Goal: Task Accomplishment & Management: Complete application form

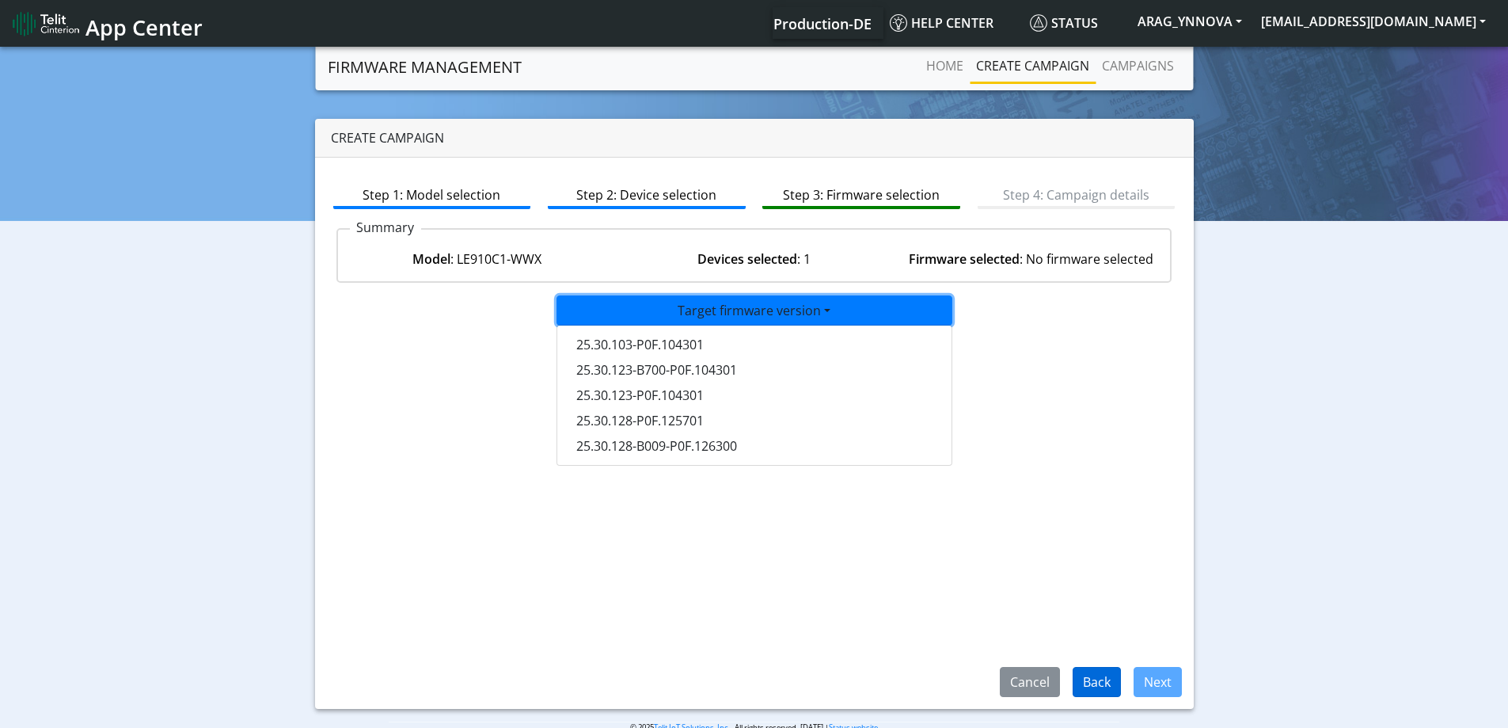
drag, startPoint x: 1104, startPoint y: 701, endPoint x: 1102, endPoint y: 682, distance: 18.4
click at [1104, 700] on div "Step 1: Model selection Step 2: Device selection Step 3: Firmware selection Ste…" at bounding box center [754, 433] width 879 height 551
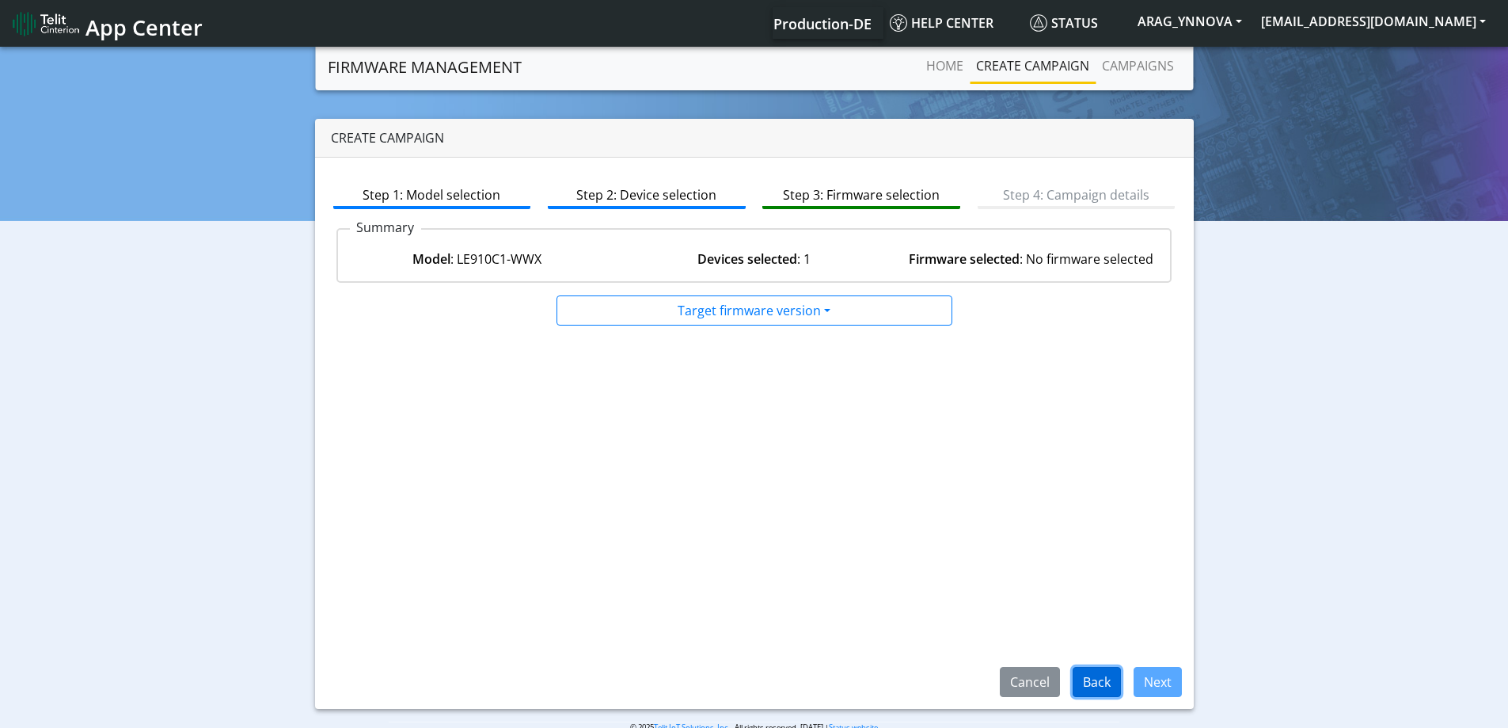
click at [1101, 674] on button "Back" at bounding box center [1097, 682] width 48 height 30
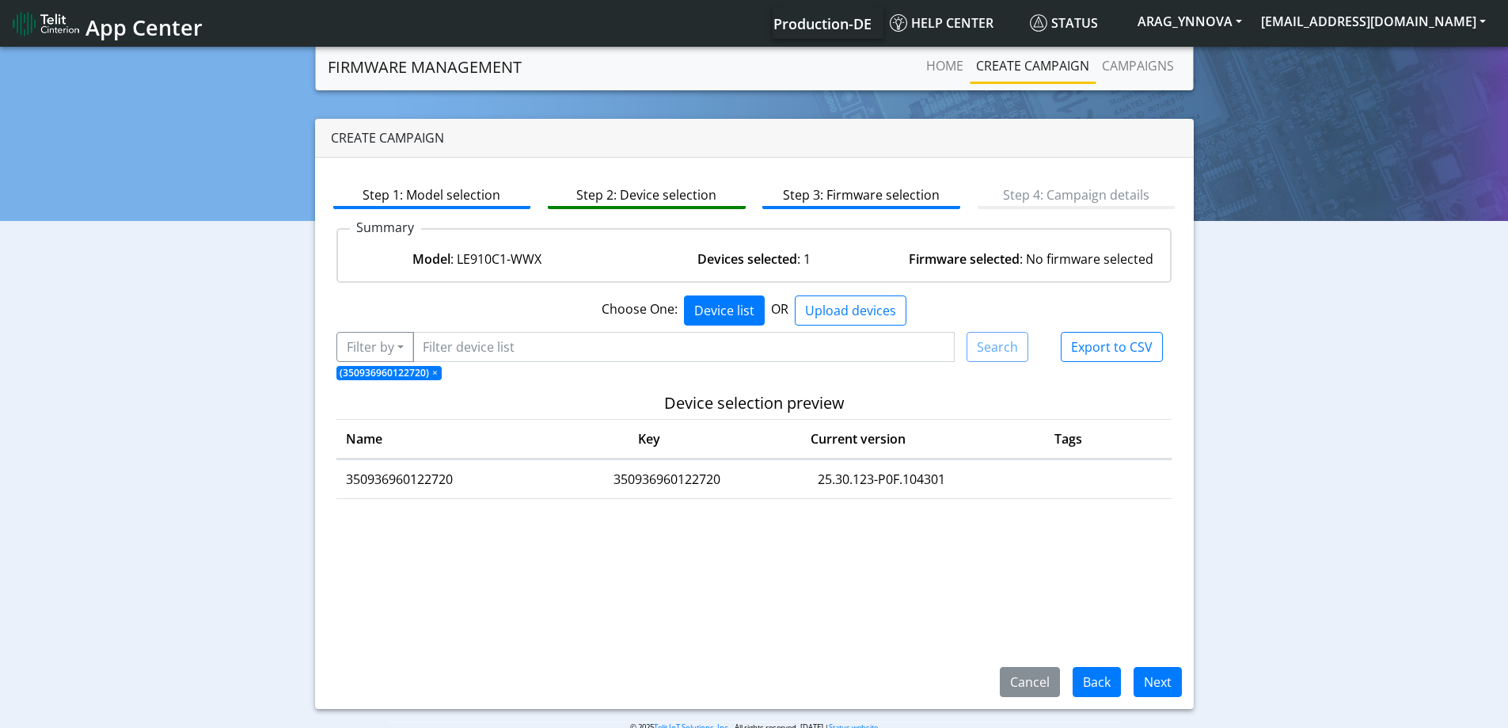
click at [430, 371] on span "(350936960122720) ×" at bounding box center [389, 373] width 106 height 14
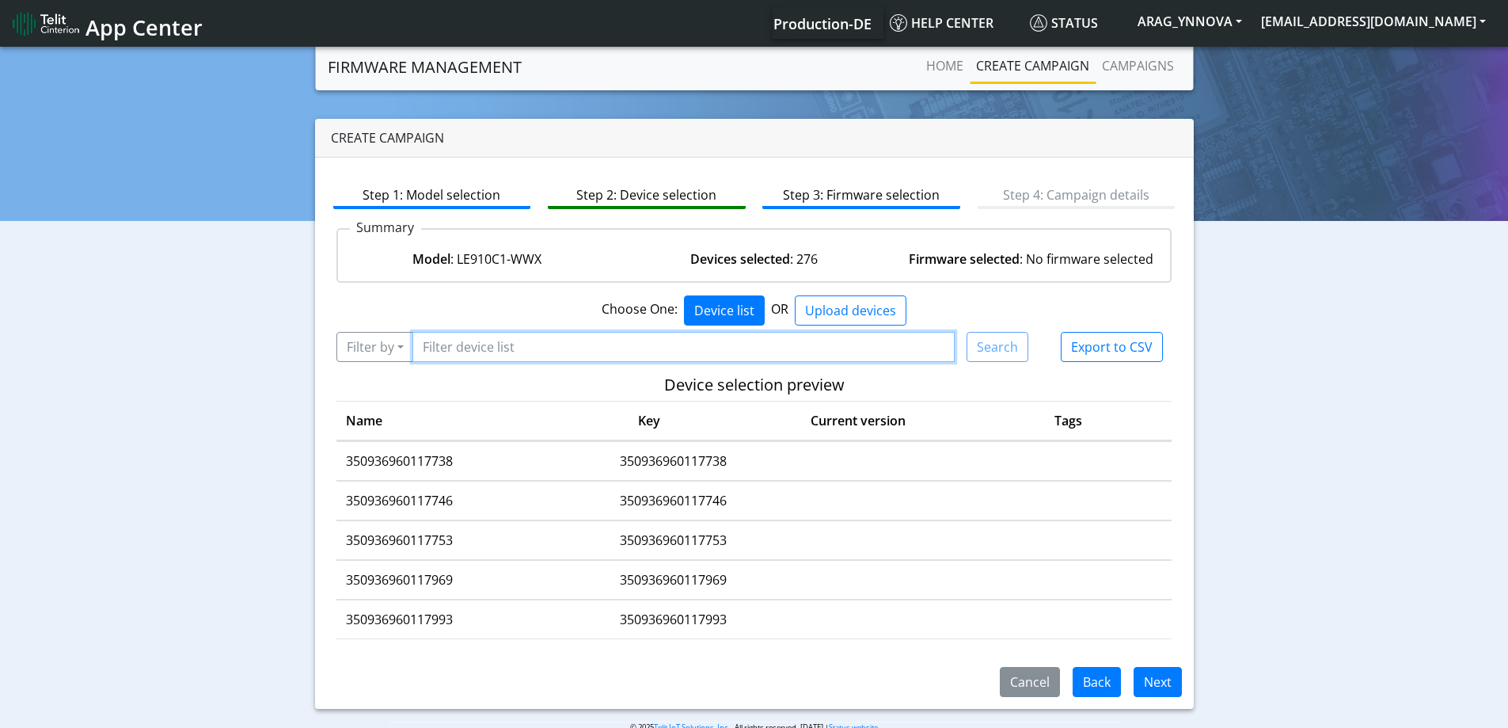
click at [686, 342] on input "Filter device list" at bounding box center [683, 347] width 543 height 30
click at [397, 343] on button "Filter by" at bounding box center [375, 347] width 78 height 30
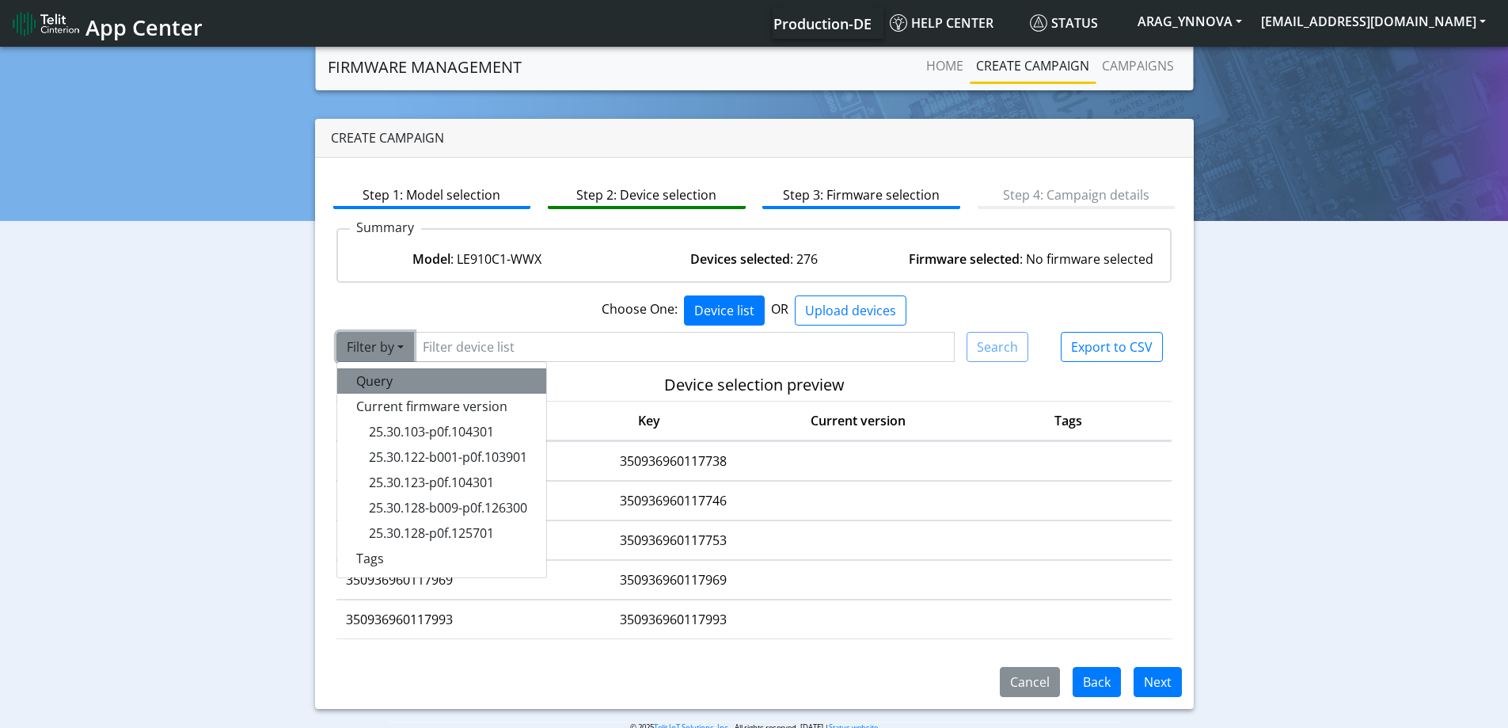
click at [392, 379] on button "Query" at bounding box center [441, 380] width 209 height 25
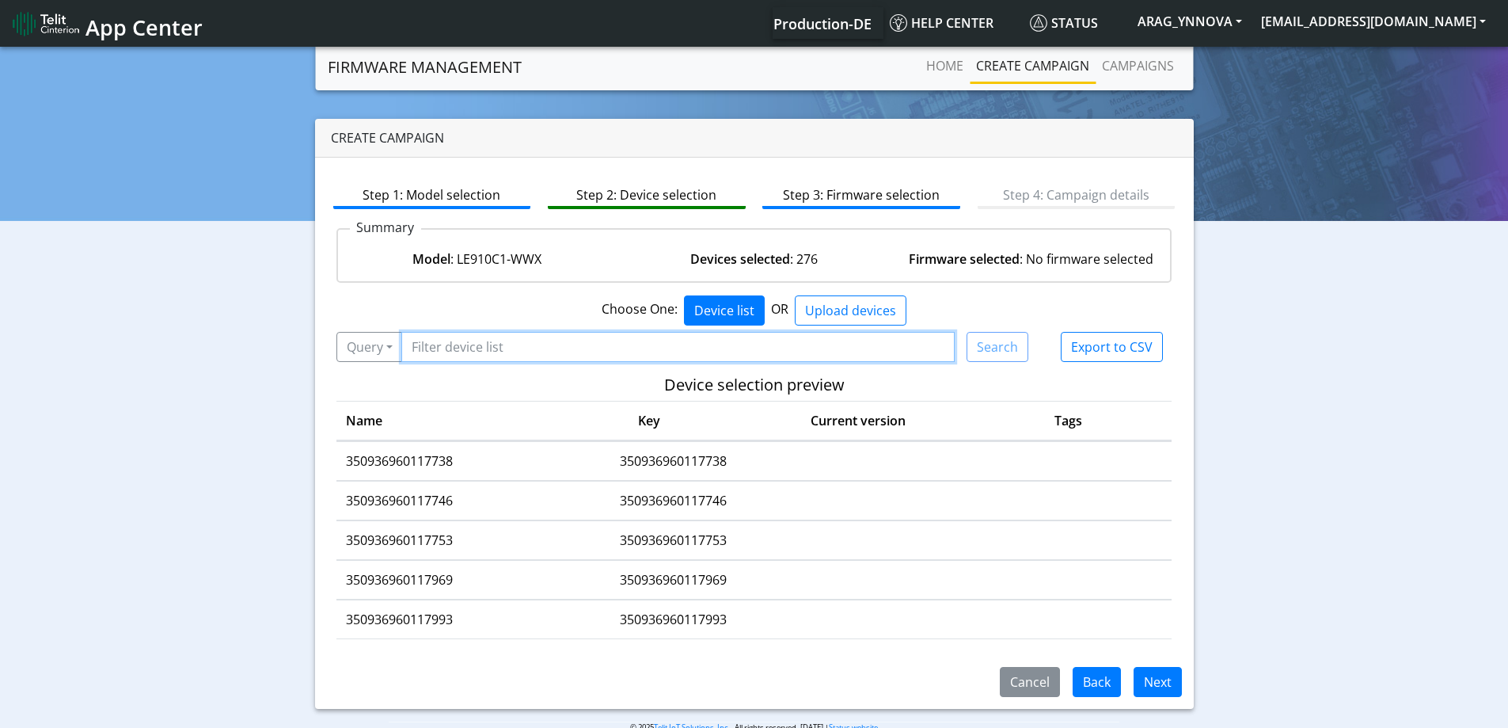
drag, startPoint x: 459, startPoint y: 332, endPoint x: 458, endPoint y: 342, distance: 10.4
click at [459, 332] on input "Filter device list" at bounding box center [678, 347] width 554 height 30
paste input "/user/lwm2mEnabled.lck"
paste input "350936960122779"
type input "350936960122779"
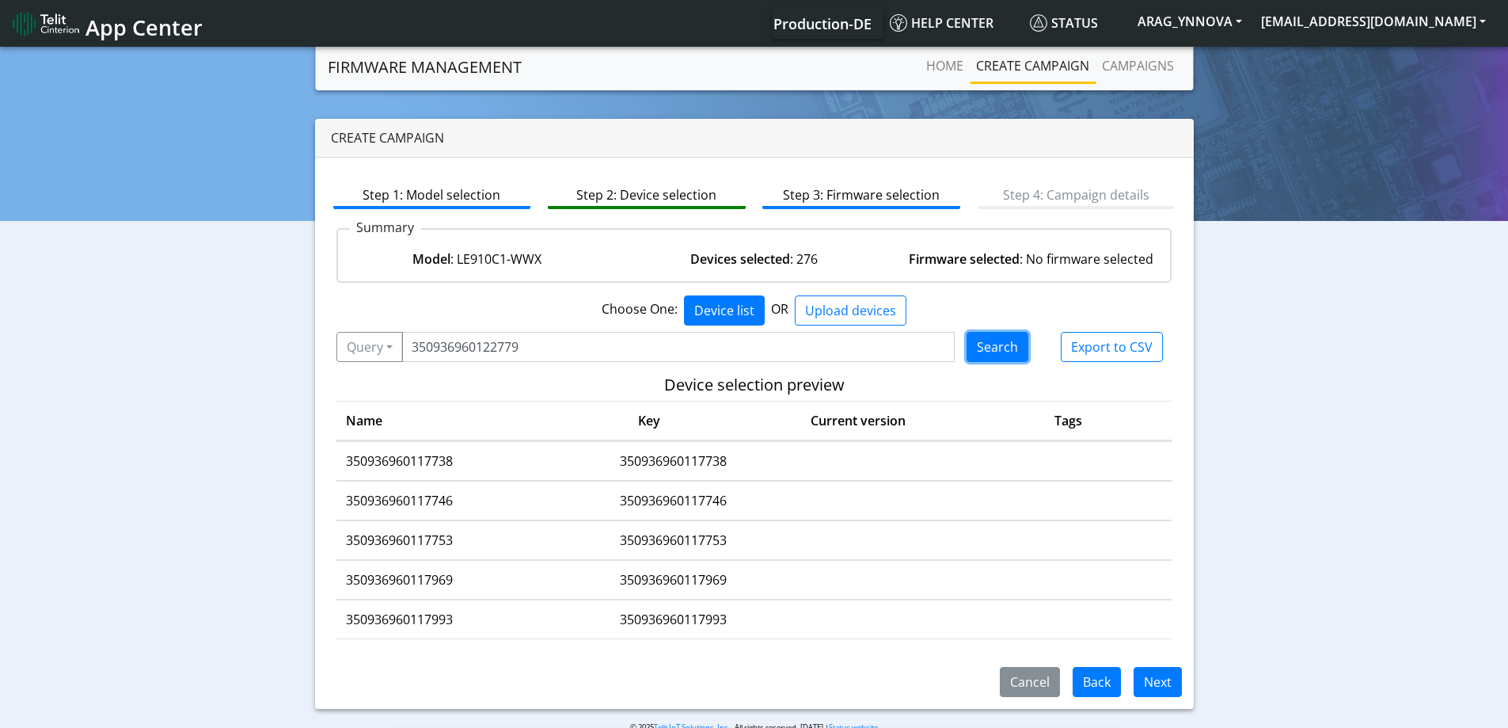
click at [1006, 348] on button "Search" at bounding box center [998, 347] width 62 height 30
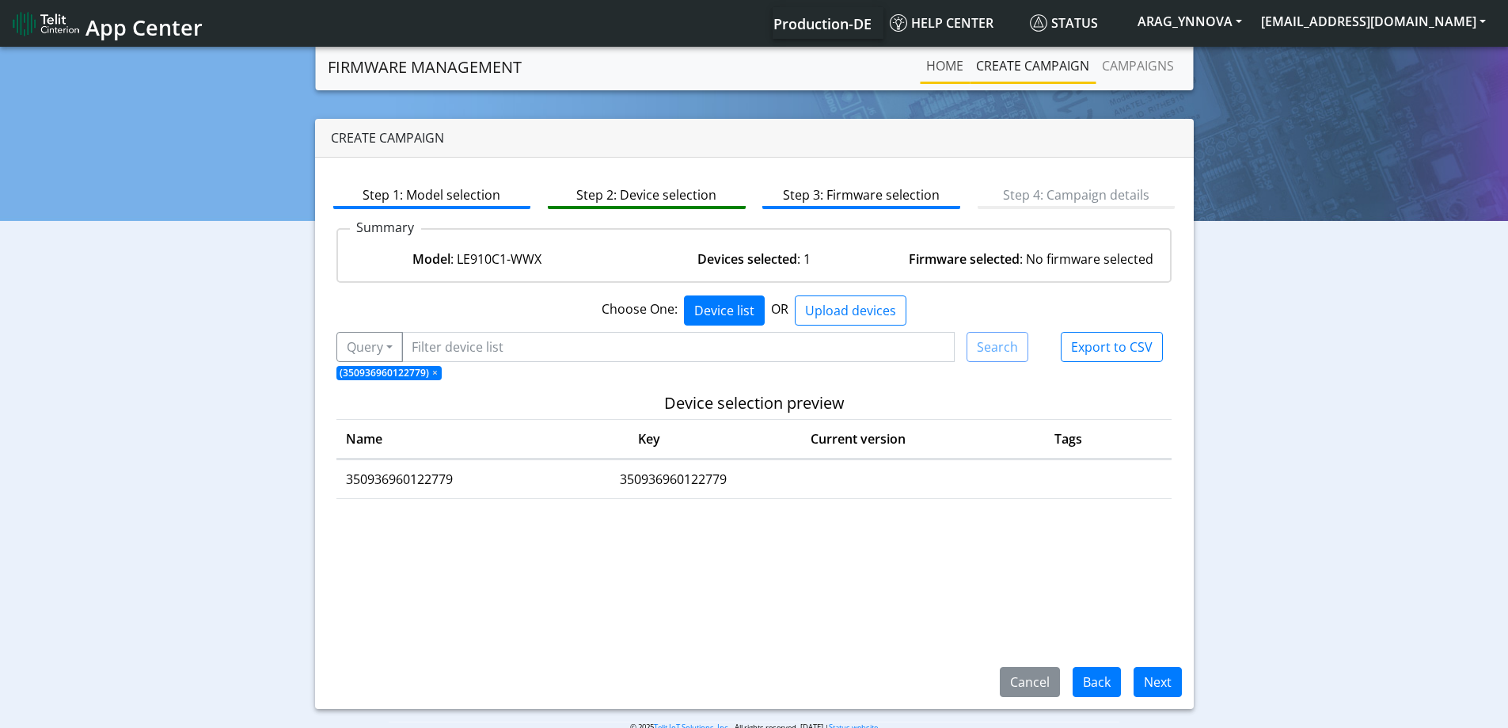
click at [941, 59] on link "Home" at bounding box center [945, 66] width 50 height 32
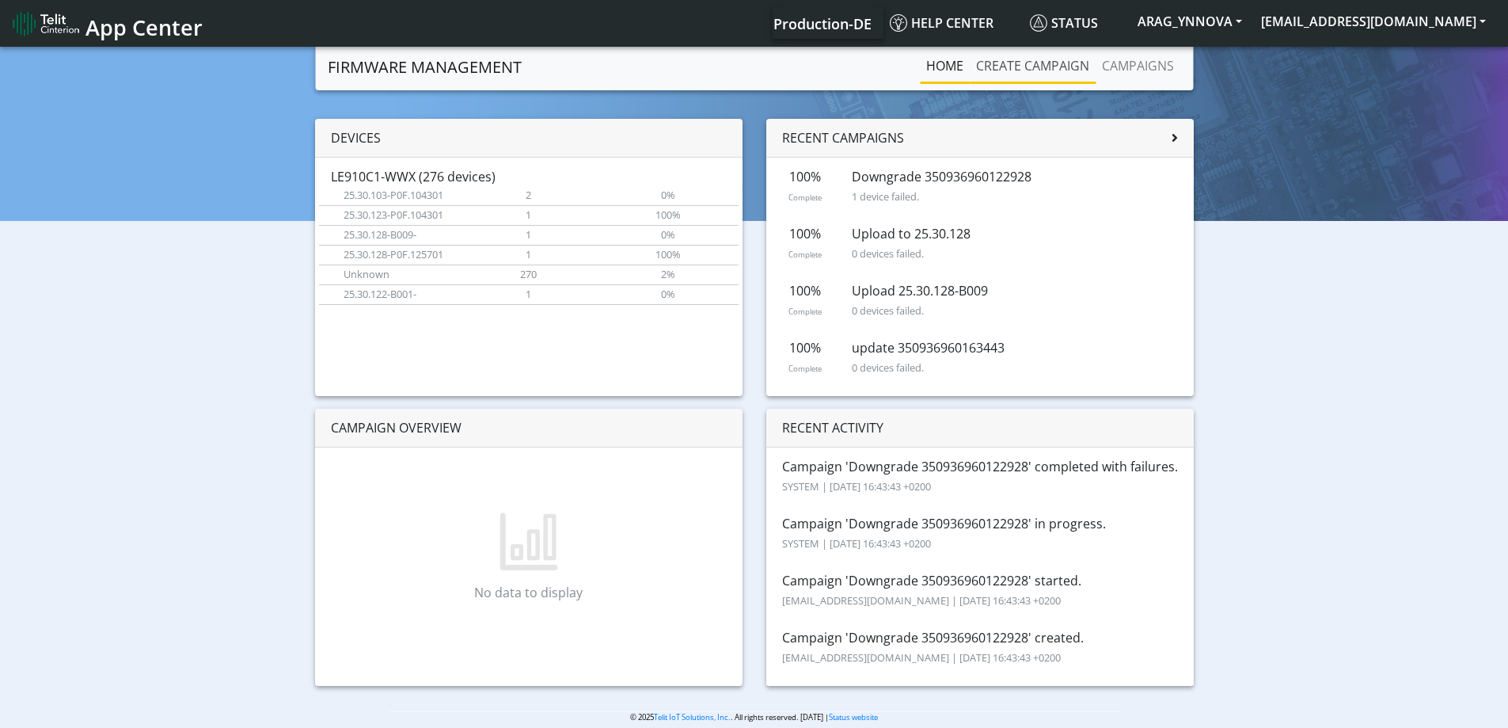
click at [1017, 59] on link "Create campaign" at bounding box center [1033, 66] width 126 height 32
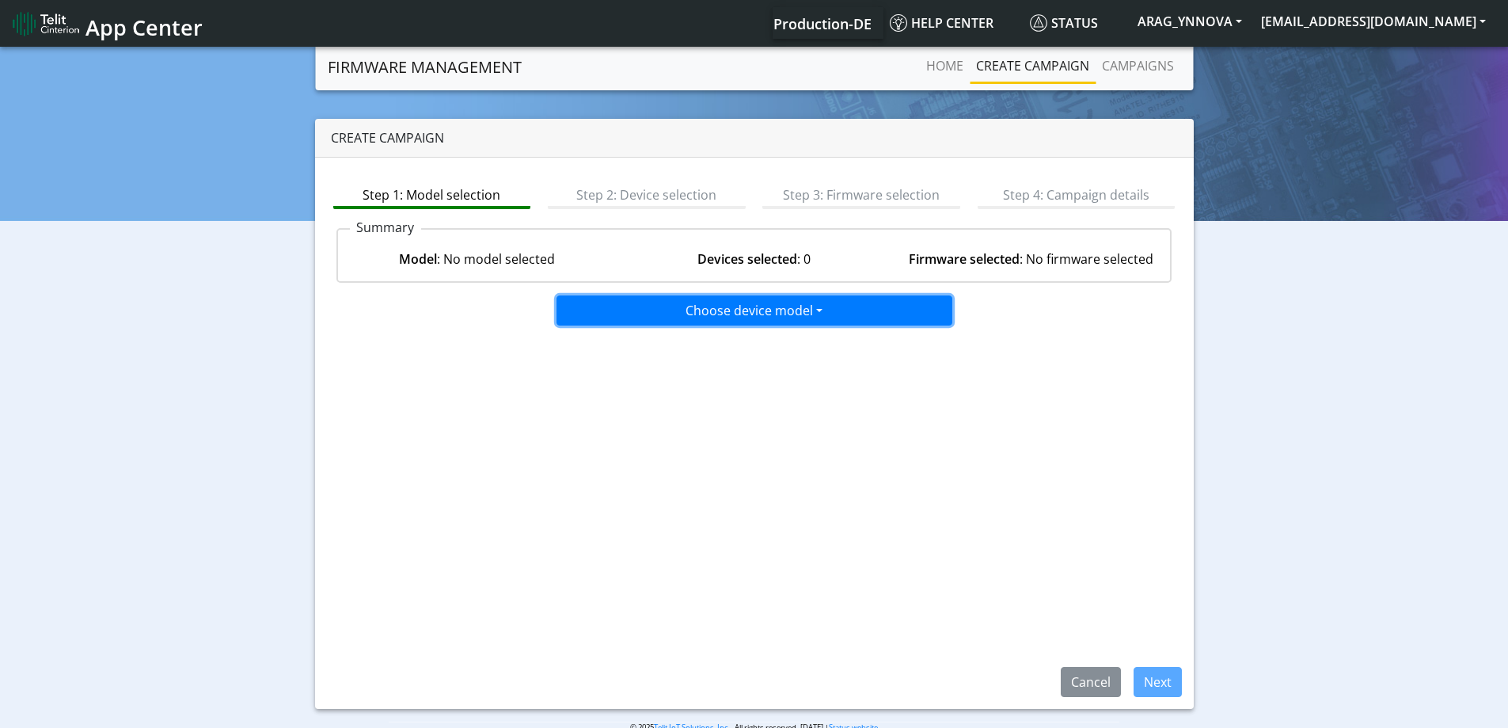
click at [790, 316] on button "Choose device model" at bounding box center [755, 310] width 396 height 30
click at [746, 379] on button "LE910C1-WWX" at bounding box center [755, 369] width 396 height 25
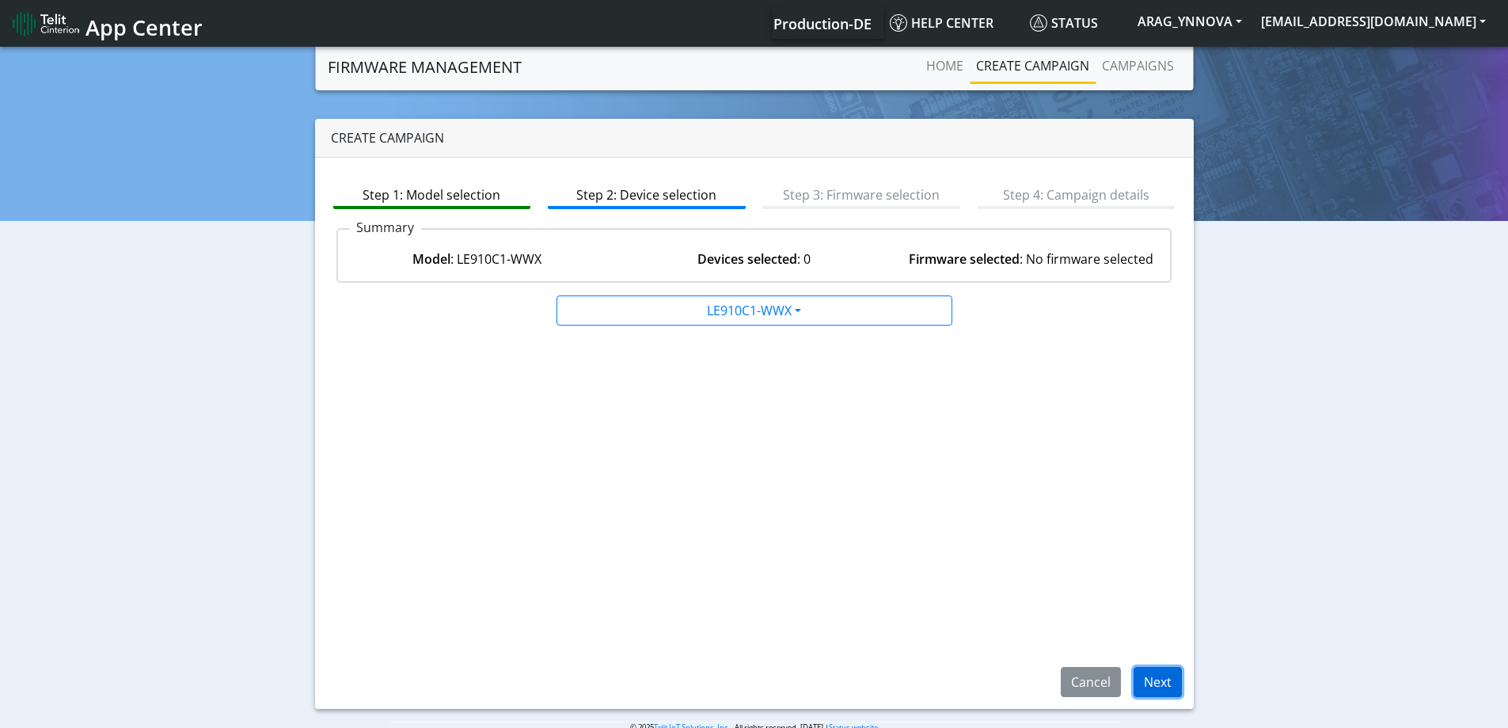
click at [1158, 678] on button "Next" at bounding box center [1158, 682] width 48 height 30
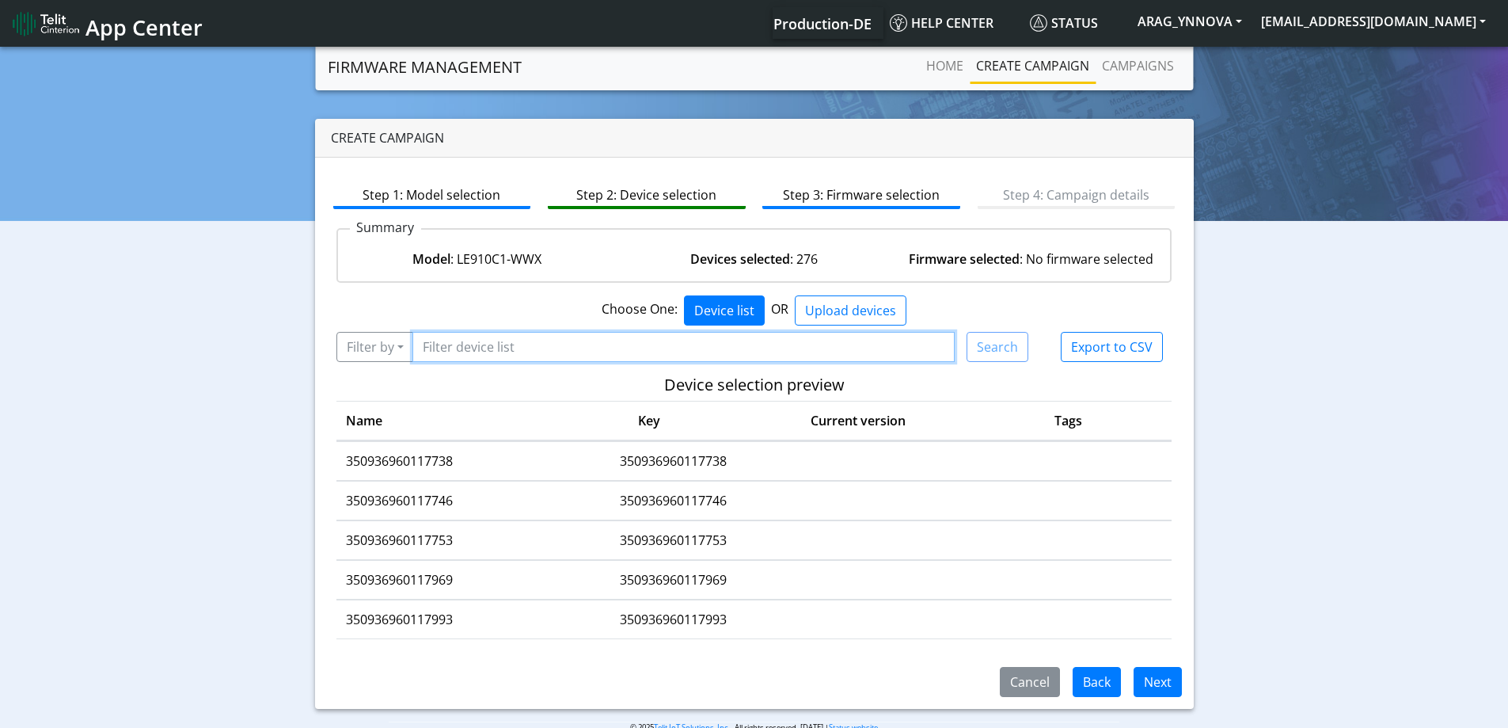
click at [592, 349] on input "Filter device list" at bounding box center [683, 347] width 543 height 30
paste input "350936960122779"
type input "350936960122779"
click at [382, 353] on button "Filter by" at bounding box center [375, 347] width 78 height 30
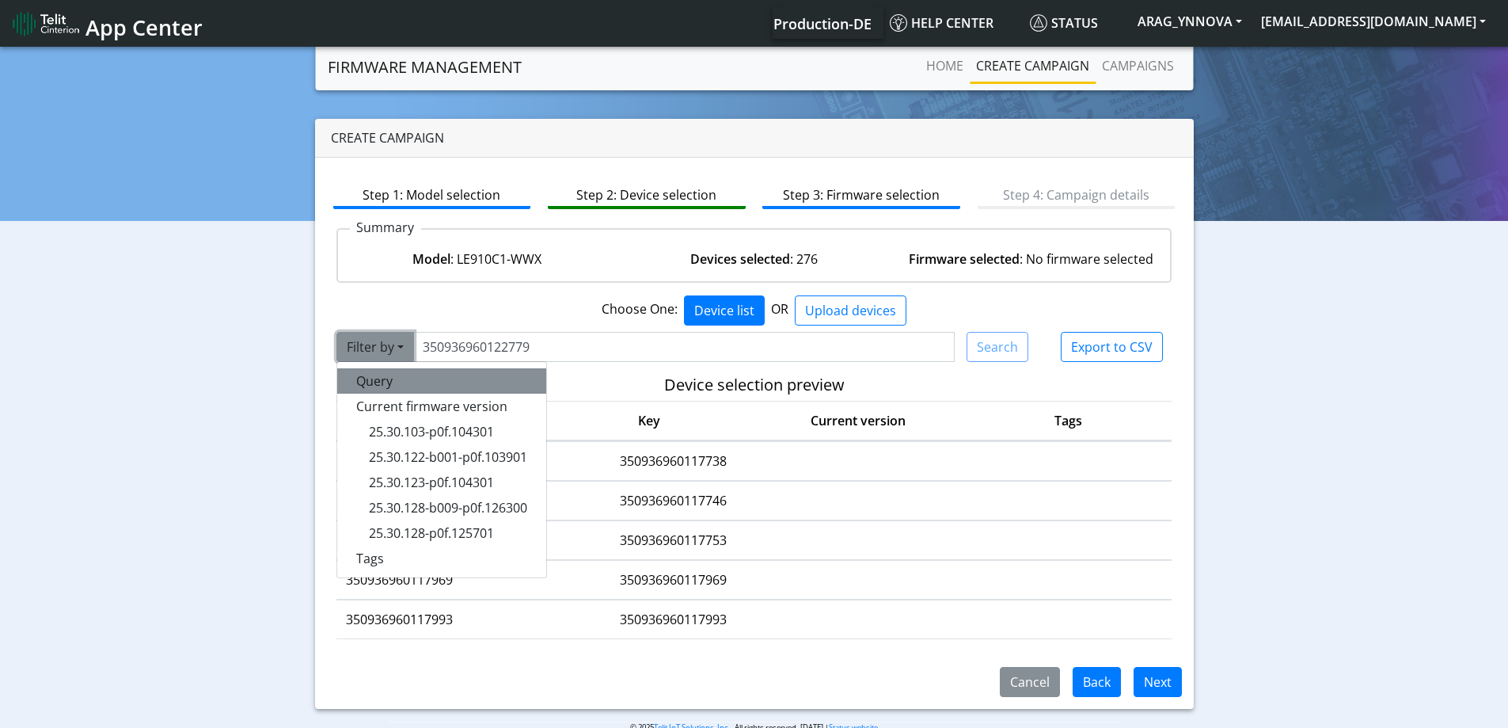
click at [392, 377] on button "Query" at bounding box center [441, 380] width 209 height 25
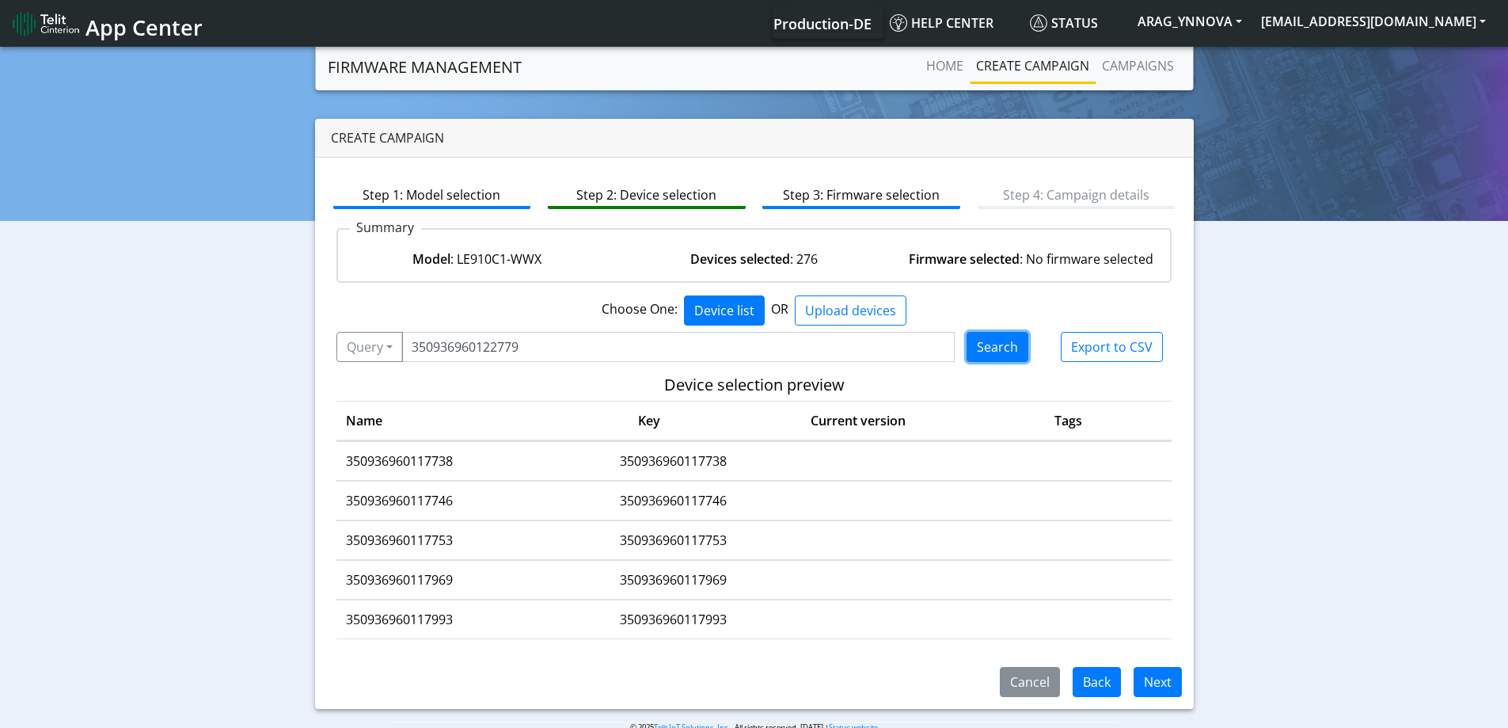
click at [1002, 340] on button "Search" at bounding box center [998, 347] width 62 height 30
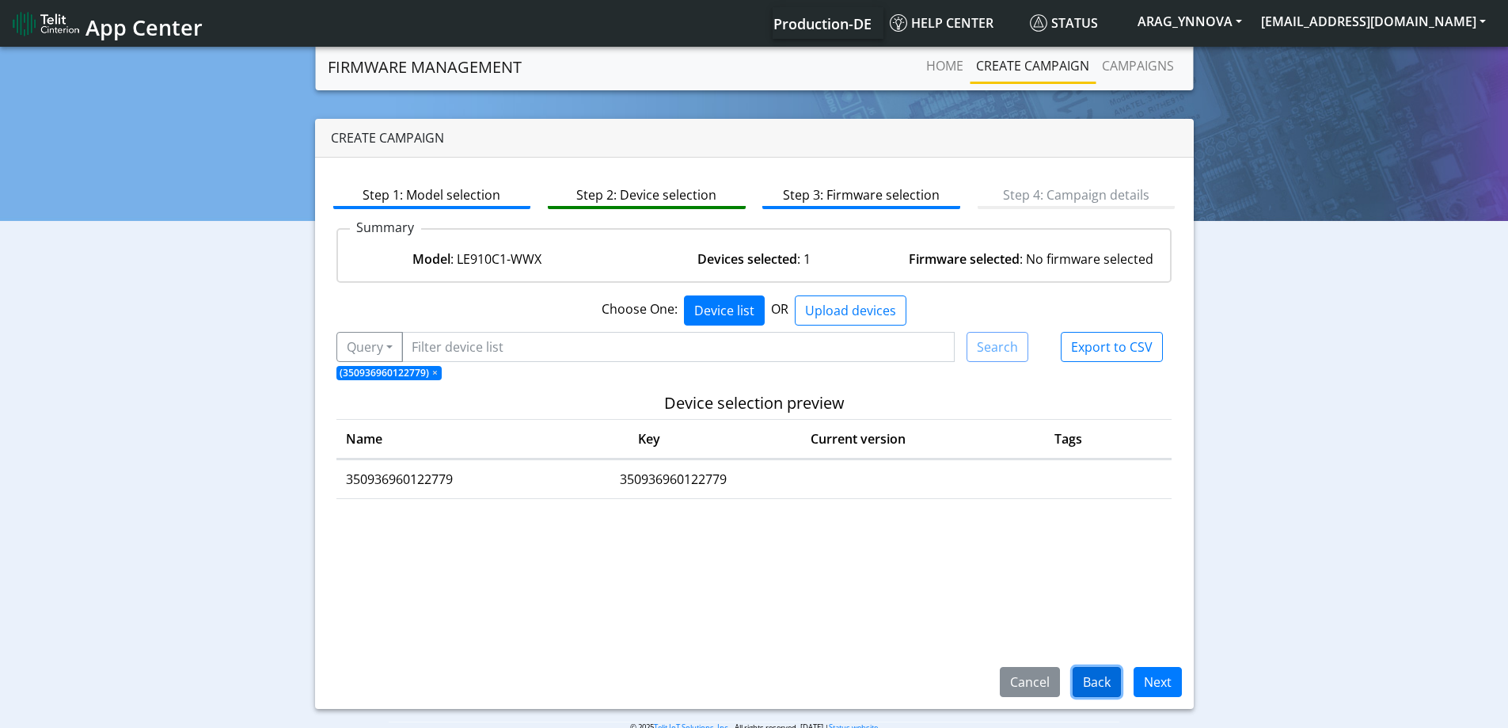
click at [1104, 691] on button "Back" at bounding box center [1097, 682] width 48 height 30
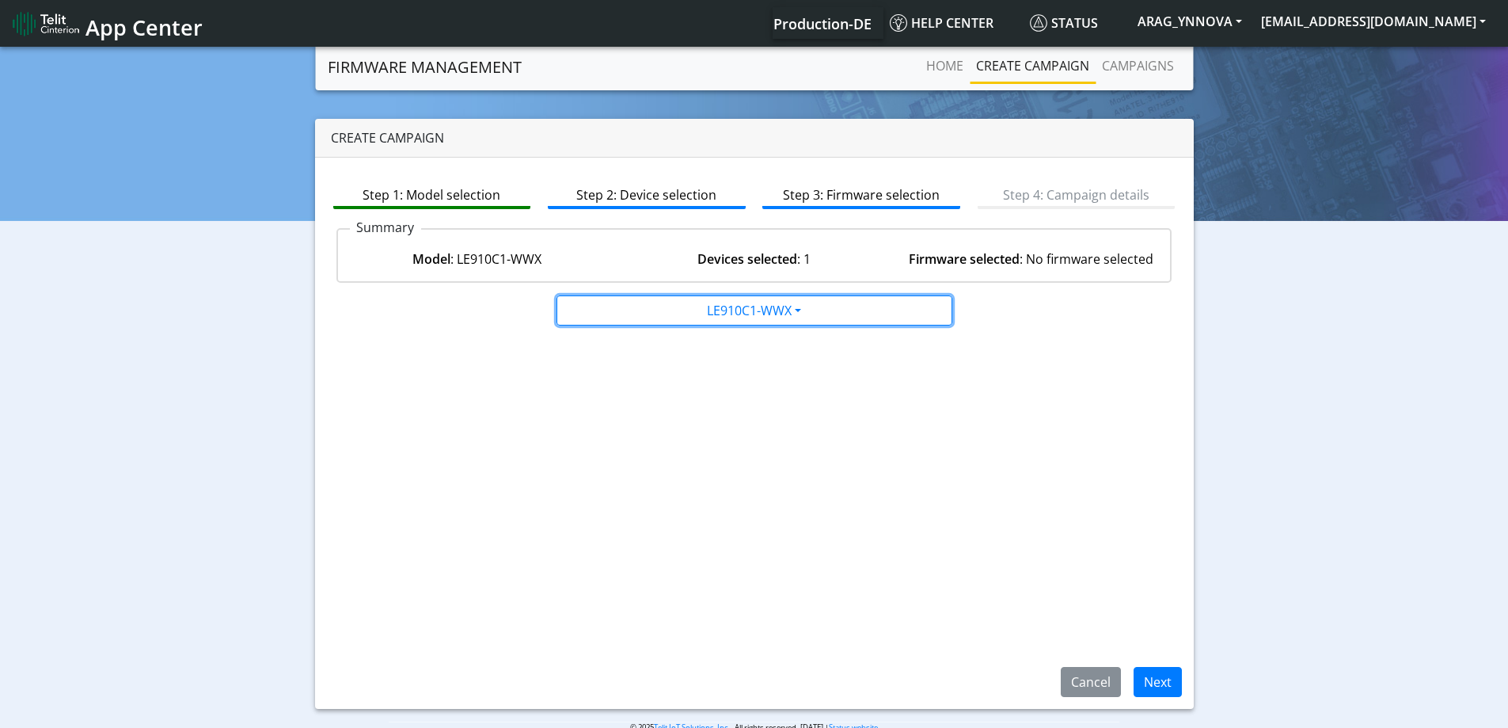
drag, startPoint x: 803, startPoint y: 298, endPoint x: 789, endPoint y: 325, distance: 29.4
click at [801, 299] on button "LE910C1-WWX" at bounding box center [755, 310] width 396 height 30
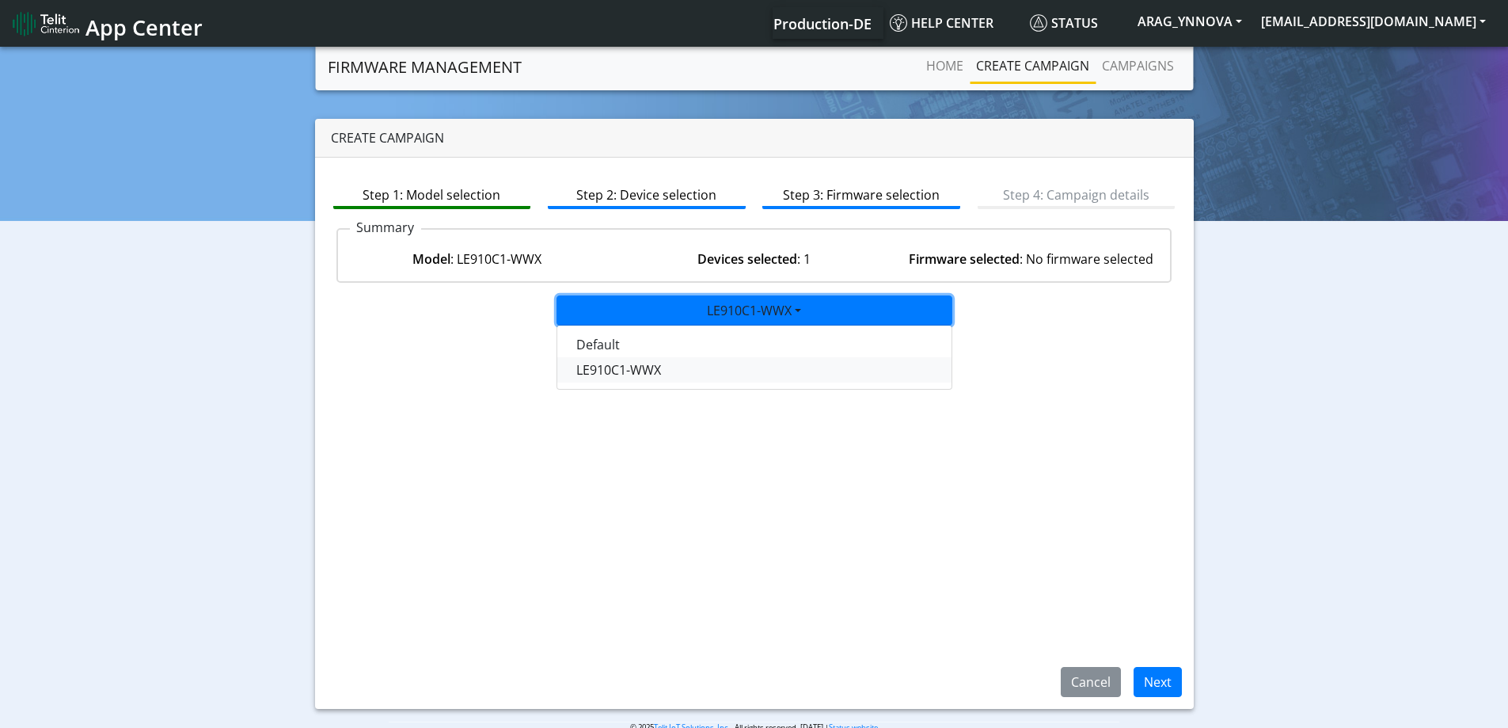
click at [744, 380] on button "LE910C1-WWX" at bounding box center [755, 369] width 396 height 25
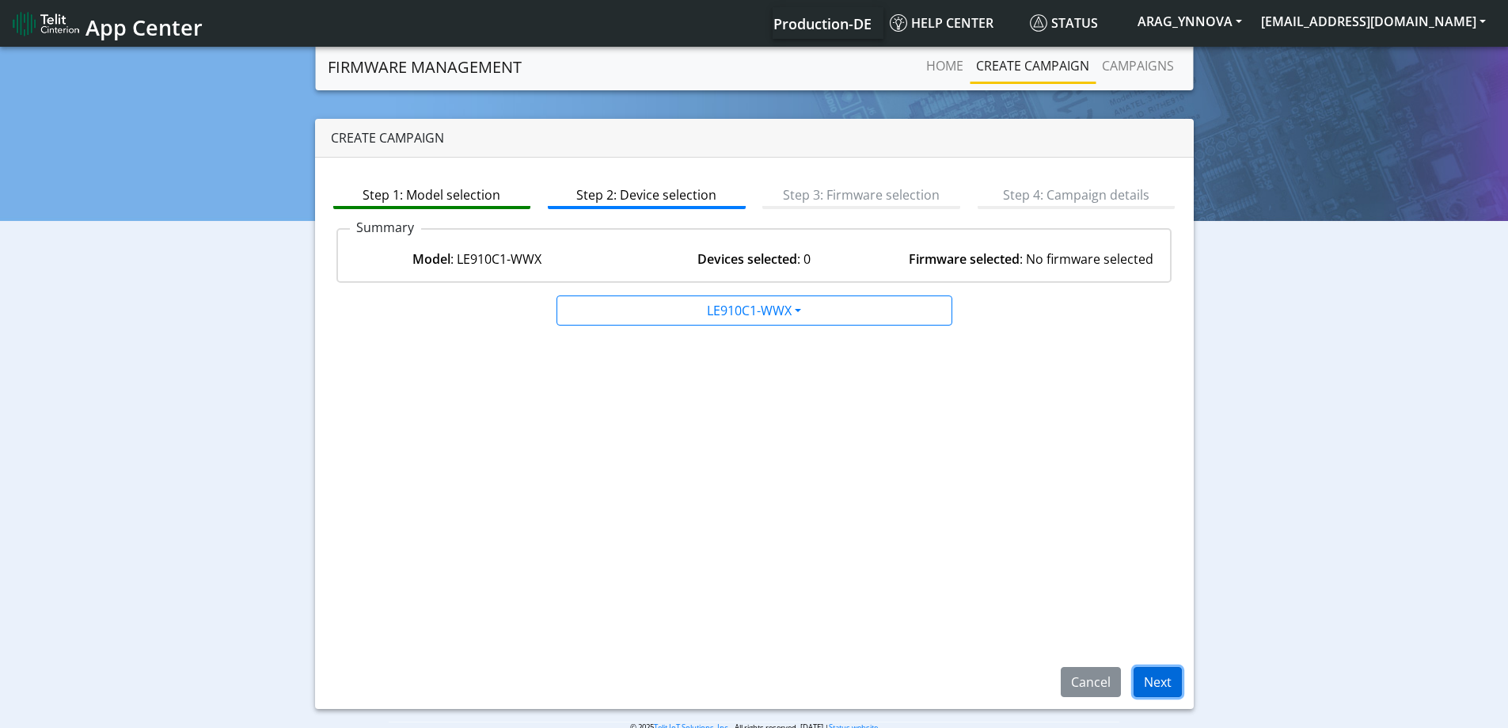
click at [1150, 683] on button "Next" at bounding box center [1158, 682] width 48 height 30
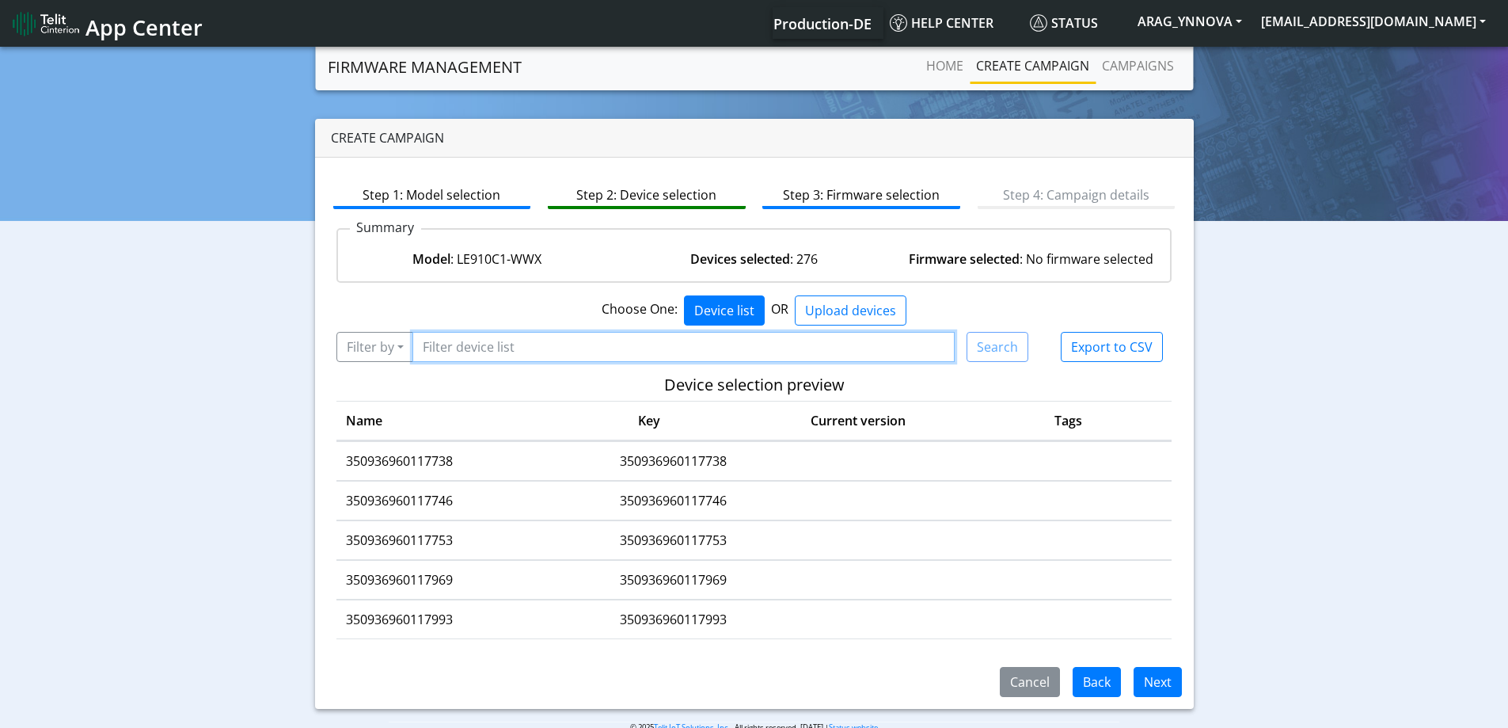
click at [520, 340] on input "Filter device list" at bounding box center [683, 347] width 543 height 30
paste input "350936960122779"
type input "350936960122779"
click at [398, 342] on button "Filter by" at bounding box center [375, 347] width 78 height 30
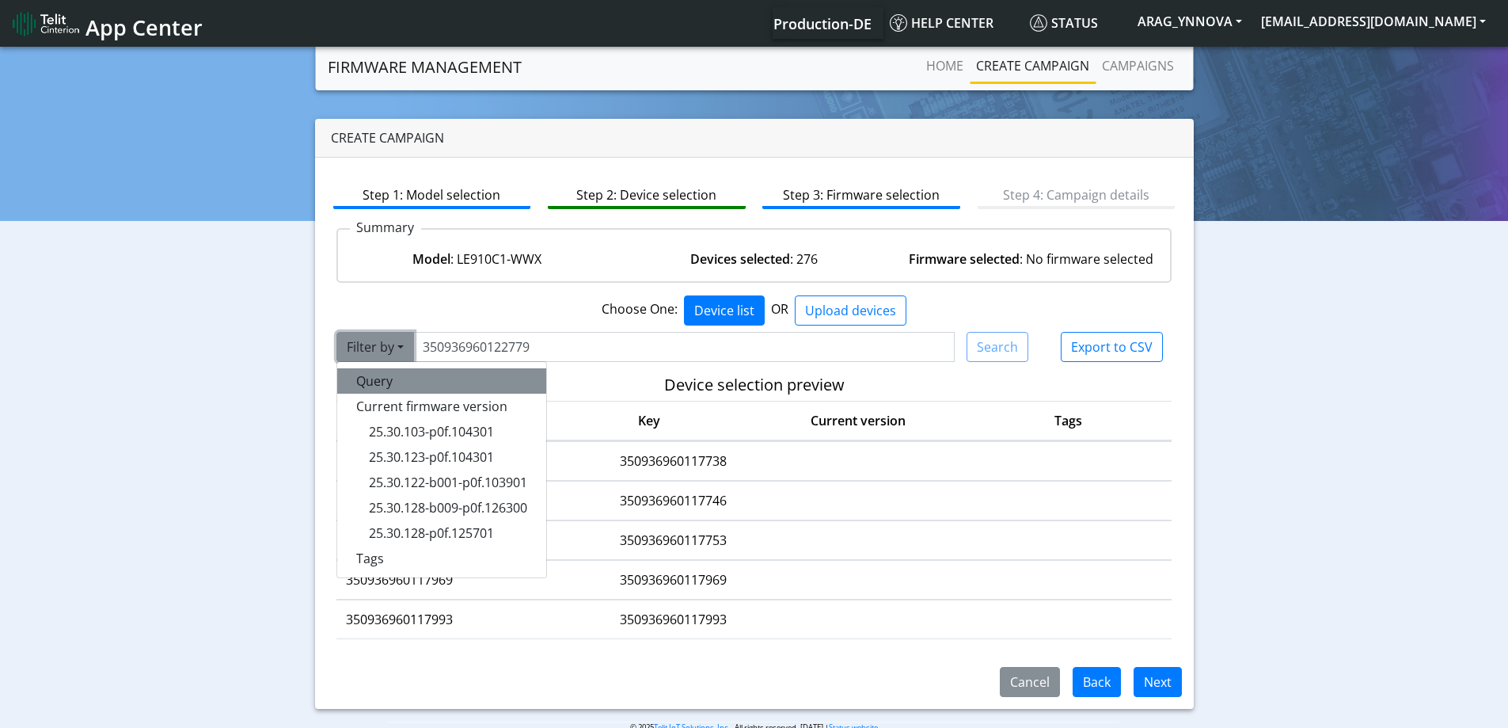
click at [384, 381] on button "Query" at bounding box center [441, 380] width 209 height 25
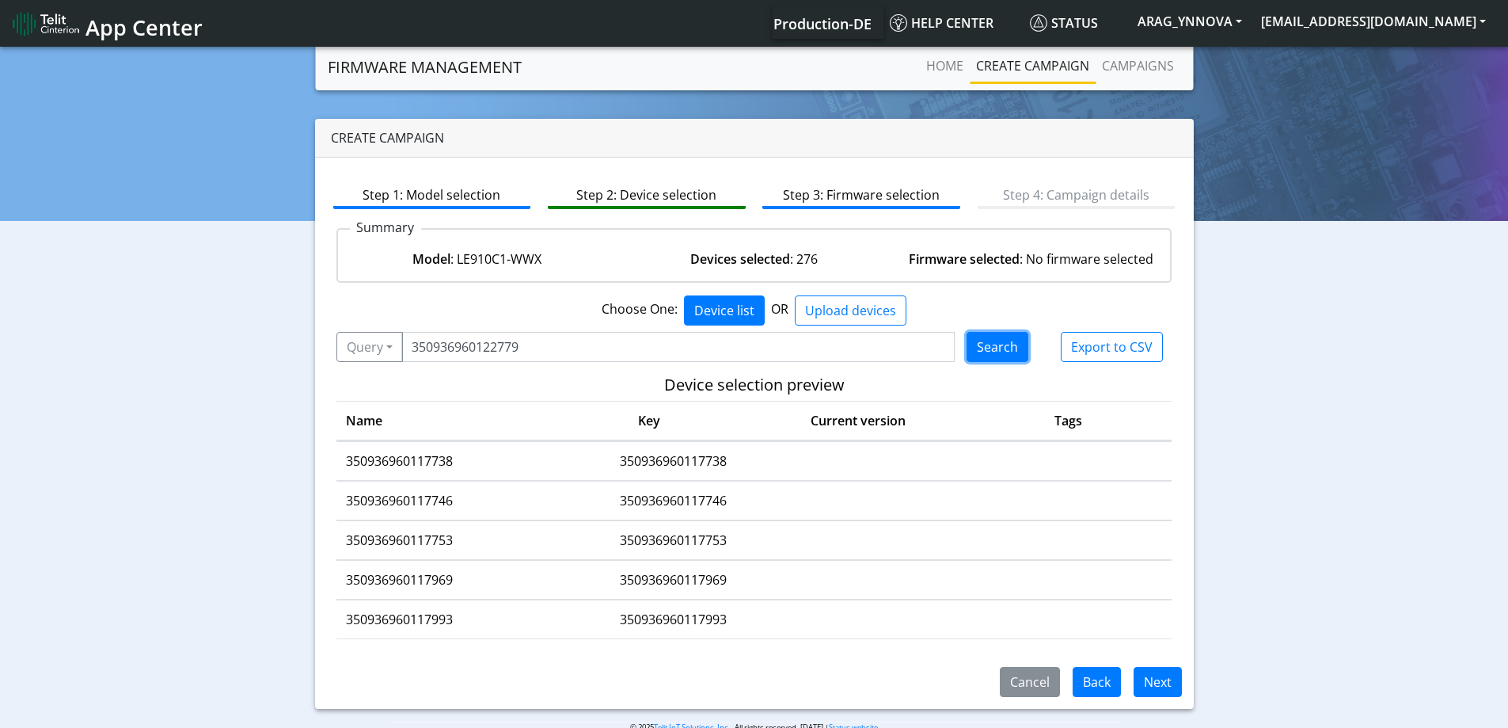
click at [1004, 348] on button "Search" at bounding box center [998, 347] width 62 height 30
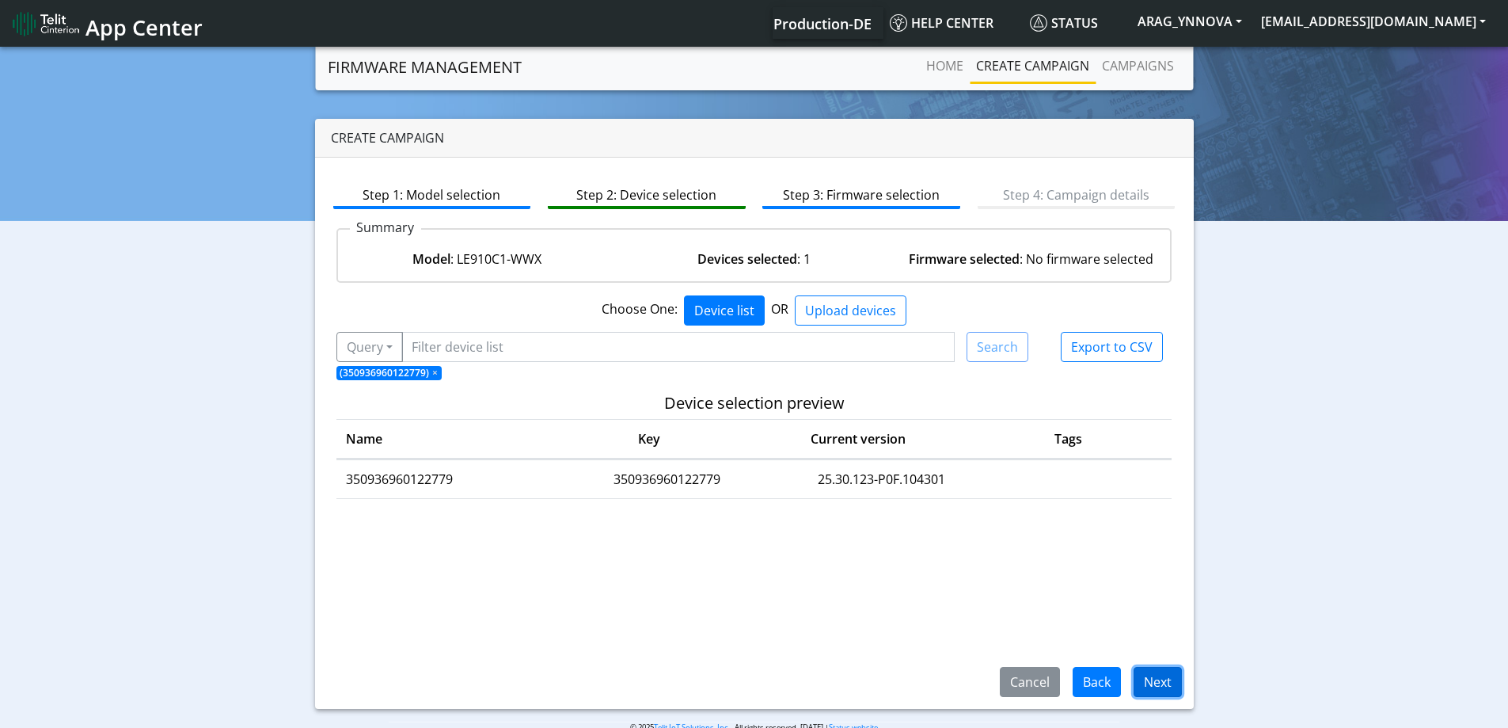
click at [1155, 678] on button "Next" at bounding box center [1158, 682] width 48 height 30
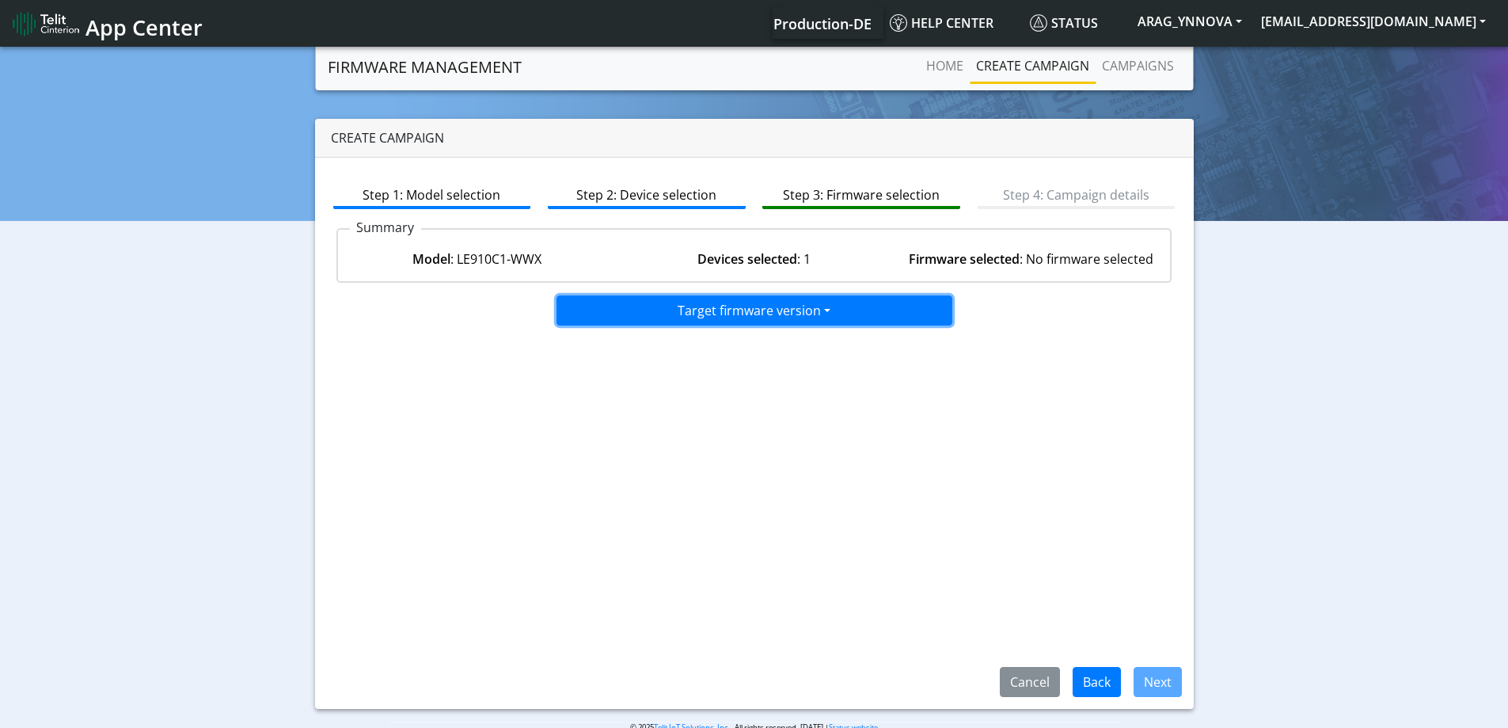
click at [739, 313] on button "Target firmware version" at bounding box center [755, 310] width 396 height 30
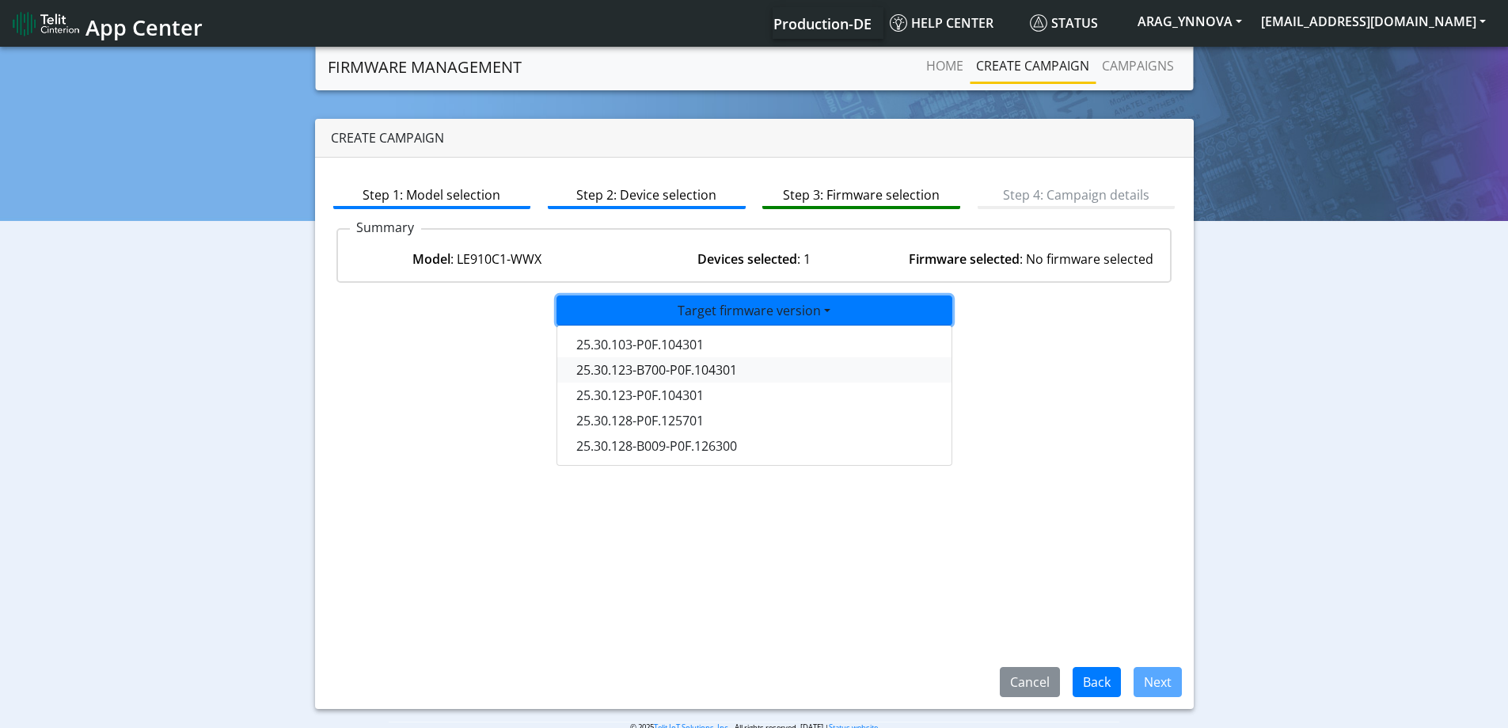
click at [765, 371] on button "25.30.123-B700-P0F.104301" at bounding box center [755, 369] width 396 height 25
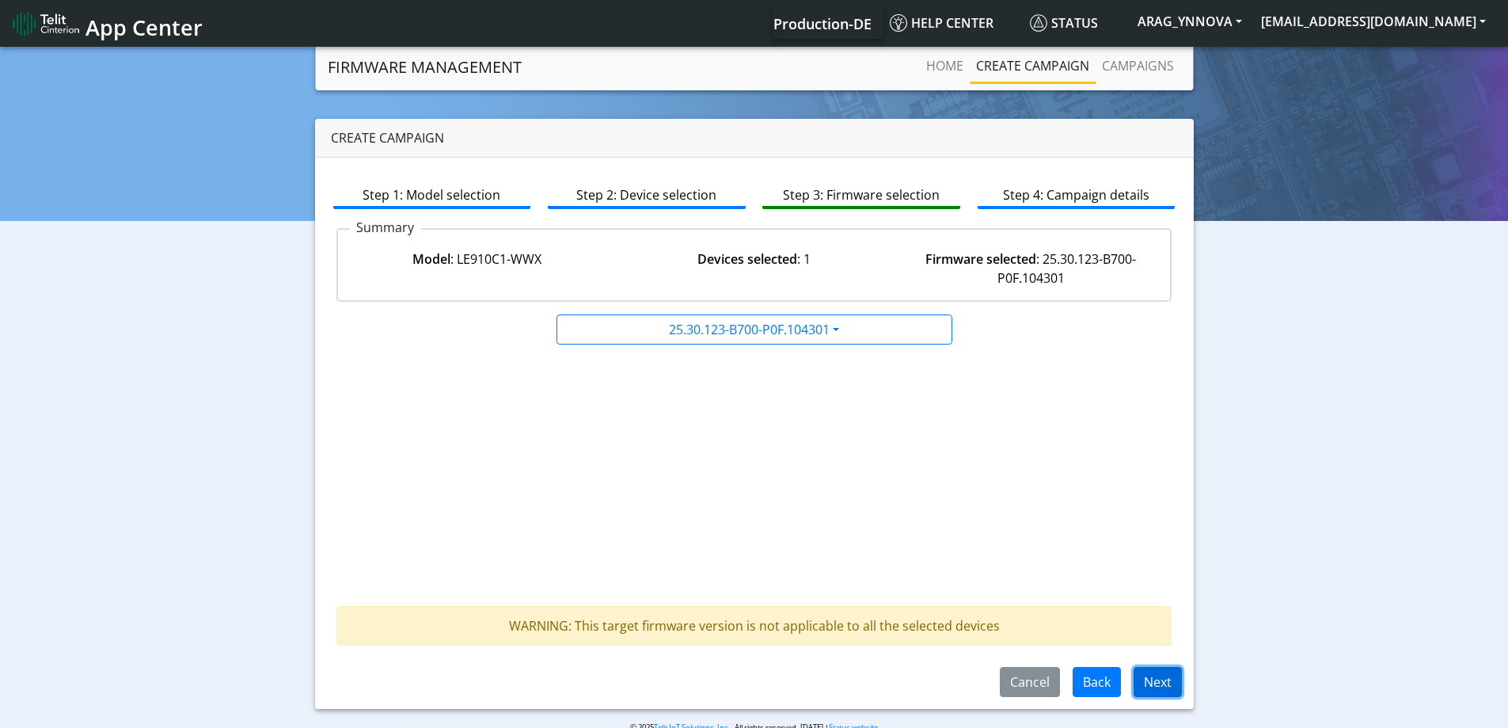
click at [1156, 685] on button "Next" at bounding box center [1158, 682] width 48 height 30
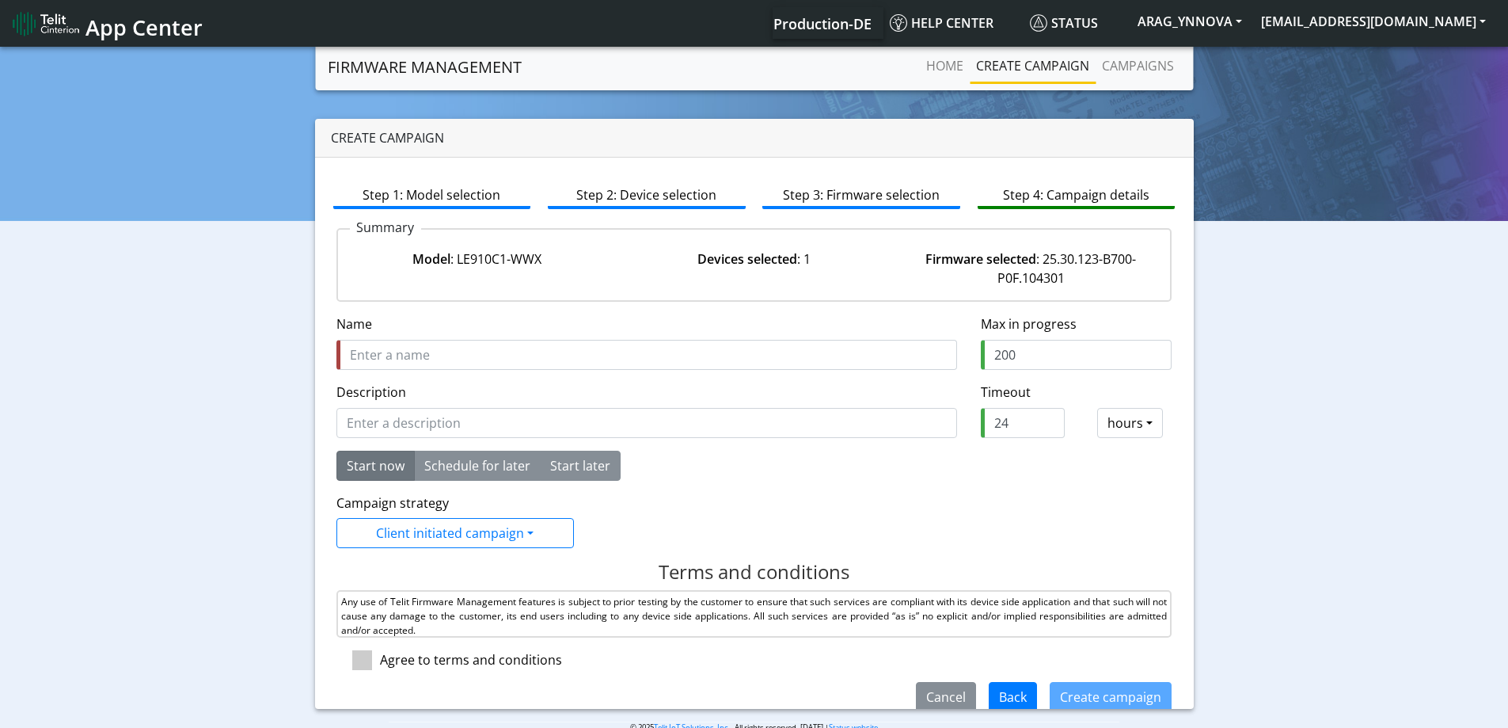
click at [430, 352] on input "Name" at bounding box center [646, 355] width 621 height 30
click at [453, 355] on input "Upload 25.30.128-Beta" at bounding box center [646, 355] width 621 height 30
drag, startPoint x: 493, startPoint y: 355, endPoint x: 294, endPoint y: 361, distance: 199.6
click at [304, 347] on div "Create campaign Step 1: Model selection Step 2: Device selection Step 3: Firmwa…" at bounding box center [754, 414] width 903 height 590
click at [395, 352] on input "Upload 25.30.123-Beta" at bounding box center [646, 355] width 621 height 30
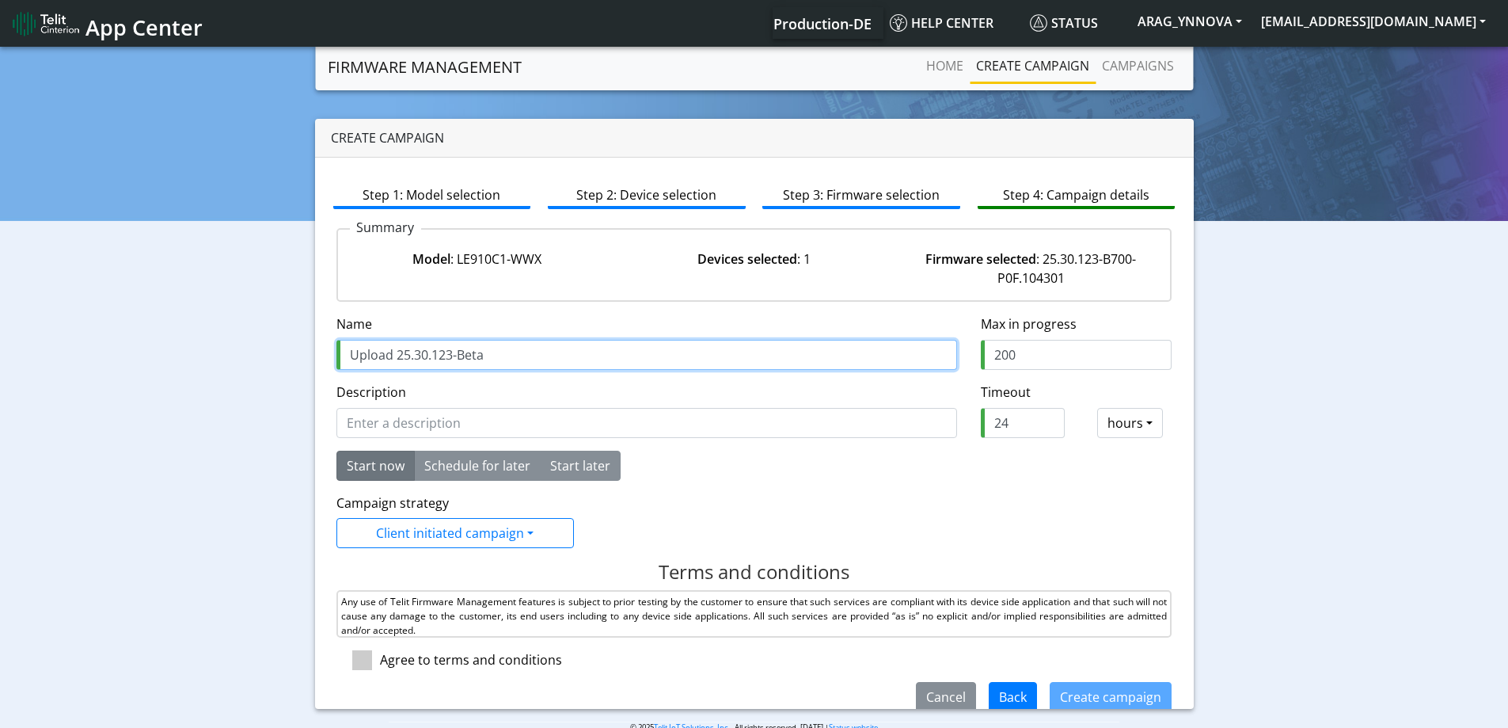
paste input "350936960122779"
type input "Upload 350936960122779 to 25.30.123-Beta"
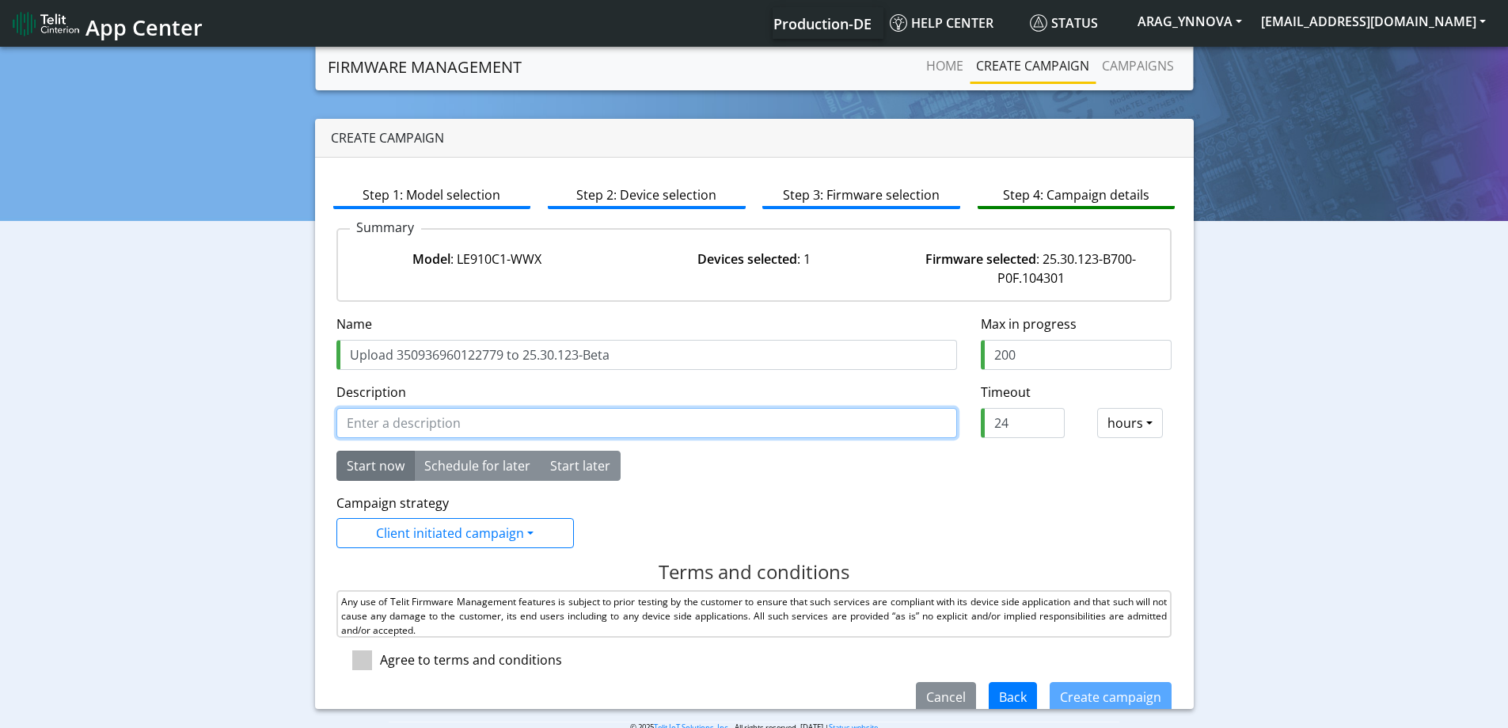
click at [556, 425] on input "Description" at bounding box center [646, 423] width 621 height 30
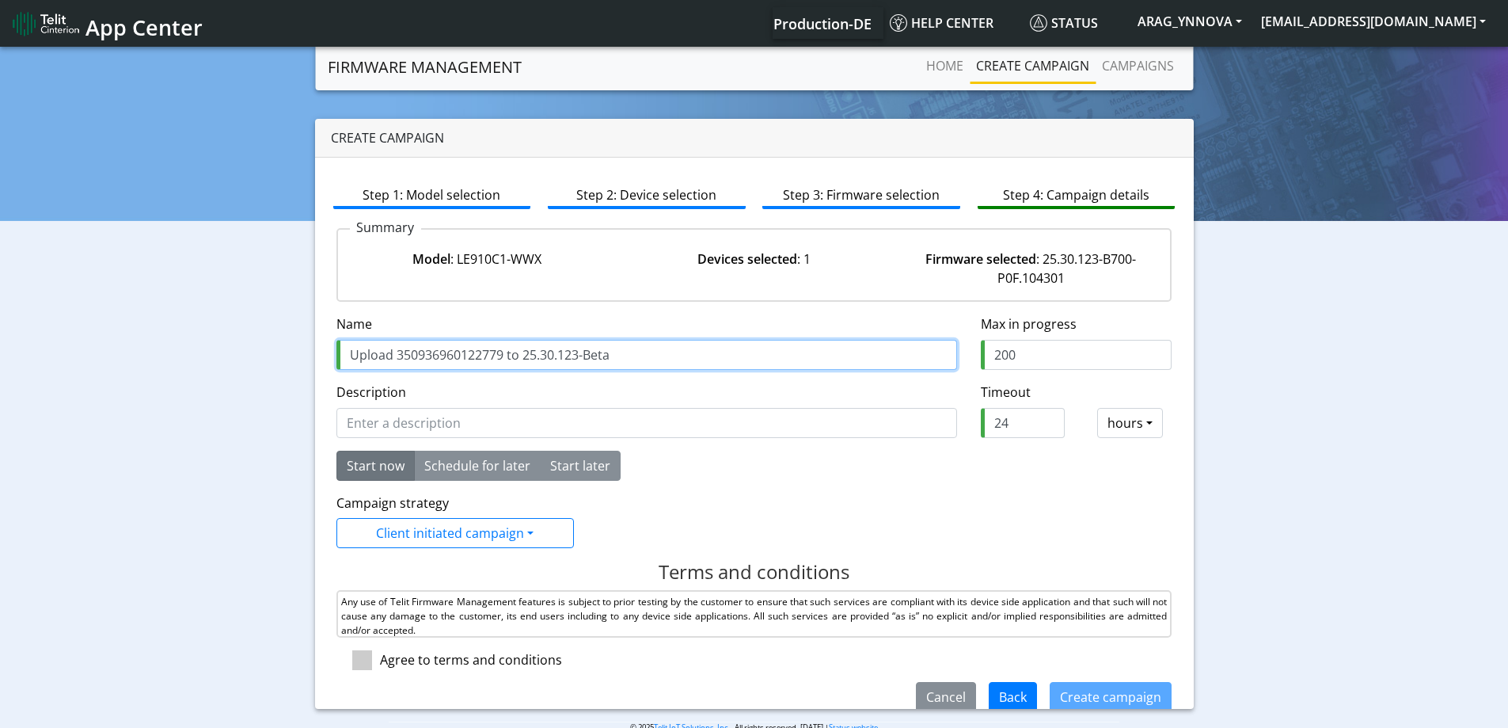
drag, startPoint x: 591, startPoint y: 357, endPoint x: 314, endPoint y: 384, distance: 278.4
click at [291, 362] on div "Create campaign Step 1: Model selection Step 2: Device selection Step 3: Firmwa…" at bounding box center [754, 414] width 1484 height 590
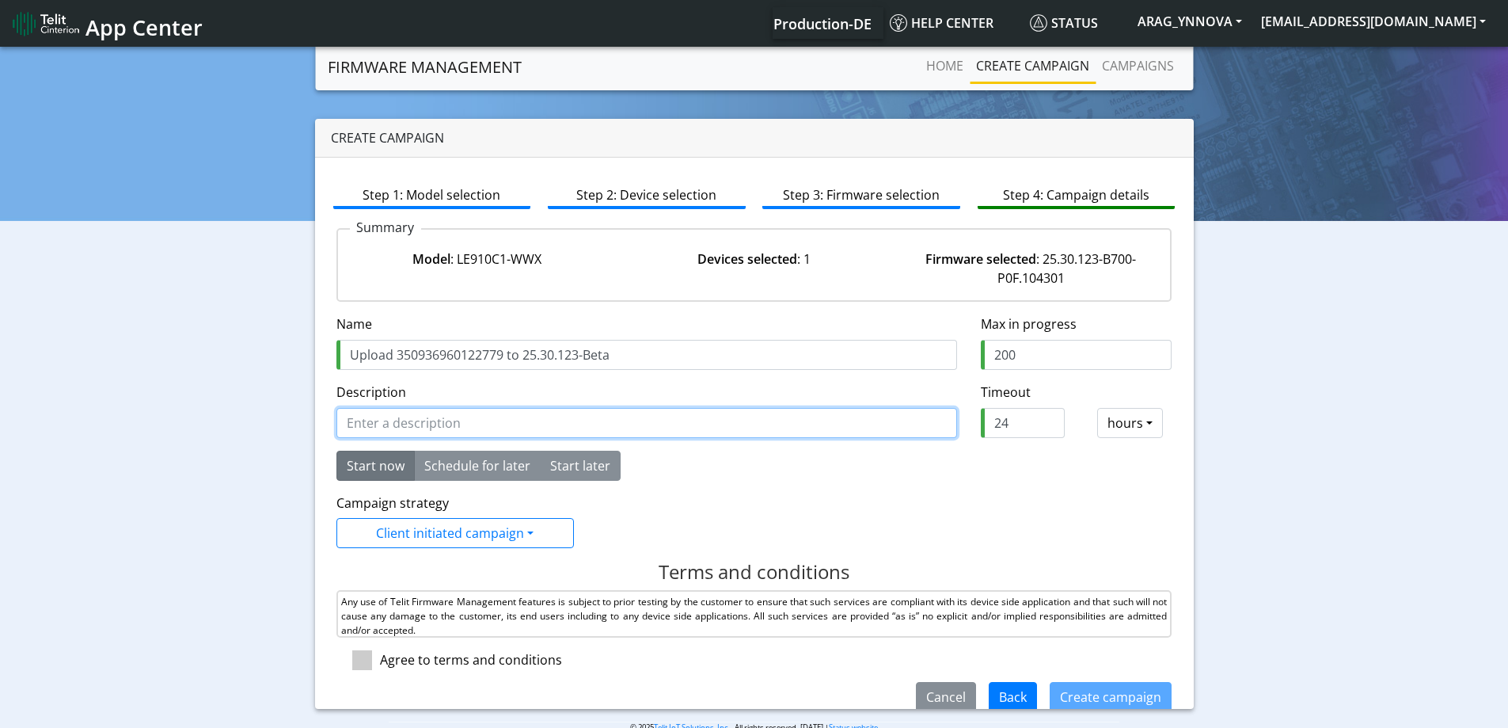
click at [364, 423] on input "Description" at bounding box center [646, 423] width 621 height 30
paste input "Upload 350936960122779 to 25.30.123-Beta"
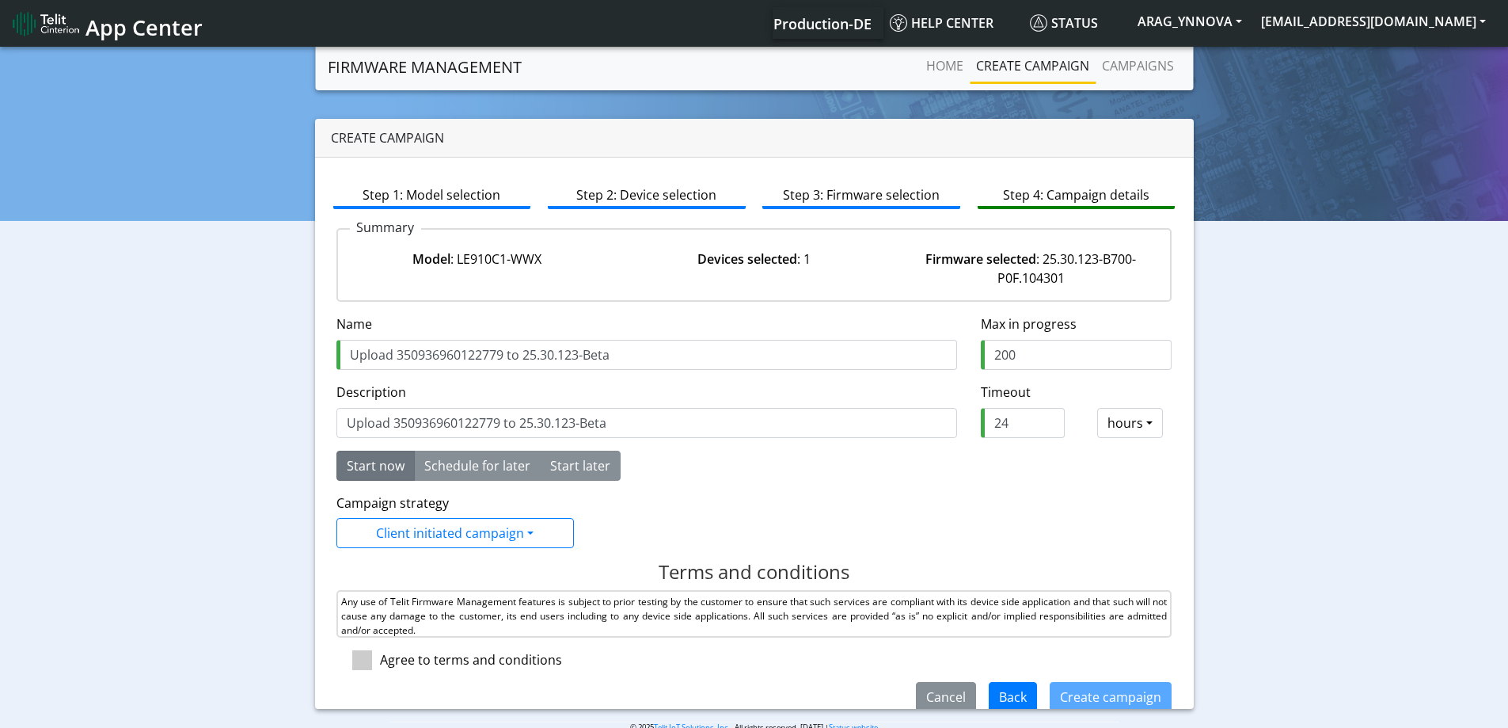
click at [748, 495] on div "Campaign strategy Client initiated campaign Client initiated campaign LWM2M 1.0…" at bounding box center [755, 520] width 860 height 55
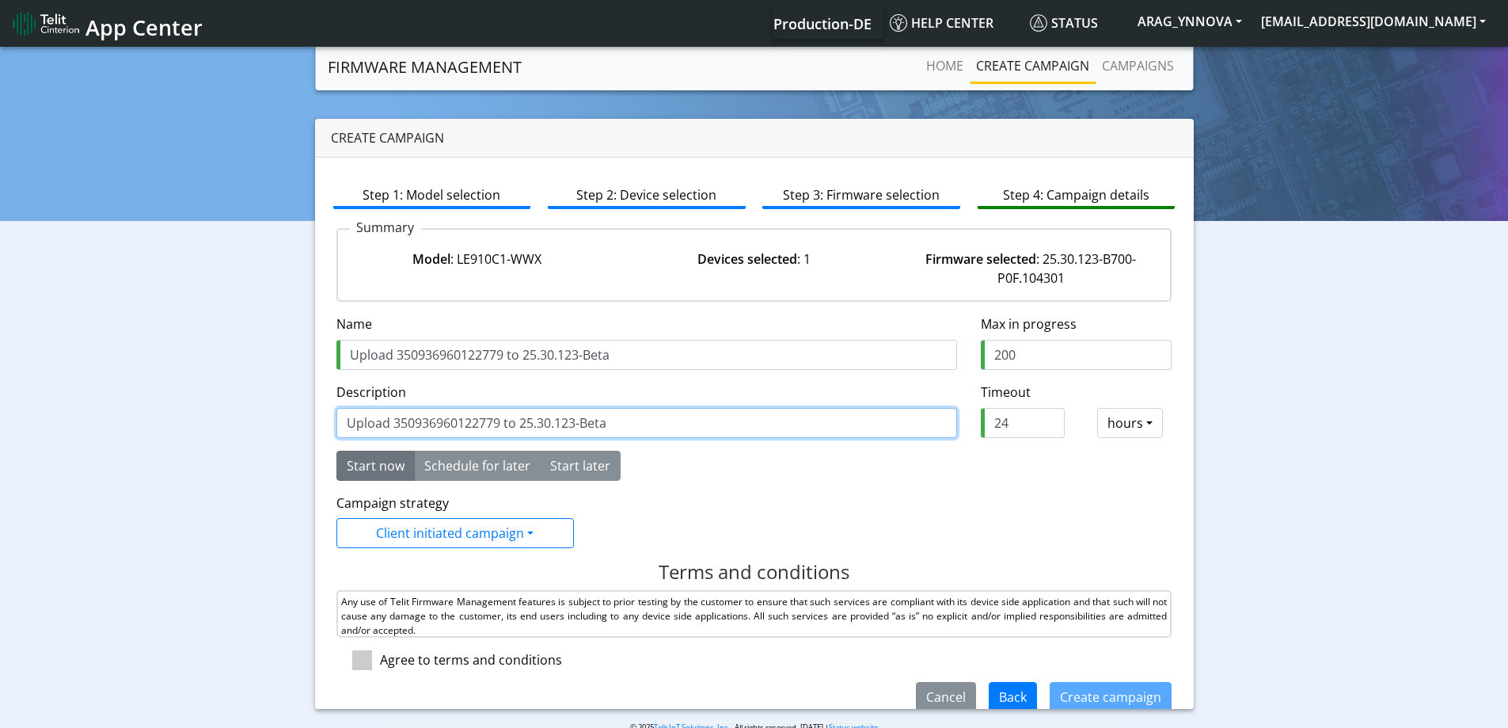
click at [659, 428] on input "Upload 350936960122779 to 25.30.123-Beta" at bounding box center [646, 423] width 621 height 30
type input "Upload 350936960122779 to 25.30.123-Beta for develop test"
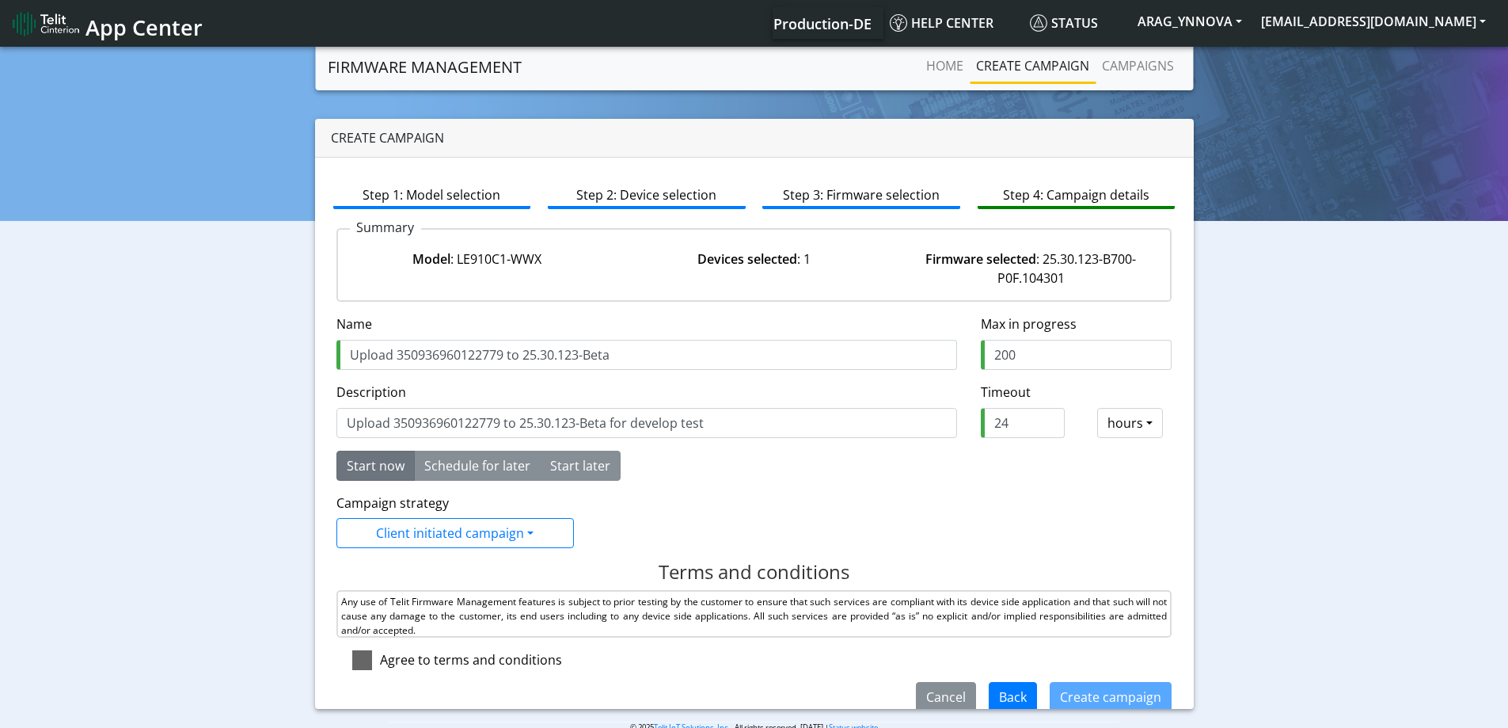
click at [355, 660] on span at bounding box center [362, 660] width 20 height 20
click at [380, 660] on input "checkbox" at bounding box center [385, 655] width 10 height 10
checkbox input "true"
click at [1069, 698] on button "Create campaign" at bounding box center [1111, 697] width 122 height 30
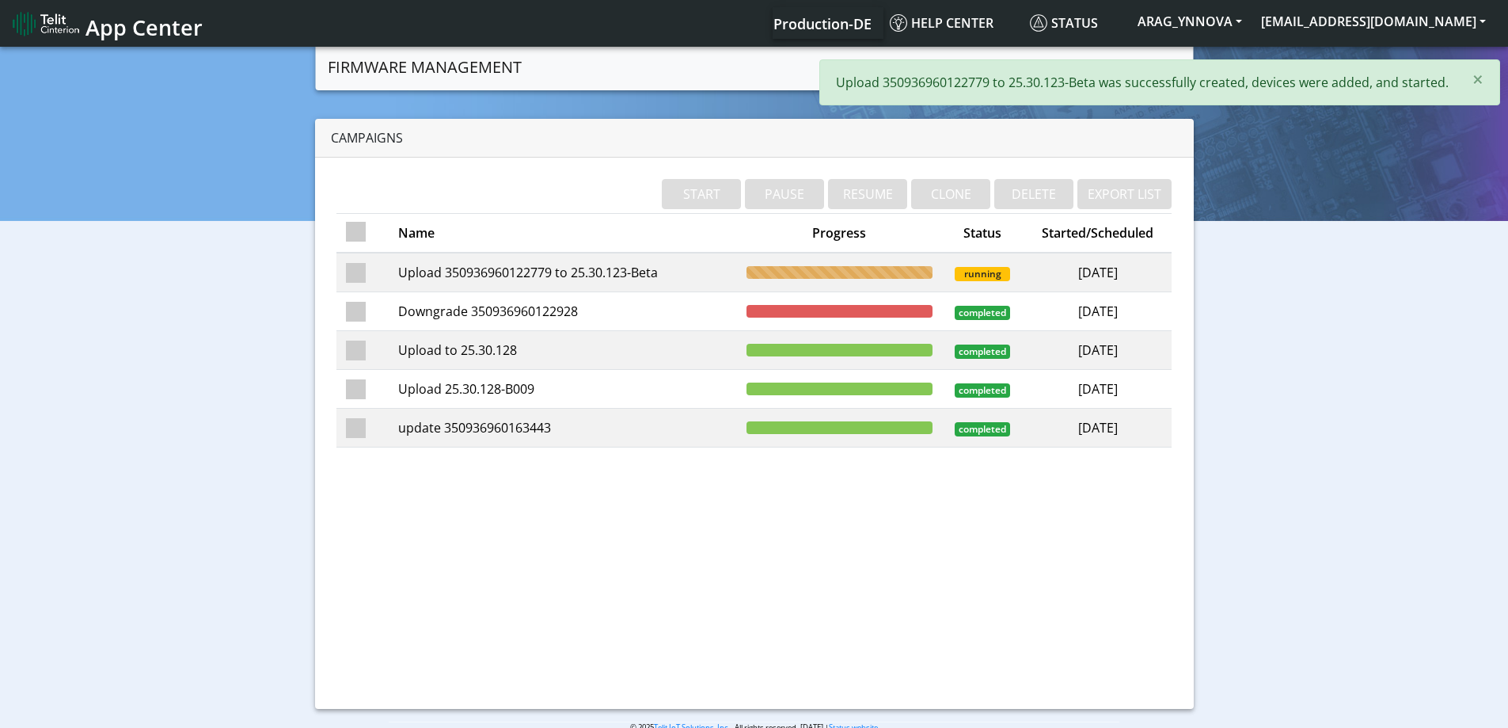
click at [590, 260] on td "Upload 350936960122779 to 25.30.123-Beta" at bounding box center [563, 273] width 348 height 40
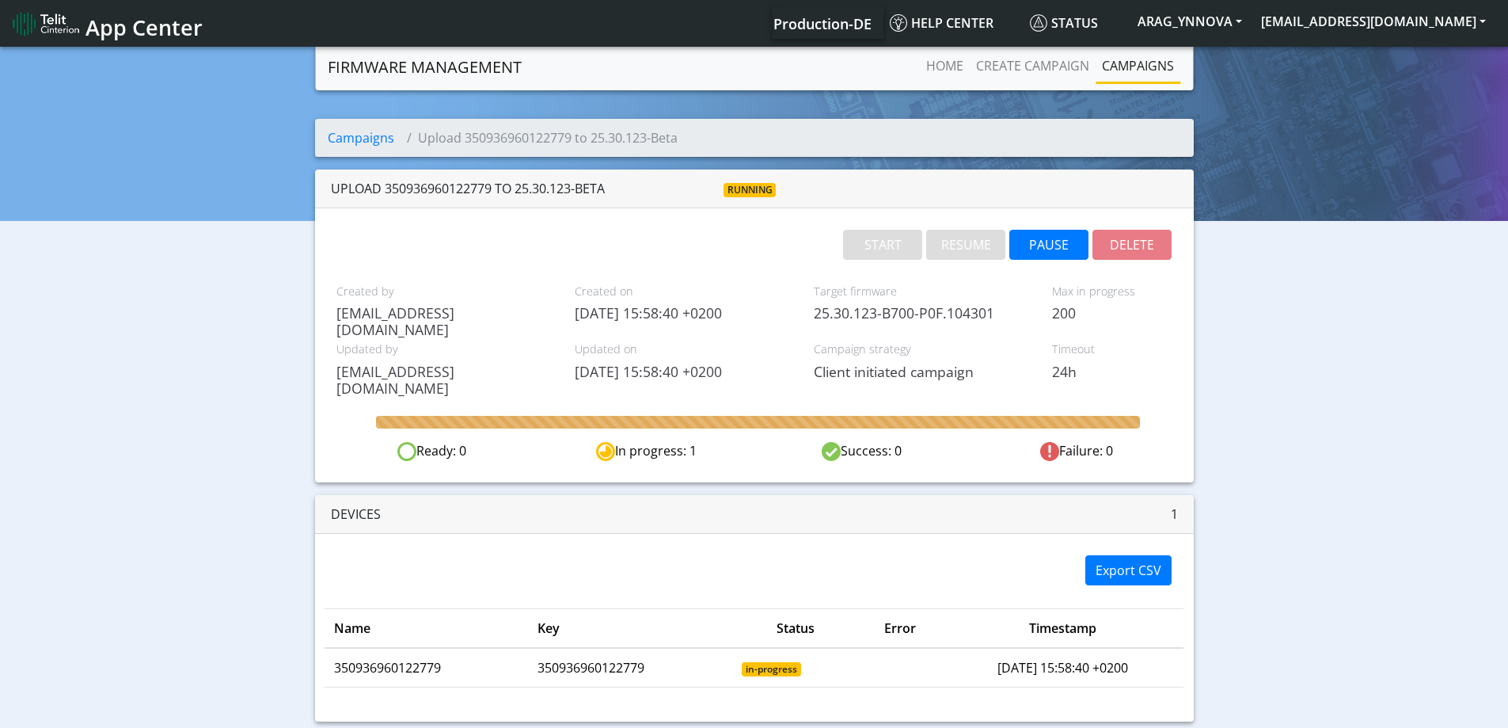
click at [816, 368] on span "Client initiated campaign" at bounding box center [921, 371] width 215 height 17
click at [783, 329] on div "Created on [DATE] 15:58:40 +0200" at bounding box center [682, 308] width 239 height 59
click at [730, 341] on span "Updated on" at bounding box center [682, 348] width 215 height 17
click at [1067, 69] on link "Create campaign" at bounding box center [1033, 66] width 126 height 32
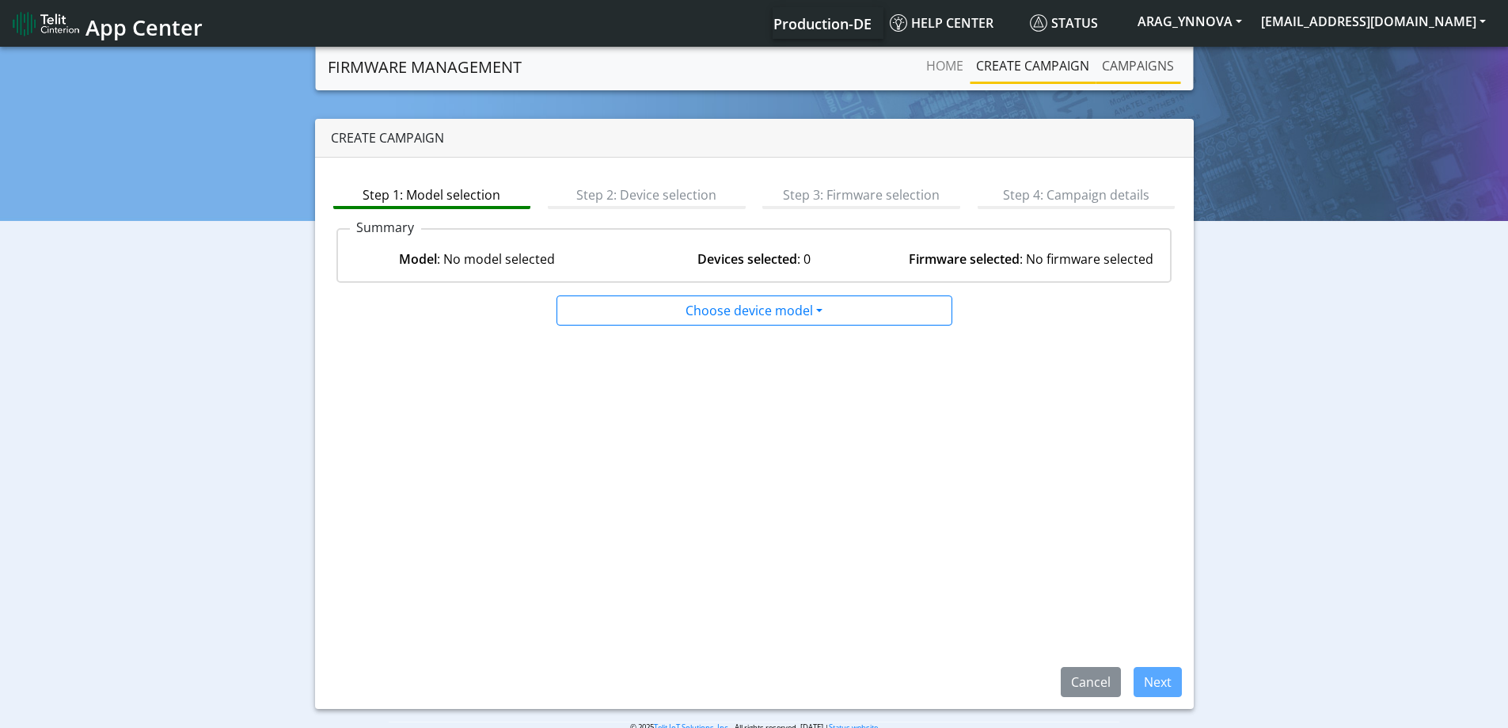
click at [1119, 68] on link "Campaigns" at bounding box center [1138, 66] width 85 height 32
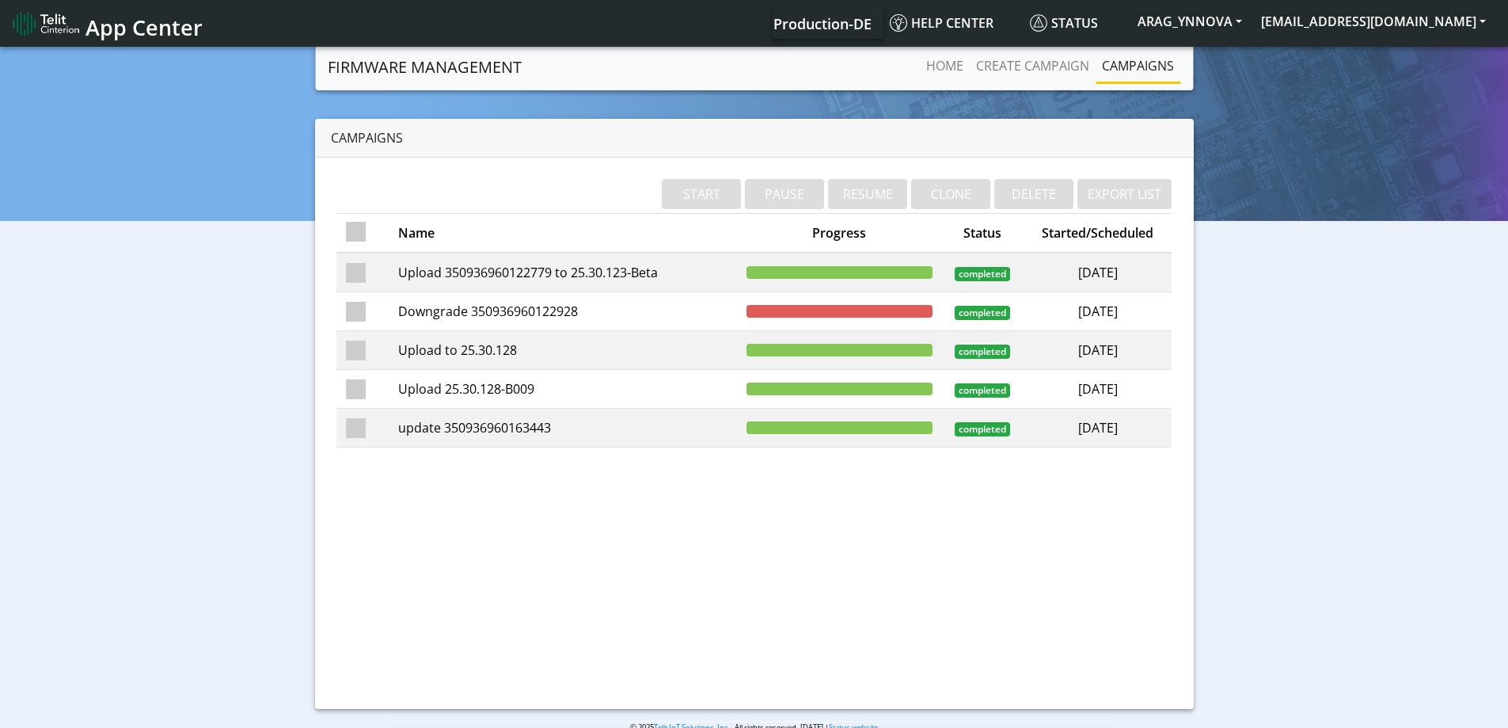
click at [609, 279] on td "Upload 350936960122779 to 25.30.123-Beta" at bounding box center [563, 273] width 348 height 40
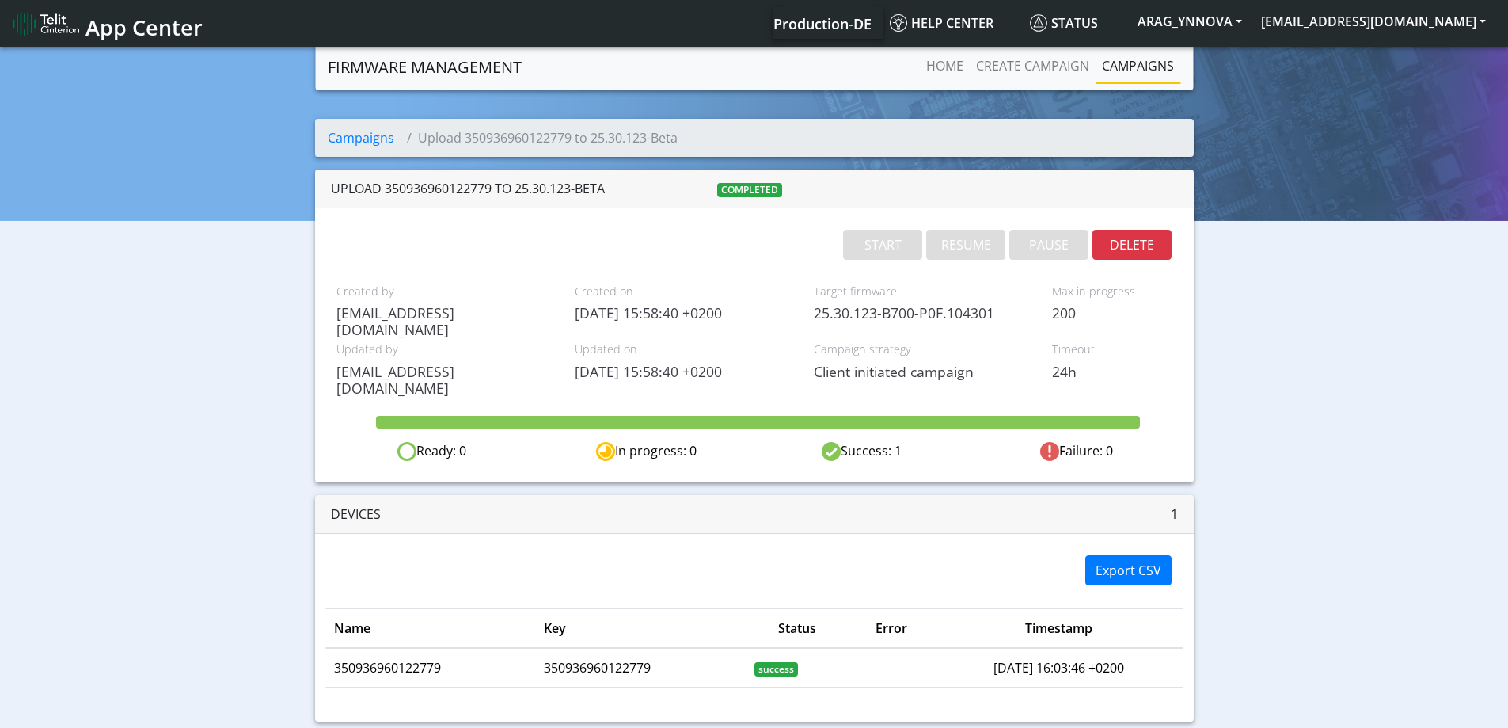
drag, startPoint x: 418, startPoint y: 139, endPoint x: 680, endPoint y: 122, distance: 262.6
click at [680, 122] on ol "Campaigns Upload 350936960122779 to 25.30.123-Beta" at bounding box center [754, 138] width 879 height 38
copy li "Upload 350936960122779 to 25.30.123-Beta"
click at [1007, 63] on link "Create campaign" at bounding box center [1033, 66] width 126 height 32
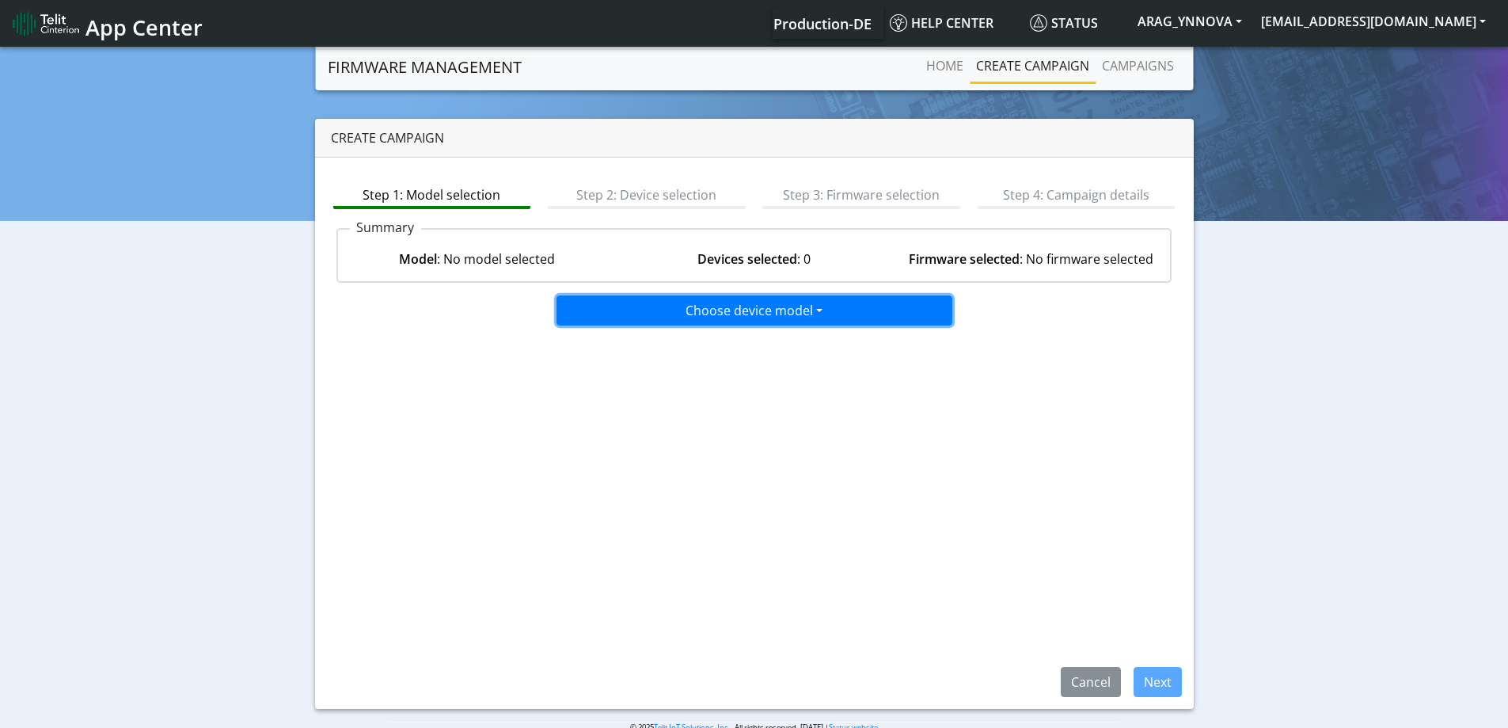
click at [780, 306] on button "Choose device model" at bounding box center [755, 310] width 396 height 30
click at [753, 363] on button "LE910C1-WWX" at bounding box center [755, 369] width 396 height 25
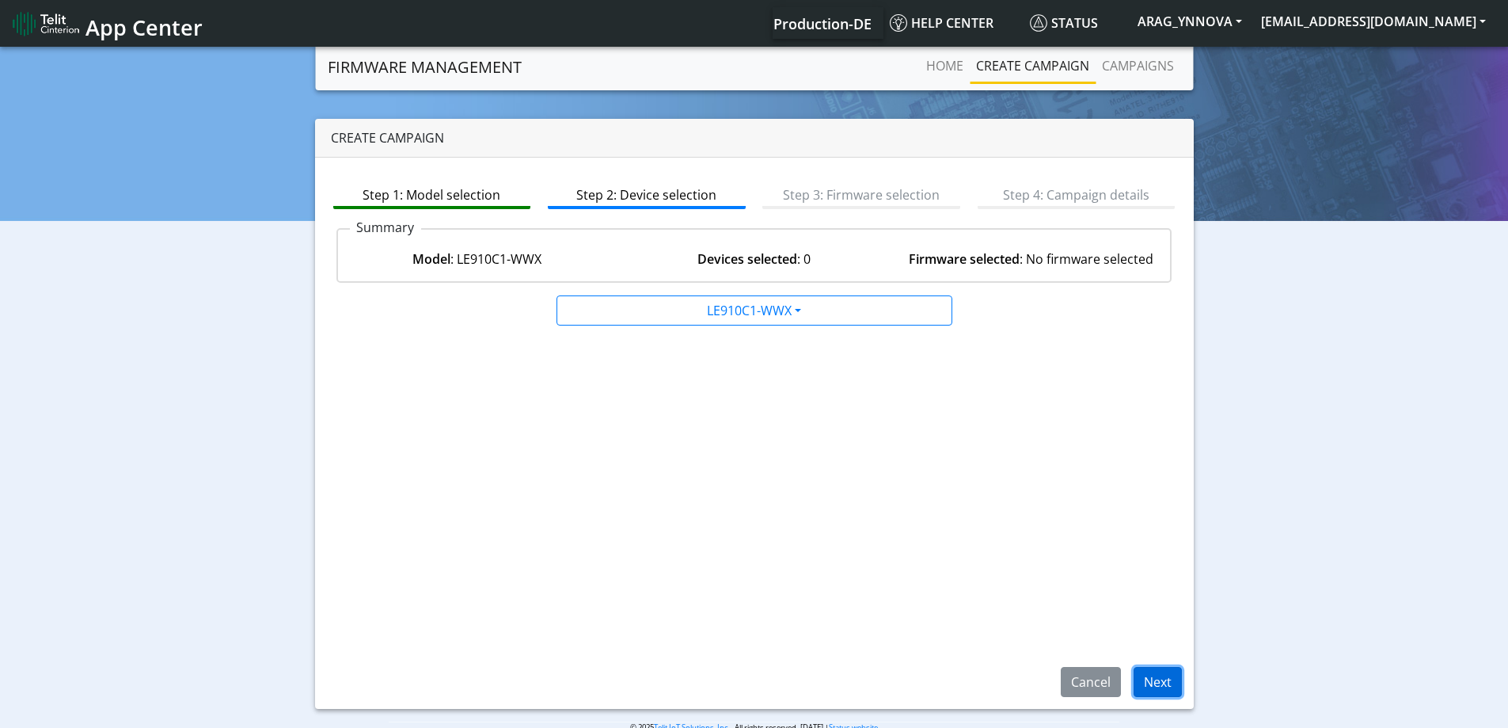
click at [1150, 680] on button "Next" at bounding box center [1158, 682] width 48 height 30
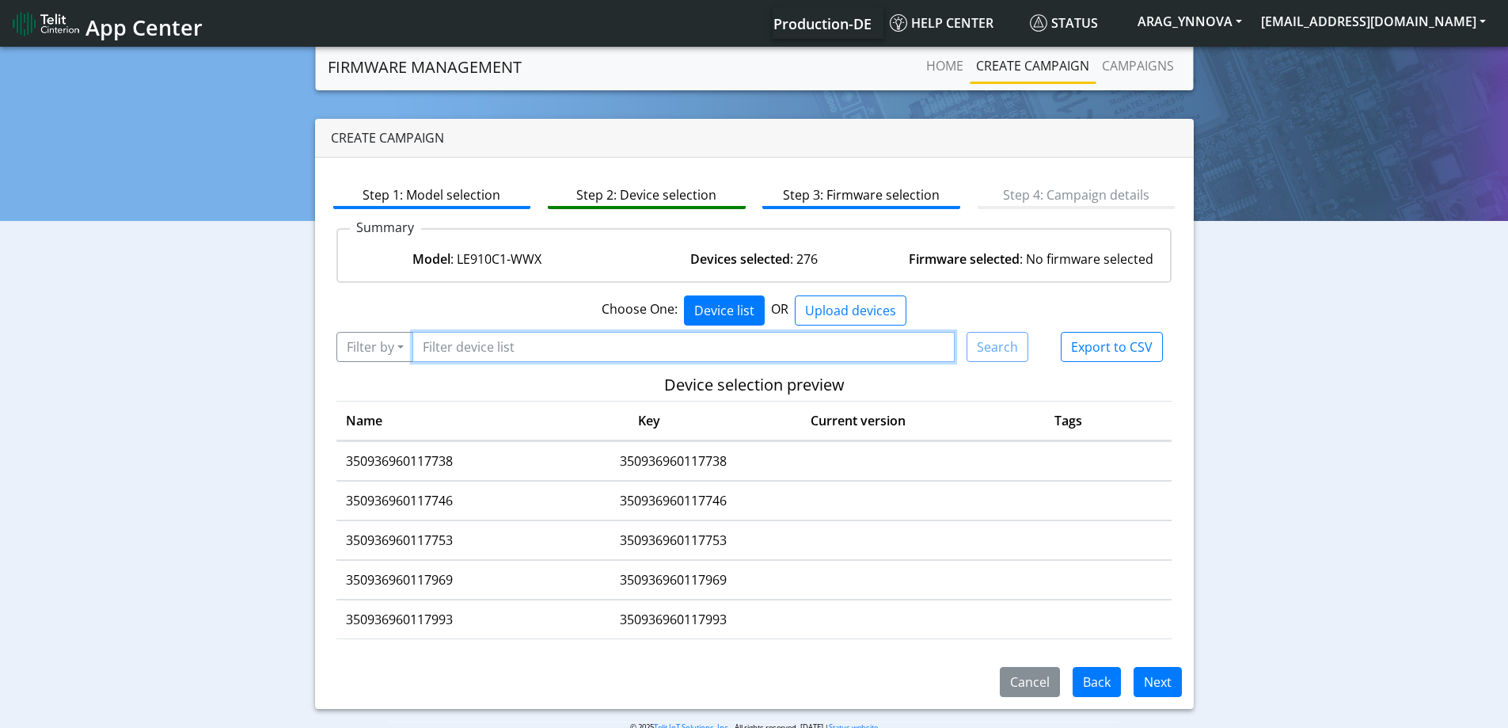
click at [475, 351] on input "Filter device list" at bounding box center [683, 347] width 543 height 30
click at [391, 350] on button "Filter by" at bounding box center [375, 347] width 78 height 30
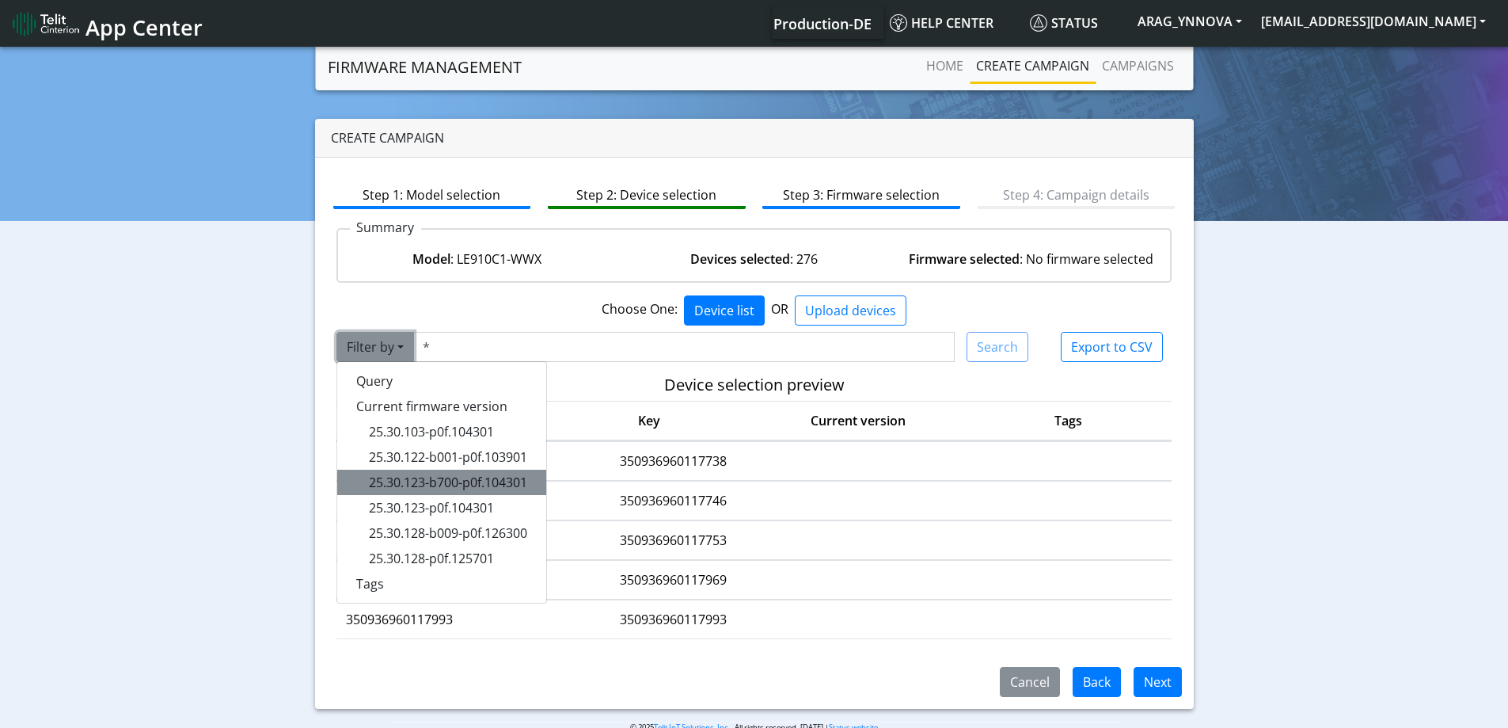
click at [493, 473] on span "25.30.123-b700-p0f.104301" at bounding box center [448, 481] width 158 height 17
type input "25.30.123-b700-p0f.104301"
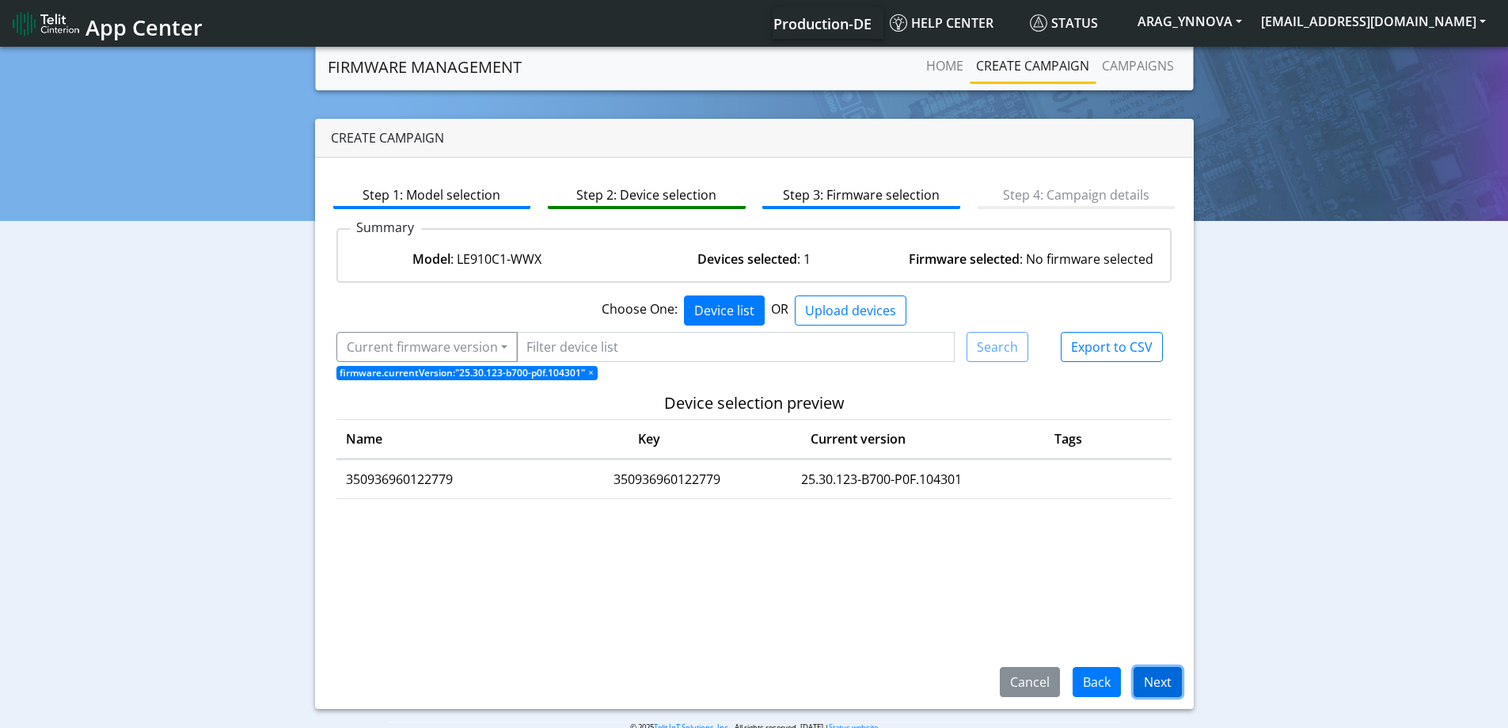
click at [1170, 675] on button "Next" at bounding box center [1158, 682] width 48 height 30
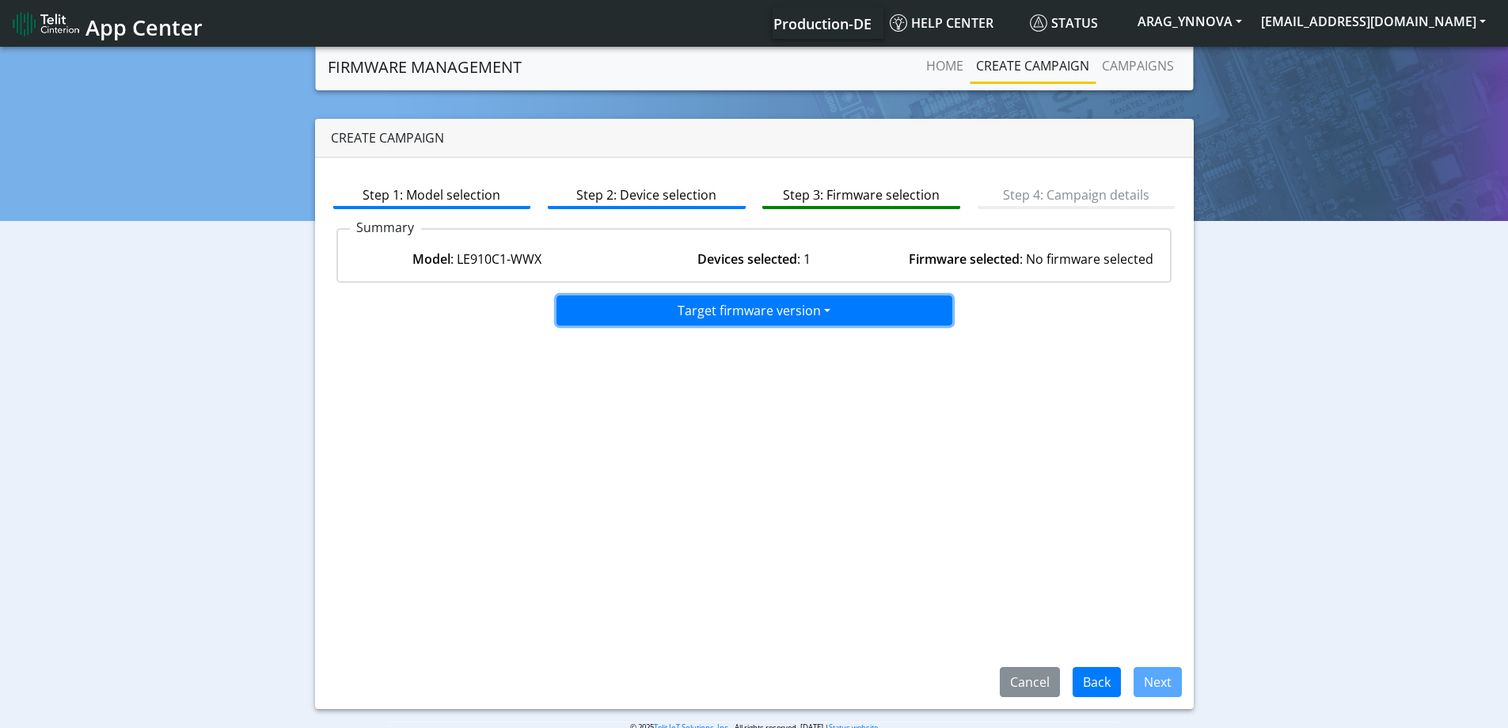
click at [788, 309] on button "Target firmware version" at bounding box center [755, 310] width 396 height 30
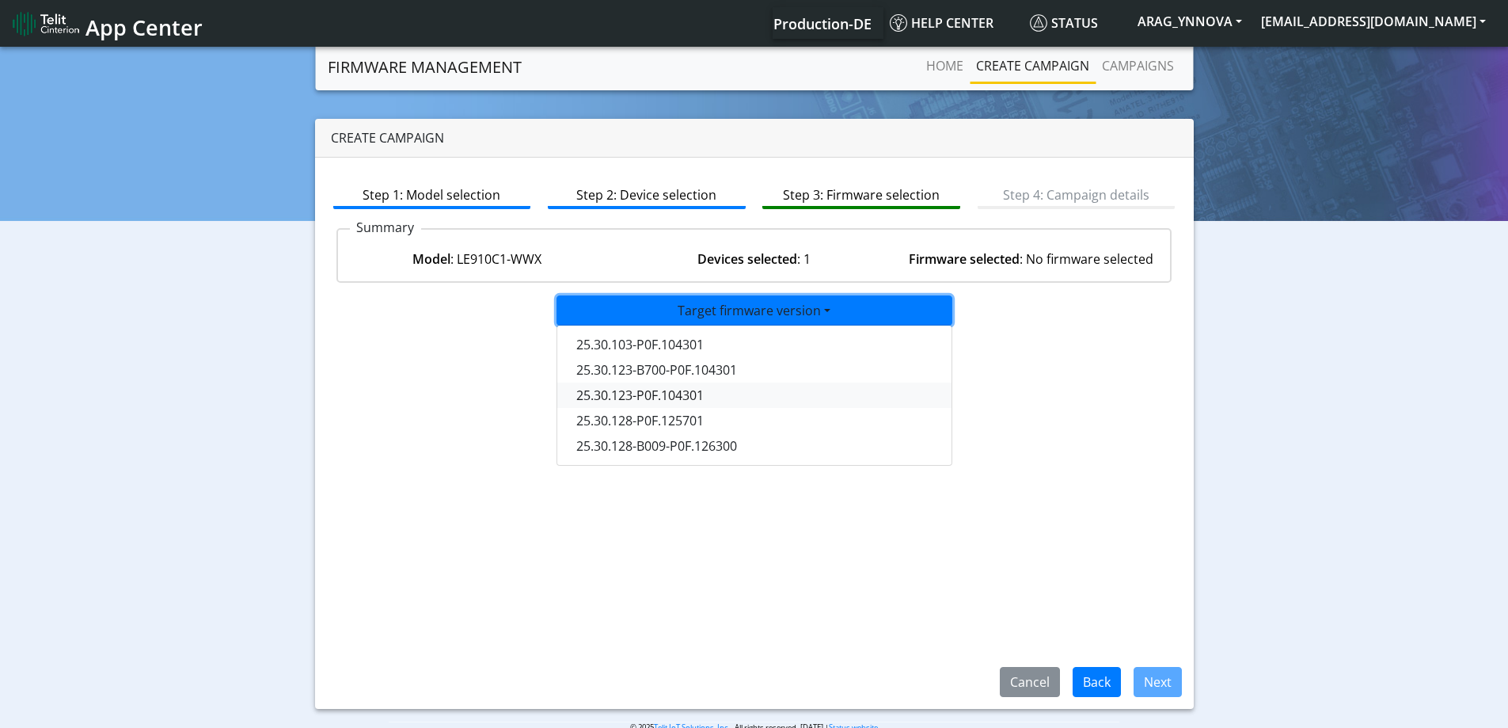
click at [716, 399] on button "25.30.123-P0F.104301" at bounding box center [755, 394] width 396 height 25
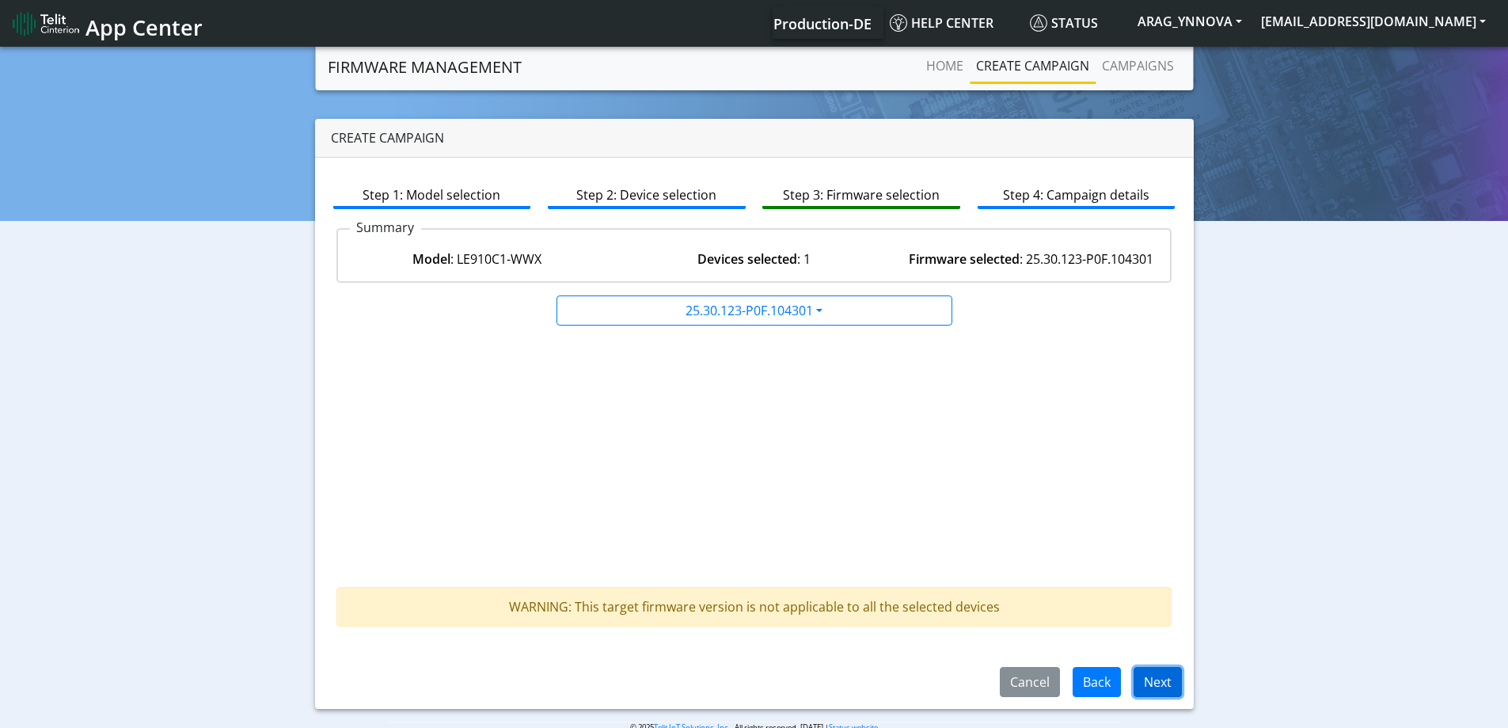
click at [1143, 683] on button "Next" at bounding box center [1158, 682] width 48 height 30
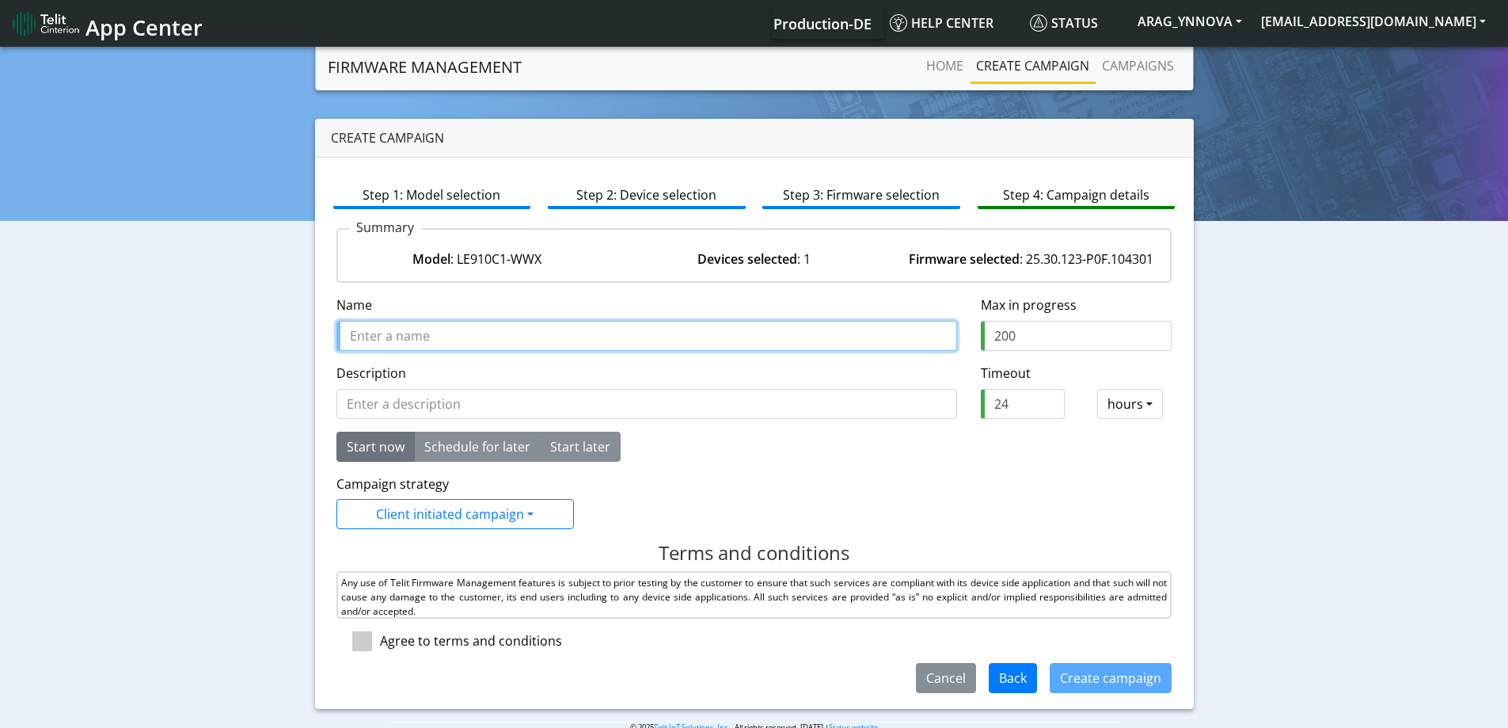
click at [462, 327] on input "Name" at bounding box center [646, 336] width 621 height 30
paste input "Upload 350936960122779 to 25.30.123-Beta"
click at [382, 340] on input "Upload 350936960122779 to 25.30.123" at bounding box center [646, 336] width 621 height 30
drag, startPoint x: 608, startPoint y: 336, endPoint x: 273, endPoint y: 320, distance: 335.3
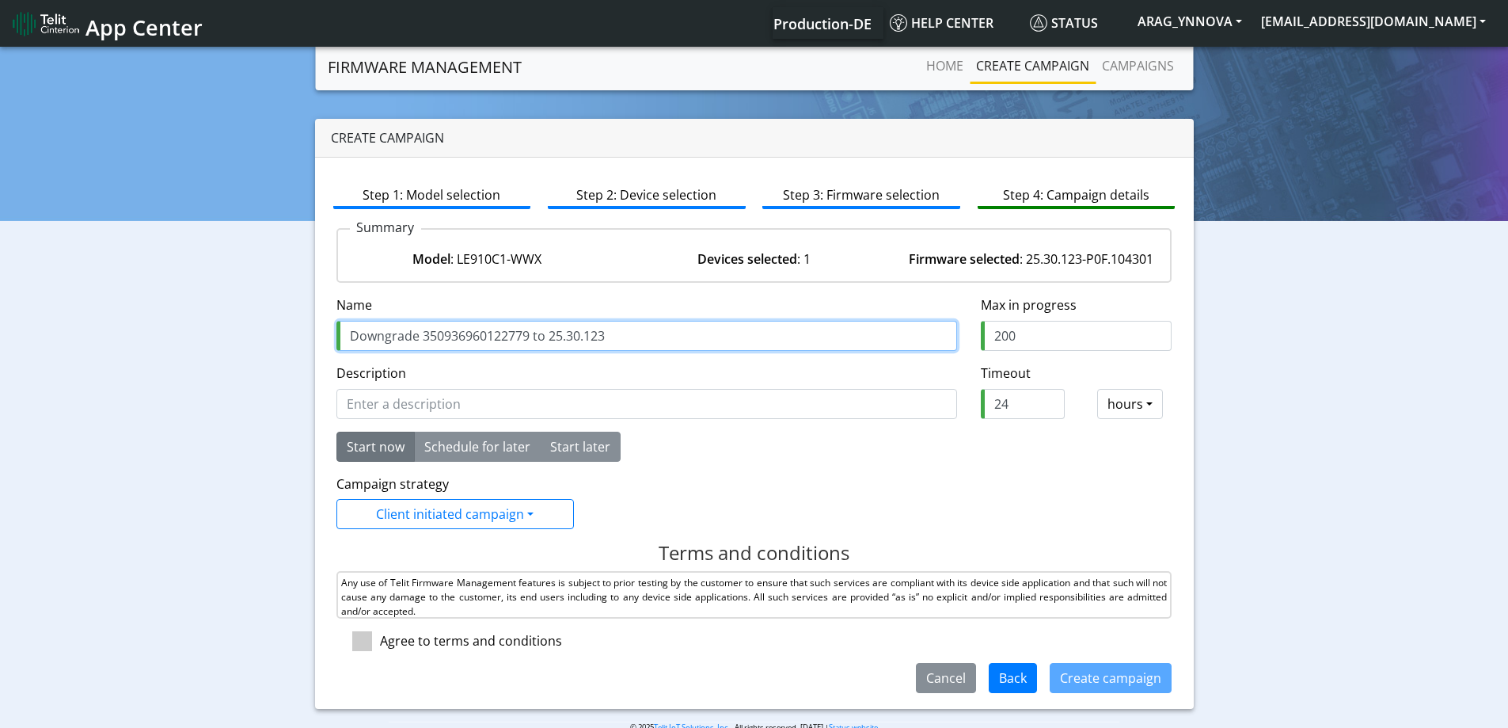
click at [274, 319] on div "Create campaign Step 1: Model selection Step 2: Device selection Step 3: Firmwa…" at bounding box center [754, 414] width 1484 height 590
type input "Downgrade 350936960122779 to 25.30.123"
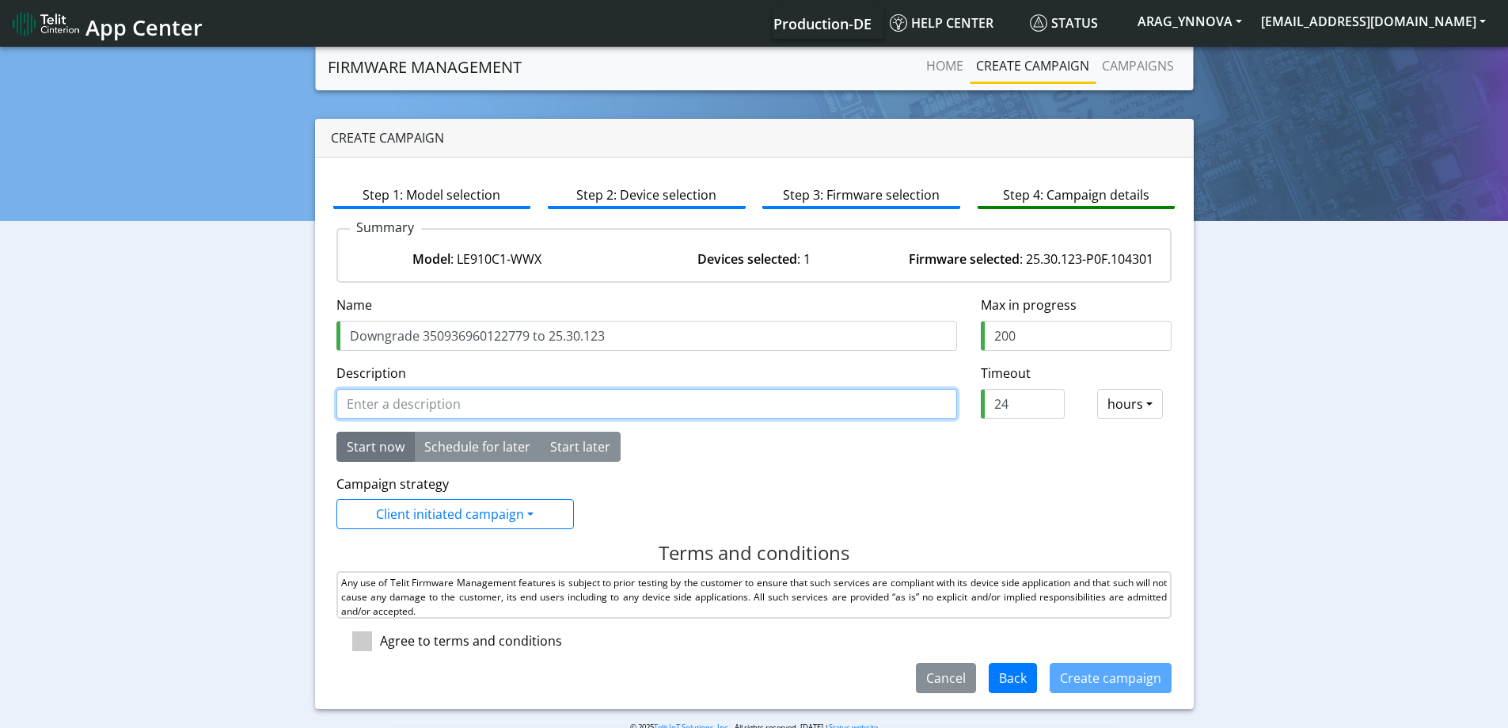
click at [401, 412] on input "Description" at bounding box center [646, 404] width 621 height 30
paste input "Downgrade 350936960122779 to 25.30.123"
type input "Downgrade 350936960122779 to 25.30.123"
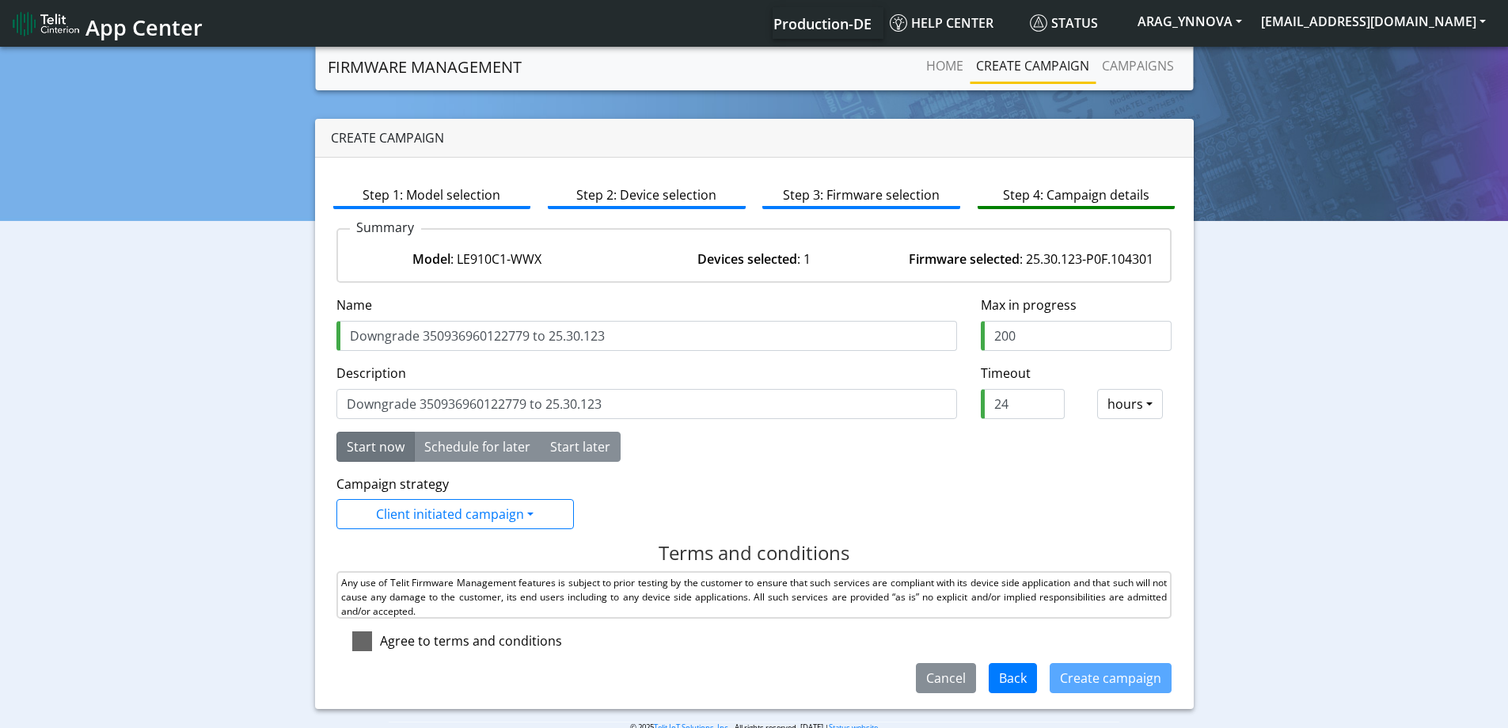
click at [359, 648] on span at bounding box center [362, 641] width 20 height 20
click at [380, 641] on input "checkbox" at bounding box center [385, 636] width 10 height 10
checkbox input "true"
click at [1100, 686] on button "Create campaign" at bounding box center [1111, 678] width 122 height 30
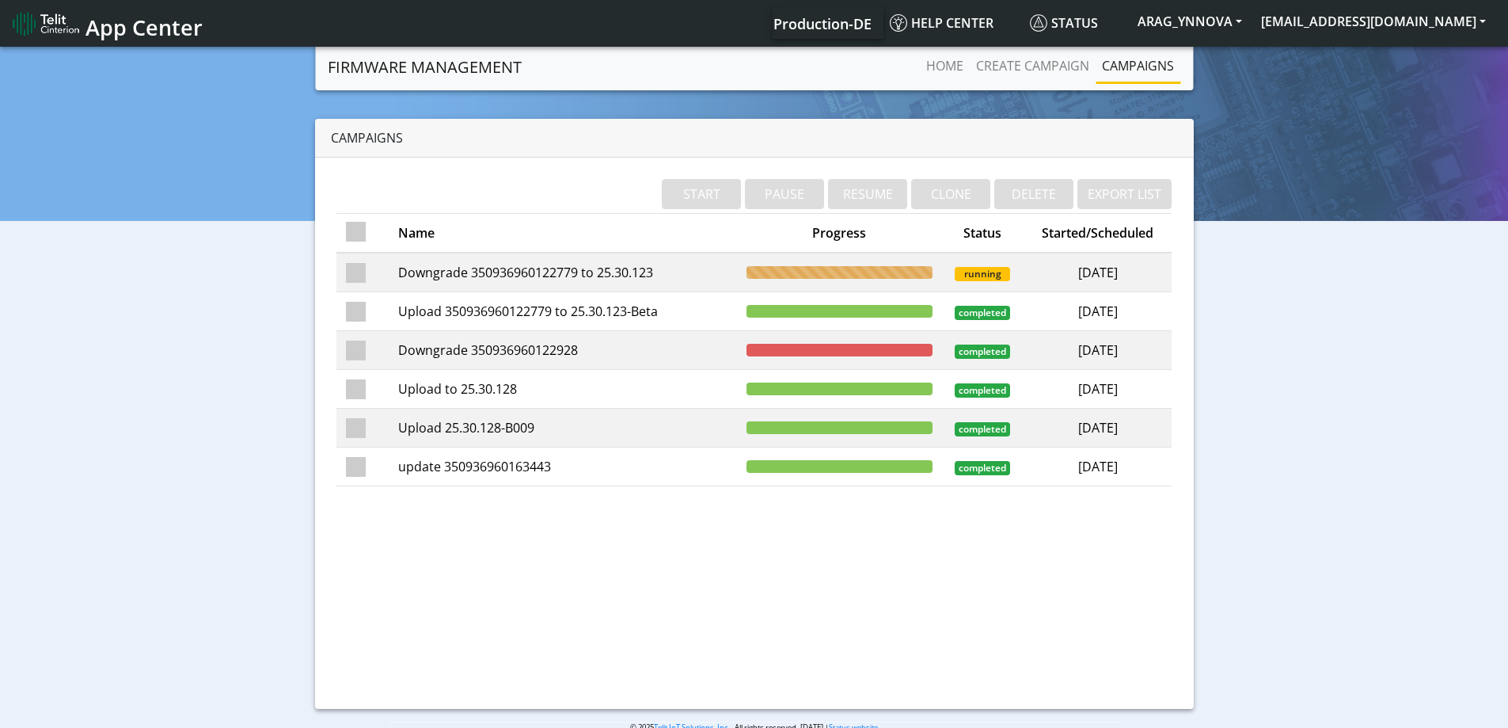
click at [706, 273] on td "Downgrade 350936960122779 to 25.30.123" at bounding box center [563, 273] width 348 height 40
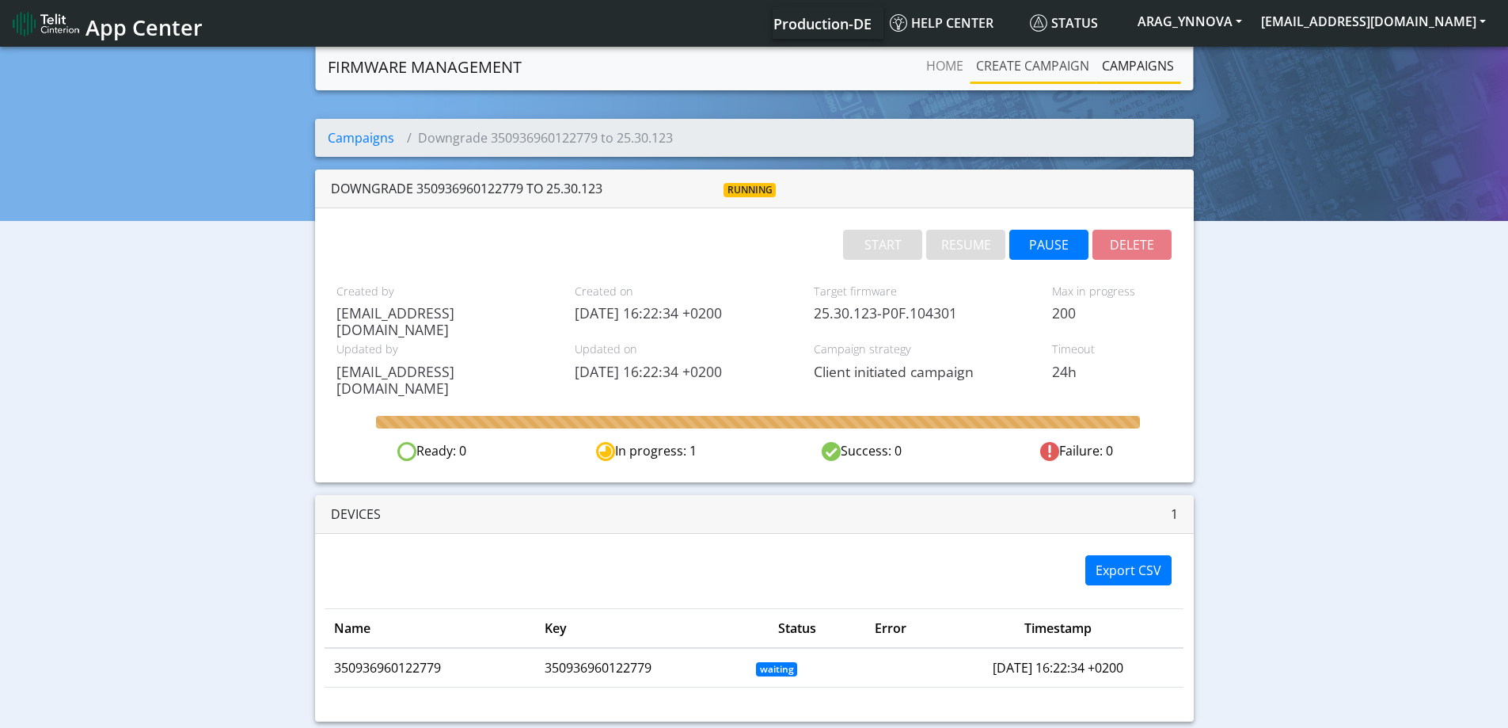
click at [1032, 64] on link "Create campaign" at bounding box center [1033, 66] width 126 height 32
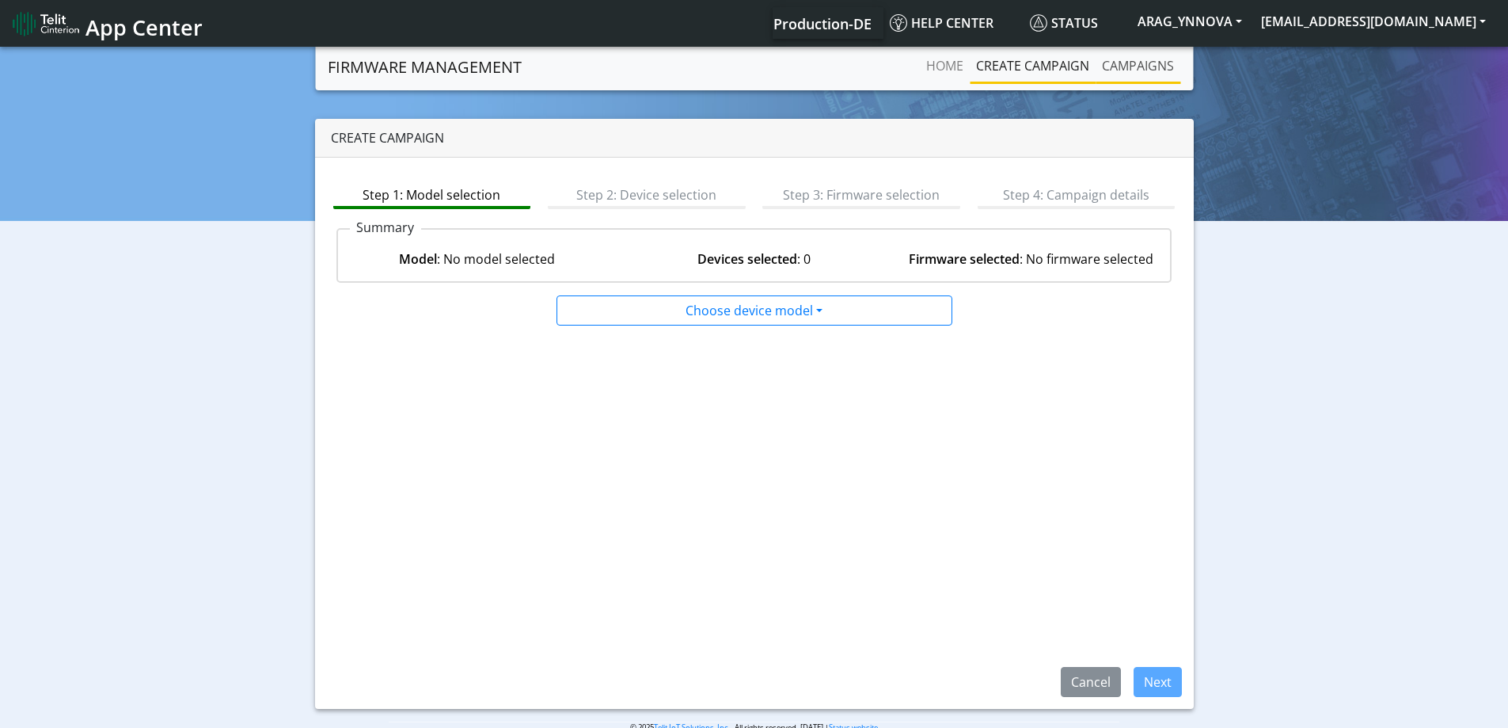
click at [1116, 58] on link "Campaigns" at bounding box center [1138, 66] width 85 height 32
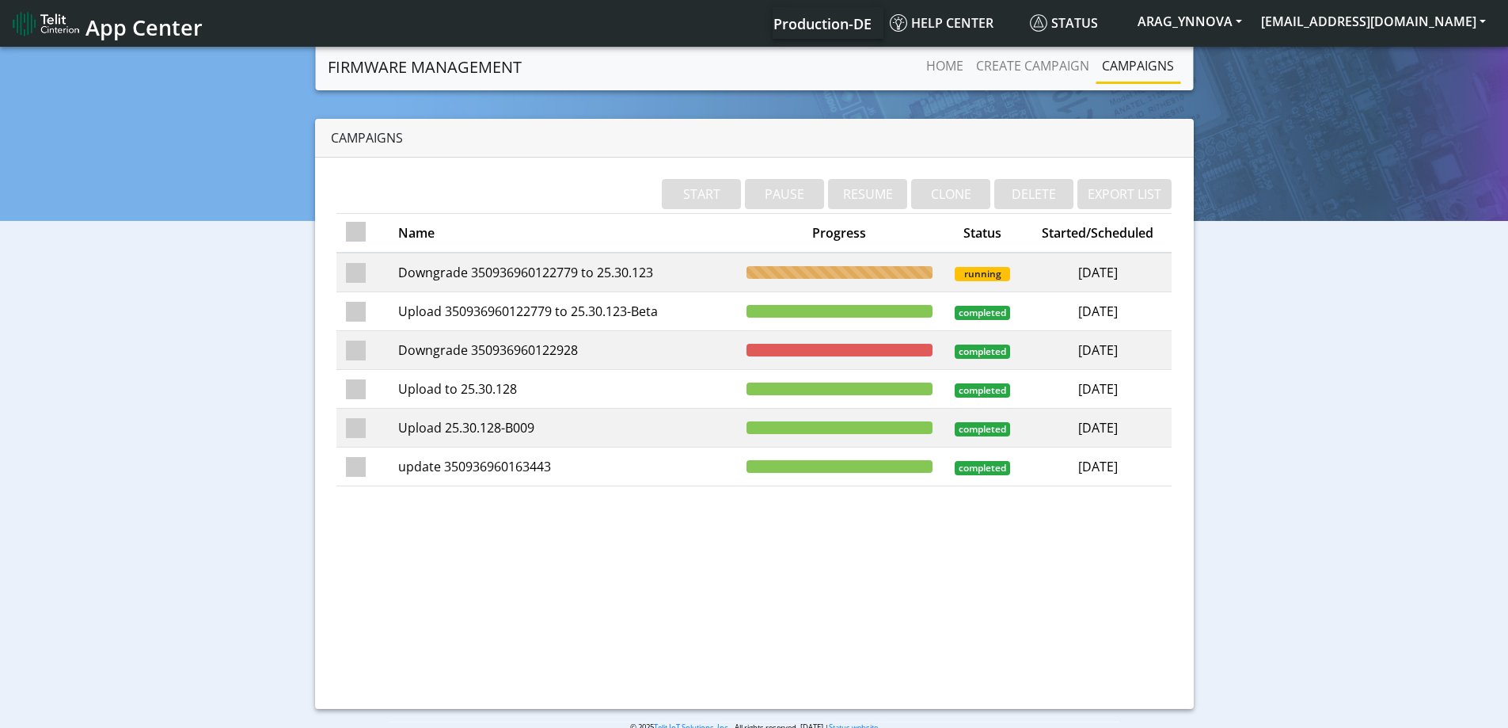
click at [654, 272] on td "Downgrade 350936960122779 to 25.30.123" at bounding box center [563, 273] width 348 height 40
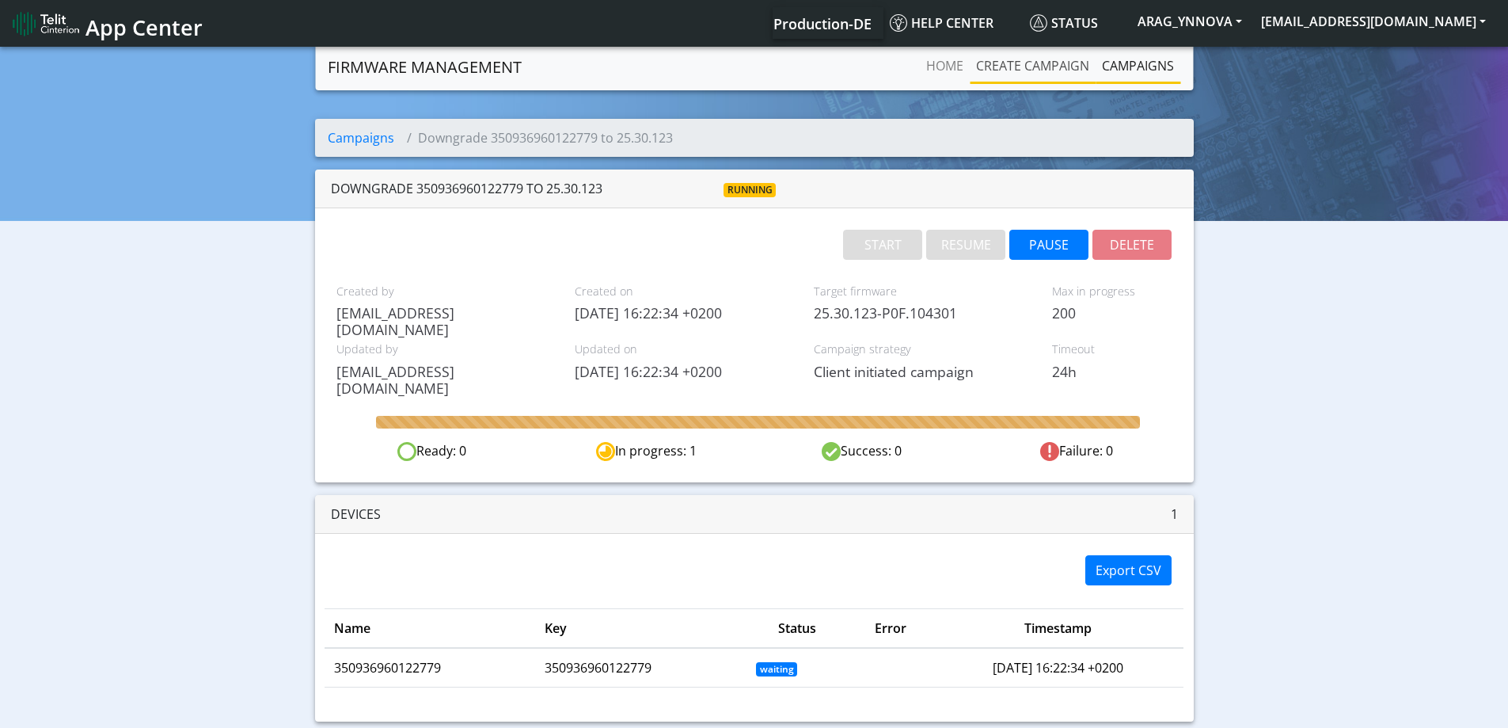
click at [1055, 54] on link "Create campaign" at bounding box center [1033, 66] width 126 height 32
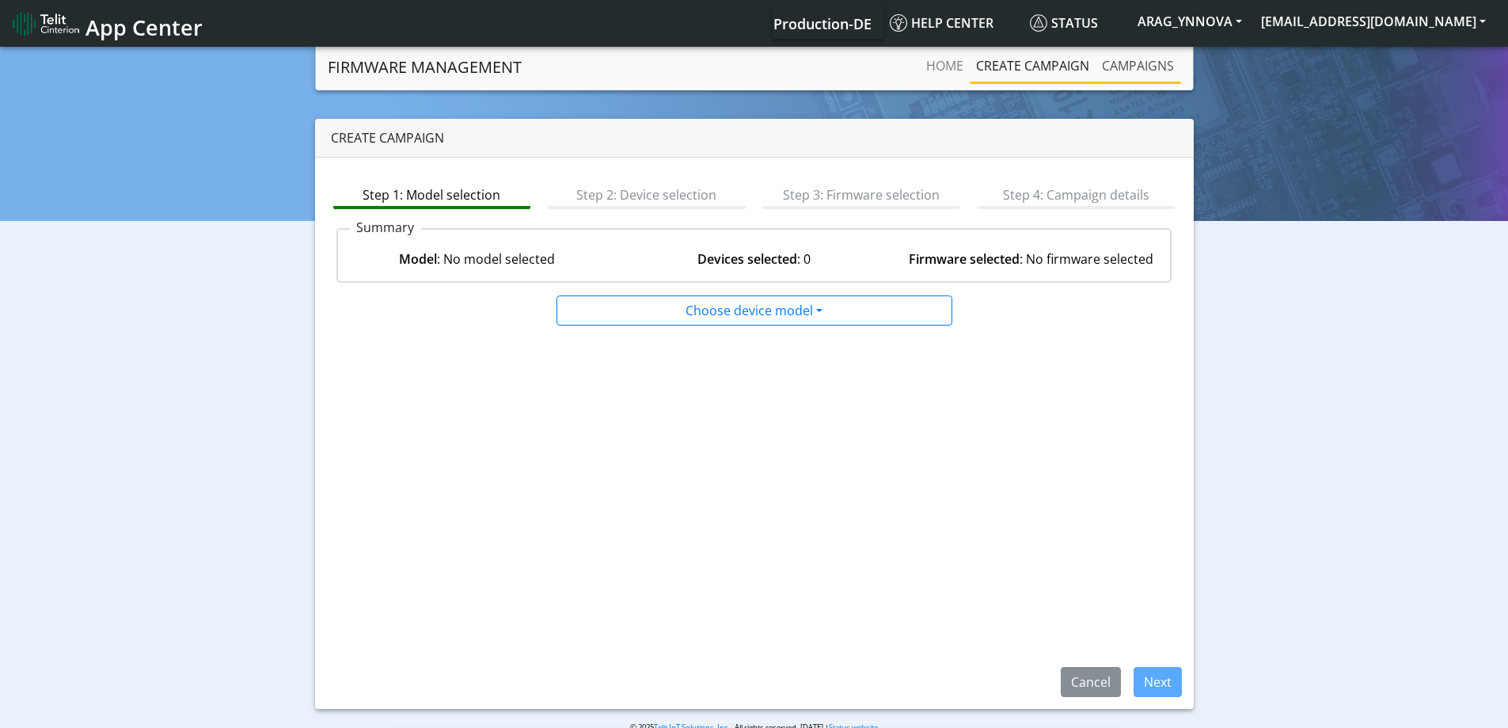
click at [1134, 65] on link "Campaigns" at bounding box center [1138, 66] width 85 height 32
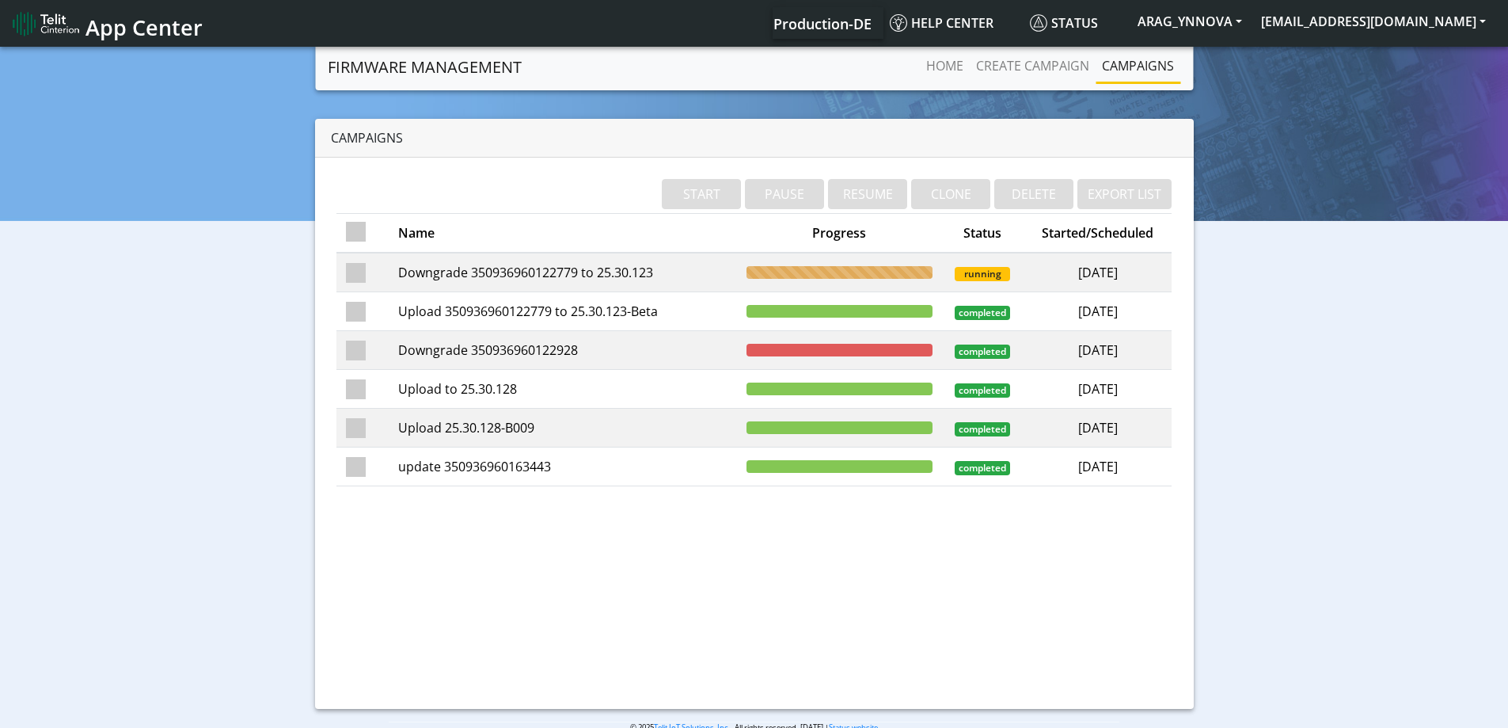
click at [621, 273] on td "Downgrade 350936960122779 to 25.30.123" at bounding box center [563, 273] width 348 height 40
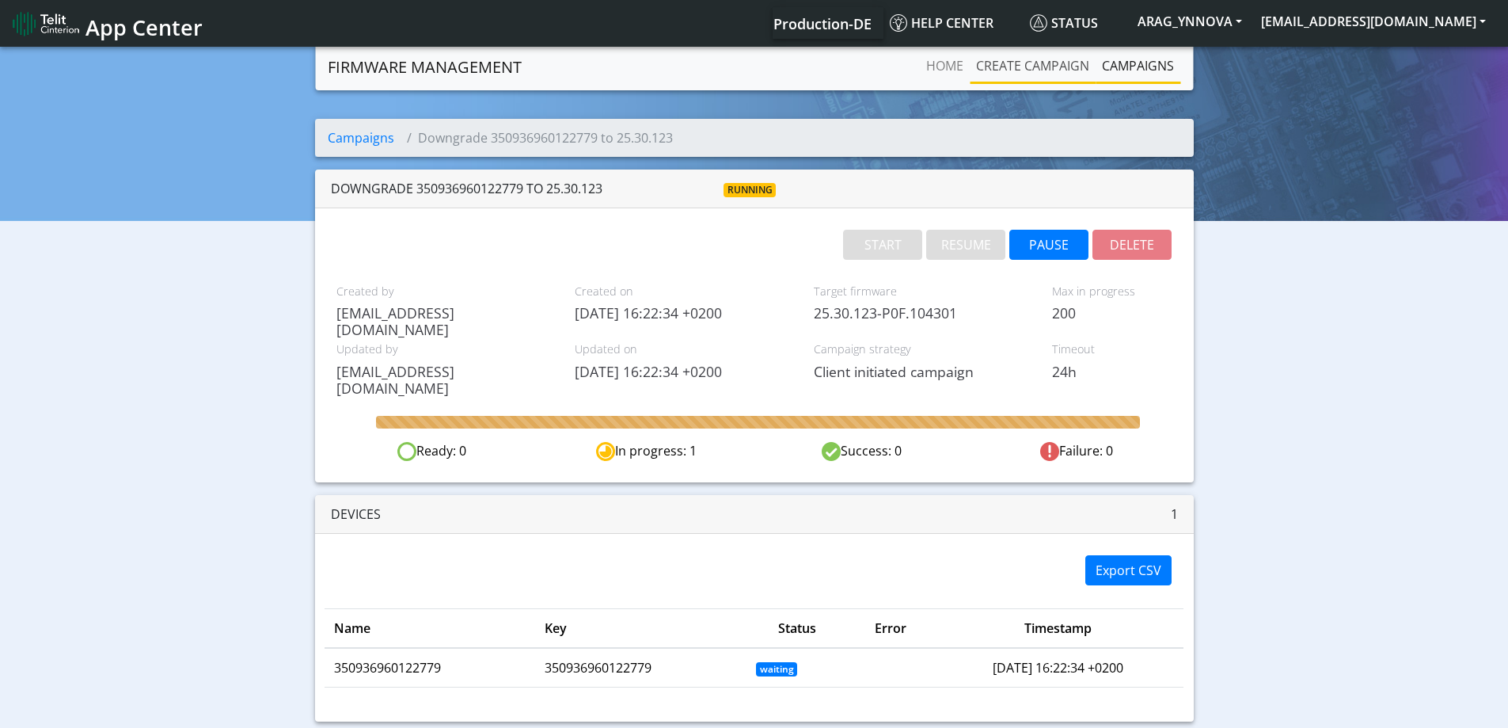
click at [1049, 58] on link "Create campaign" at bounding box center [1033, 66] width 126 height 32
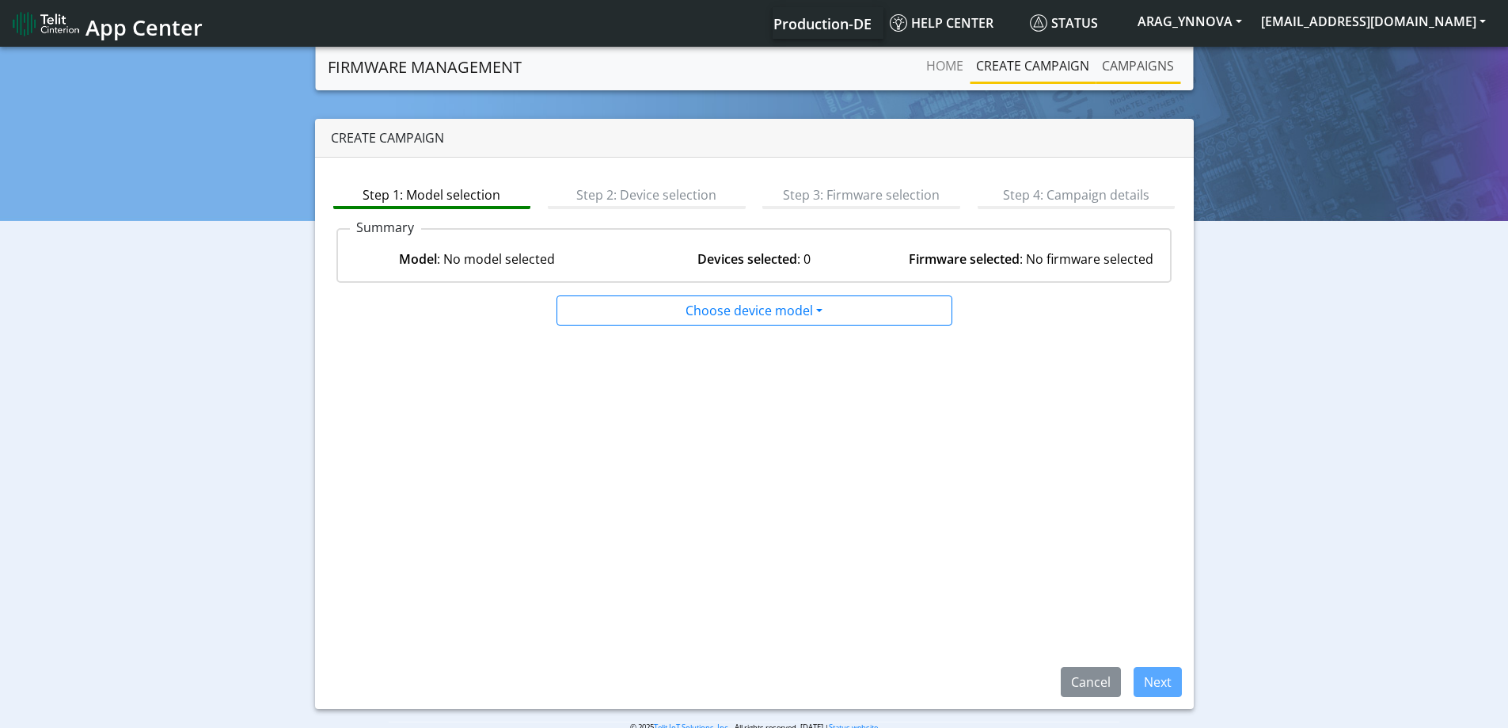
click at [1135, 71] on link "Campaigns" at bounding box center [1138, 66] width 85 height 32
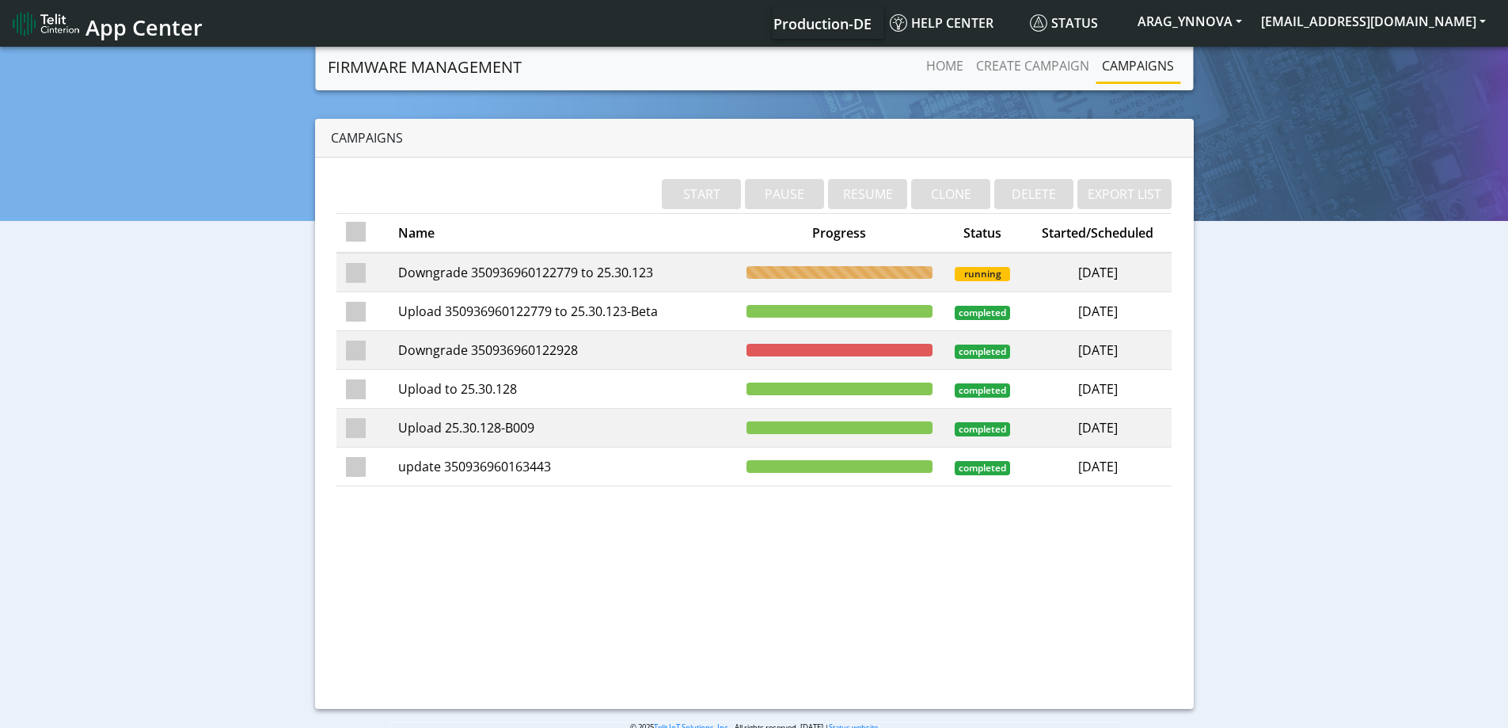
click at [606, 282] on td "Downgrade 350936960122779 to 25.30.123" at bounding box center [563, 273] width 348 height 40
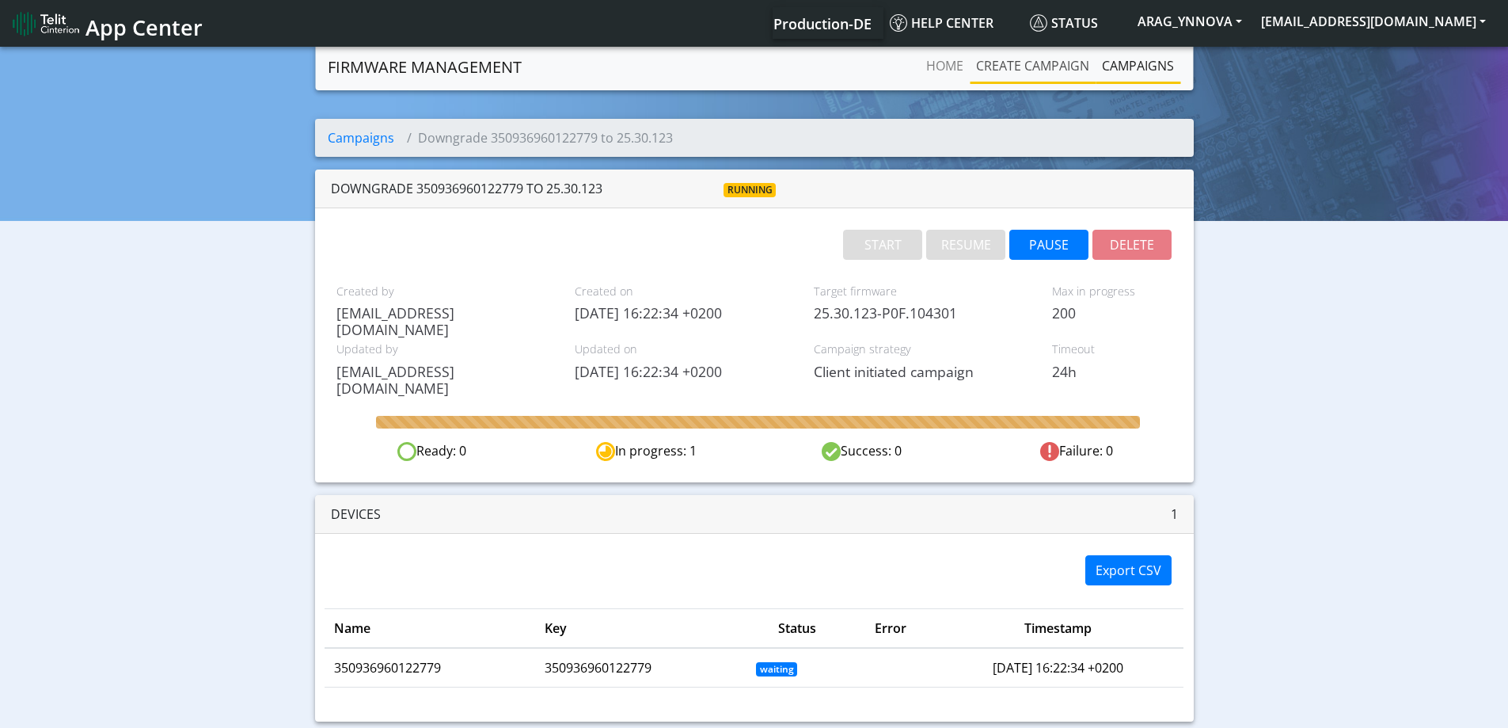
click at [1064, 58] on link "Create campaign" at bounding box center [1033, 66] width 126 height 32
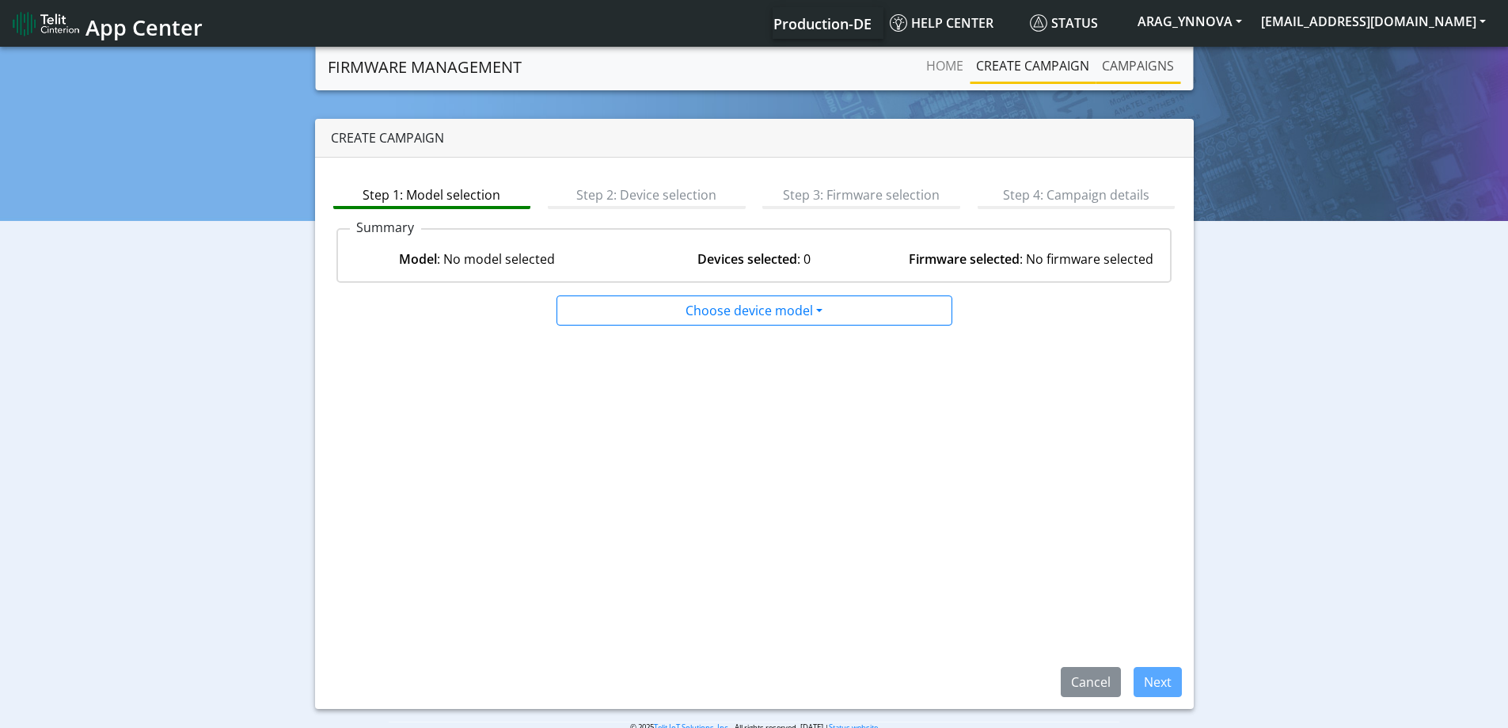
click at [1118, 58] on link "Campaigns" at bounding box center [1138, 66] width 85 height 32
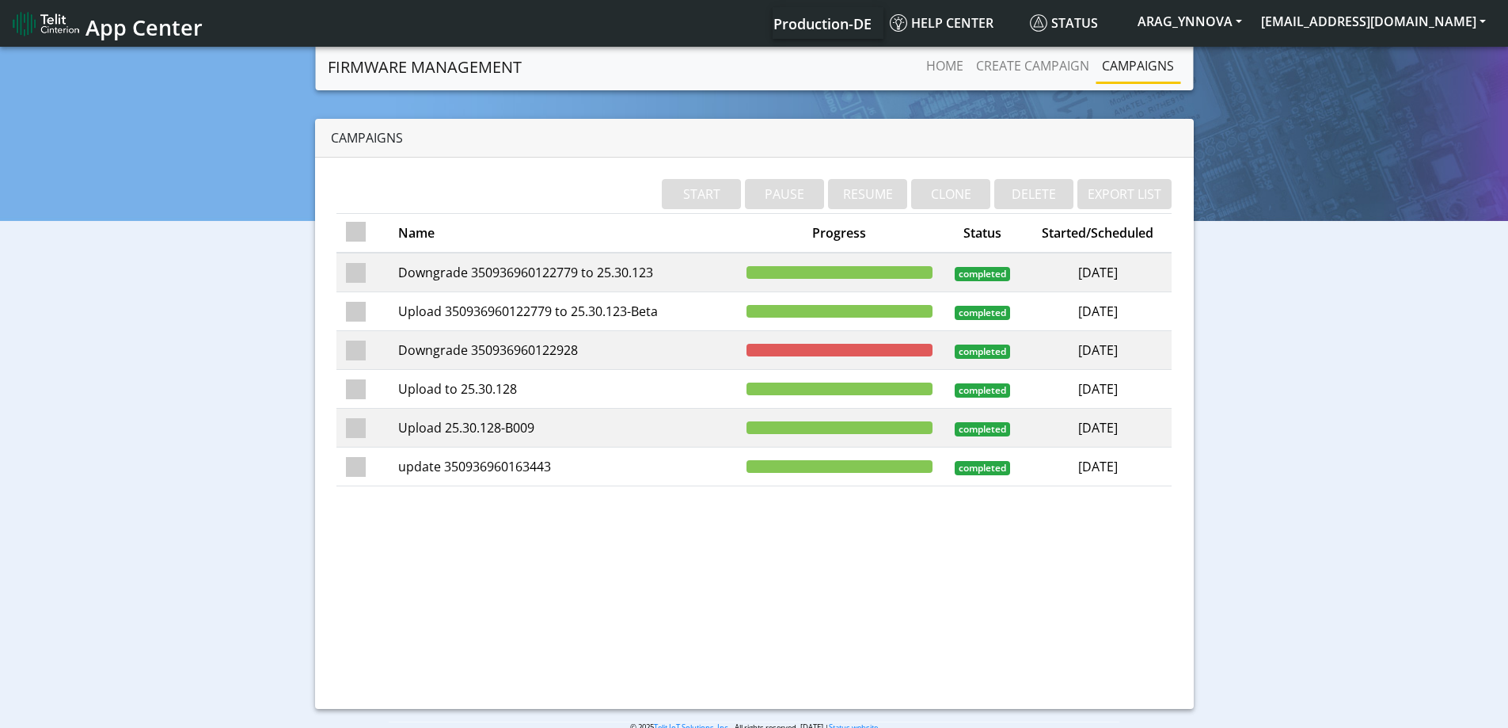
click at [643, 278] on td "Downgrade 350936960122779 to 25.30.123" at bounding box center [563, 273] width 348 height 40
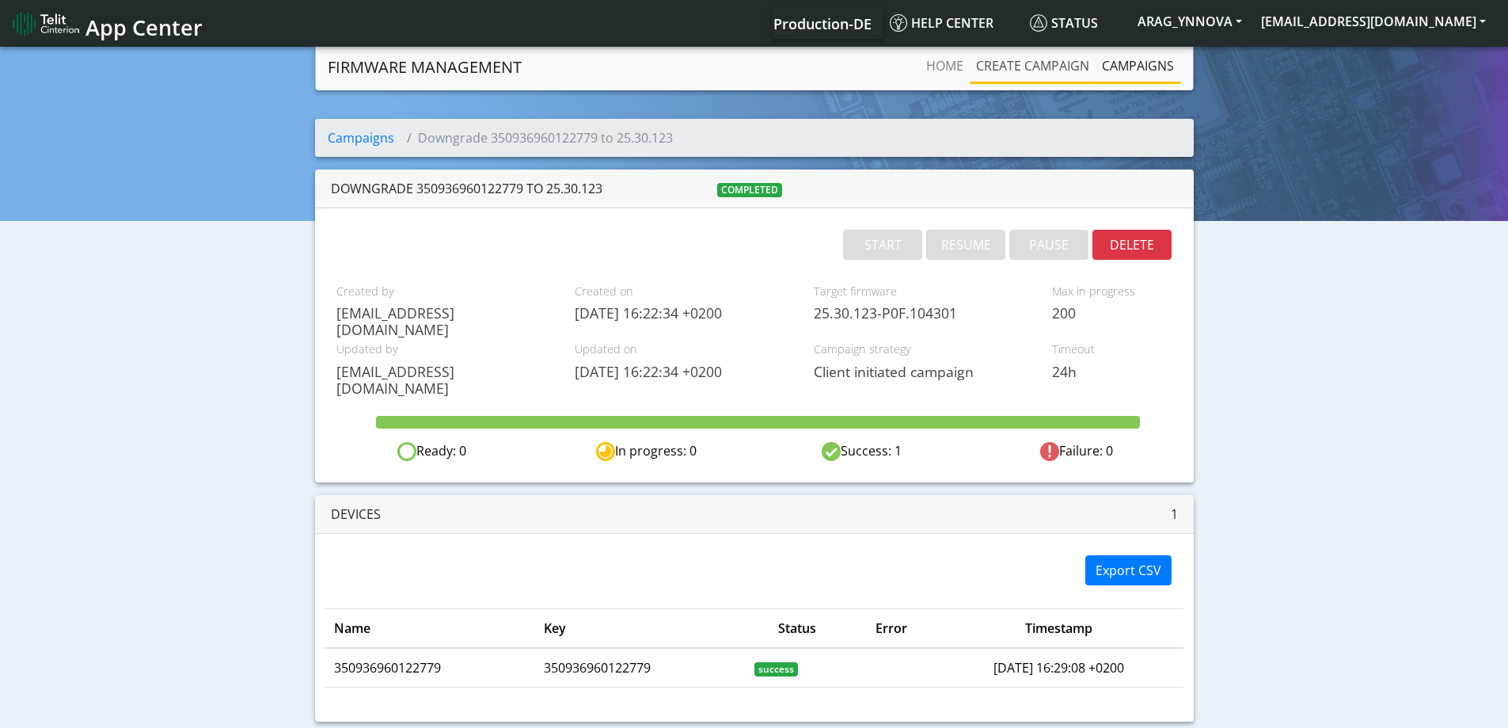
click at [1060, 62] on link "Create campaign" at bounding box center [1033, 66] width 126 height 32
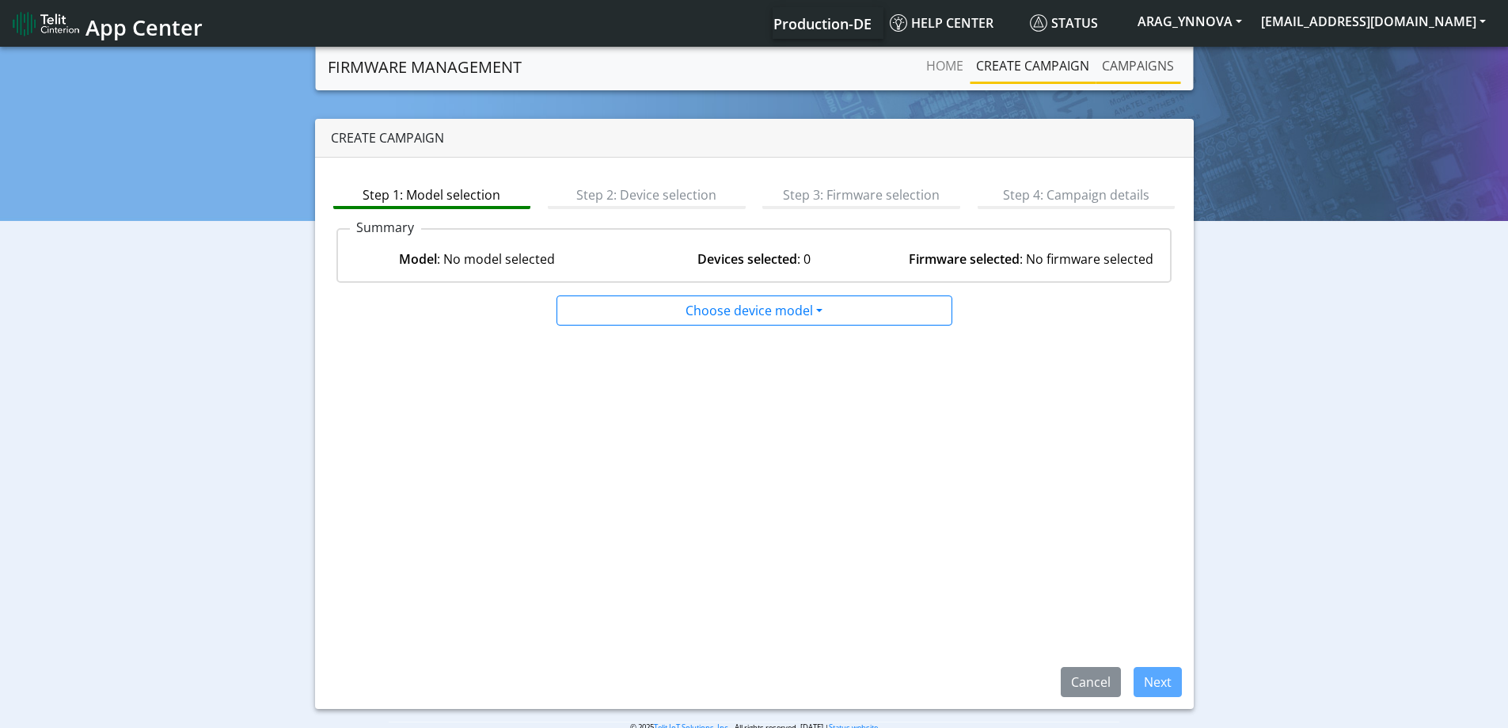
click at [1142, 67] on link "Campaigns" at bounding box center [1138, 66] width 85 height 32
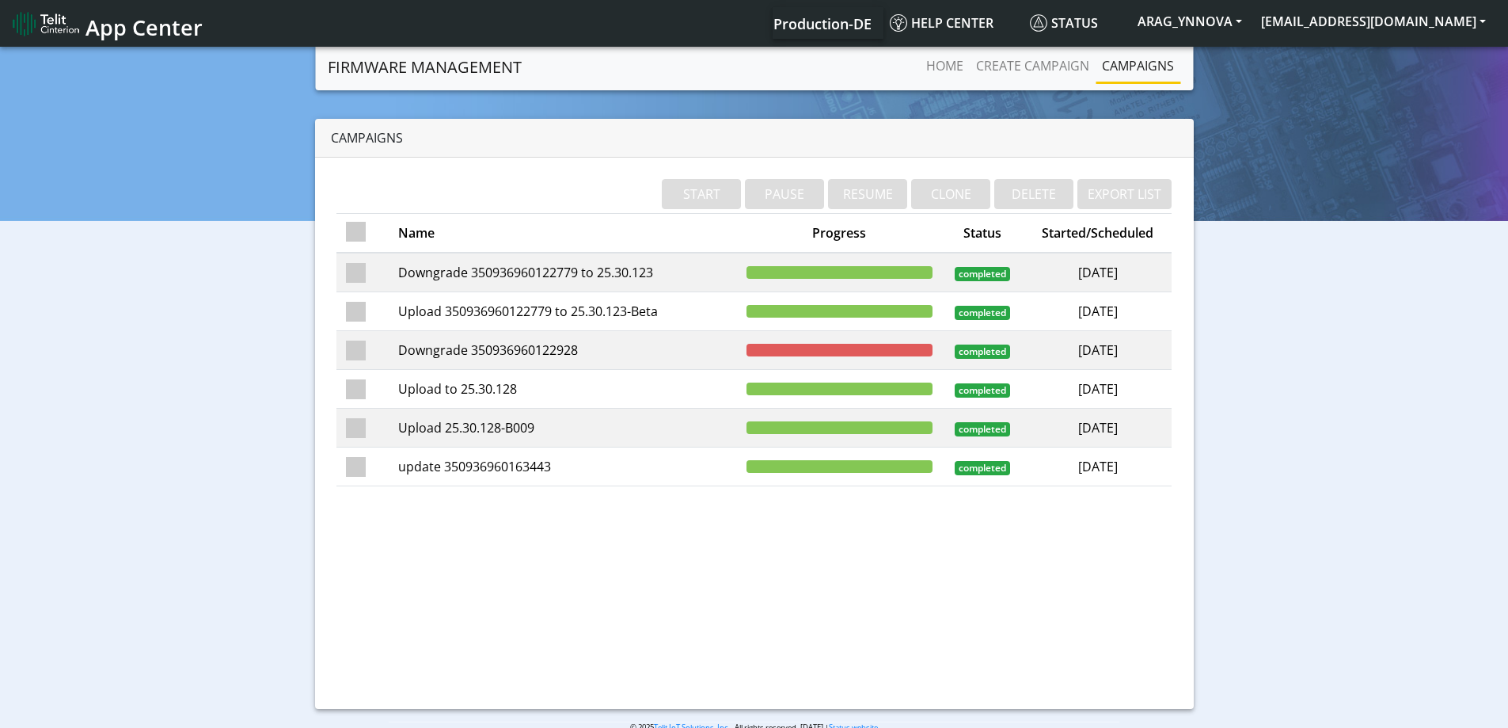
click at [591, 315] on td "Upload 350936960122779 to 25.30.123-Beta" at bounding box center [563, 311] width 348 height 39
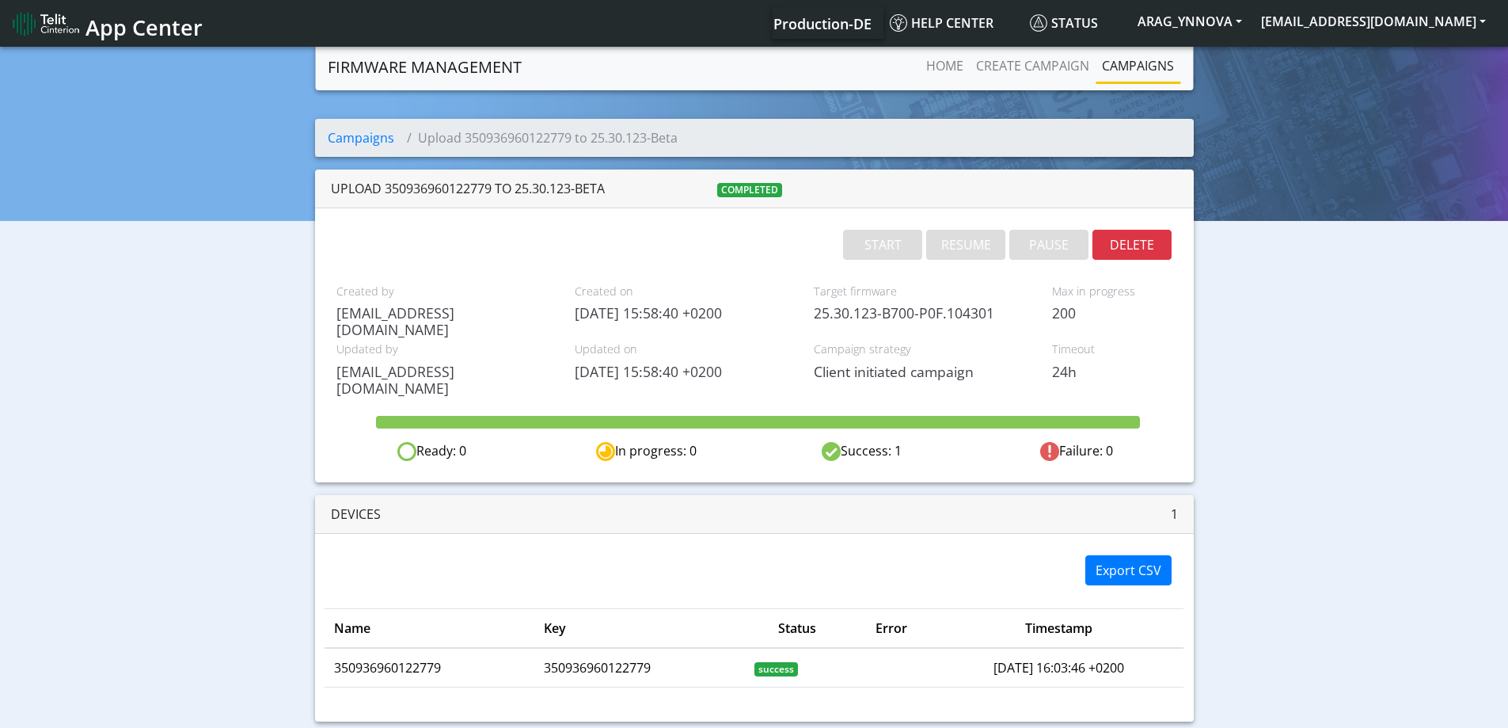
drag, startPoint x: 746, startPoint y: 298, endPoint x: 754, endPoint y: 283, distance: 16.7
click at [753, 288] on span "Created on" at bounding box center [682, 291] width 215 height 17
drag, startPoint x: 420, startPoint y: 138, endPoint x: 697, endPoint y: 139, distance: 277.1
click at [694, 139] on ol "Campaigns Upload 350936960122779 to 25.30.123-Beta" at bounding box center [754, 138] width 879 height 38
copy li "Upload 350936960122779 to 25.30.123-Beta"
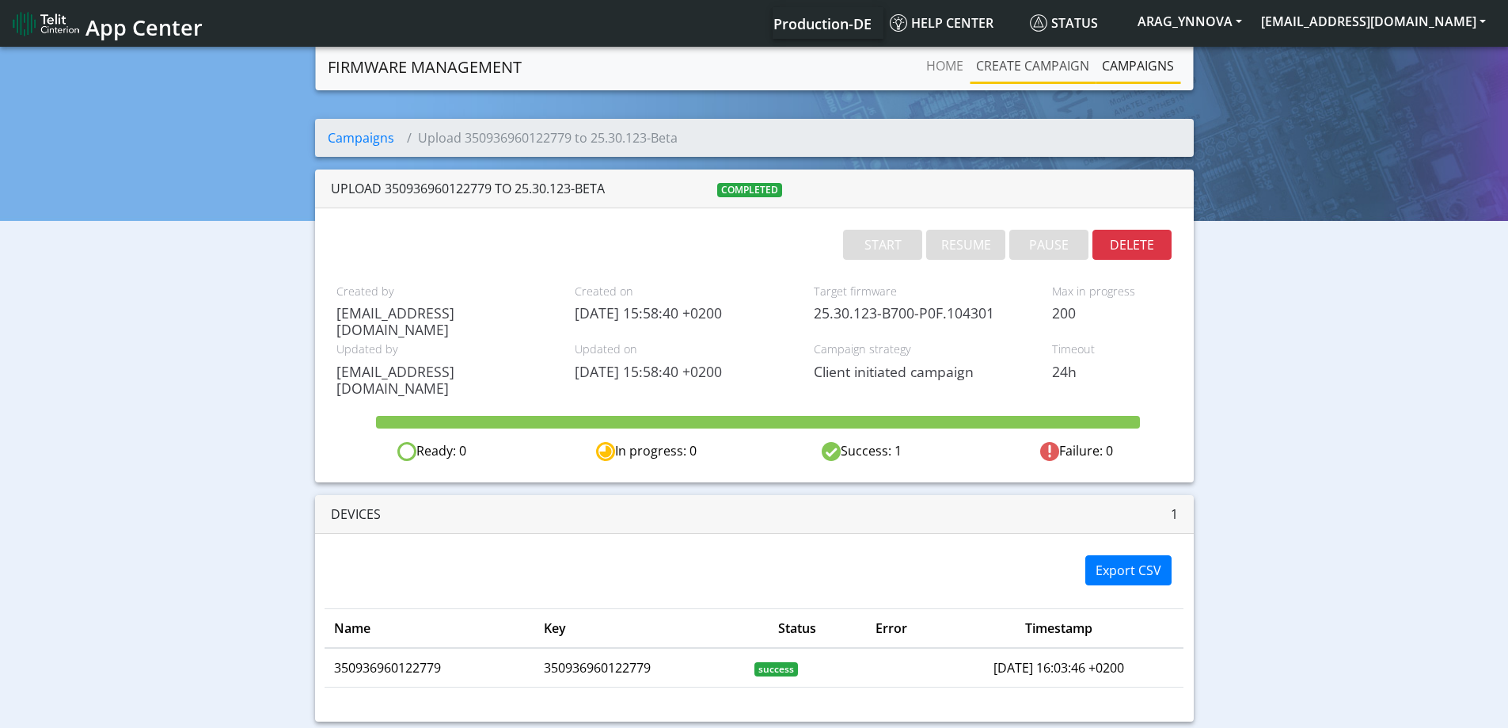
click at [1041, 78] on link "Create campaign" at bounding box center [1033, 66] width 126 height 32
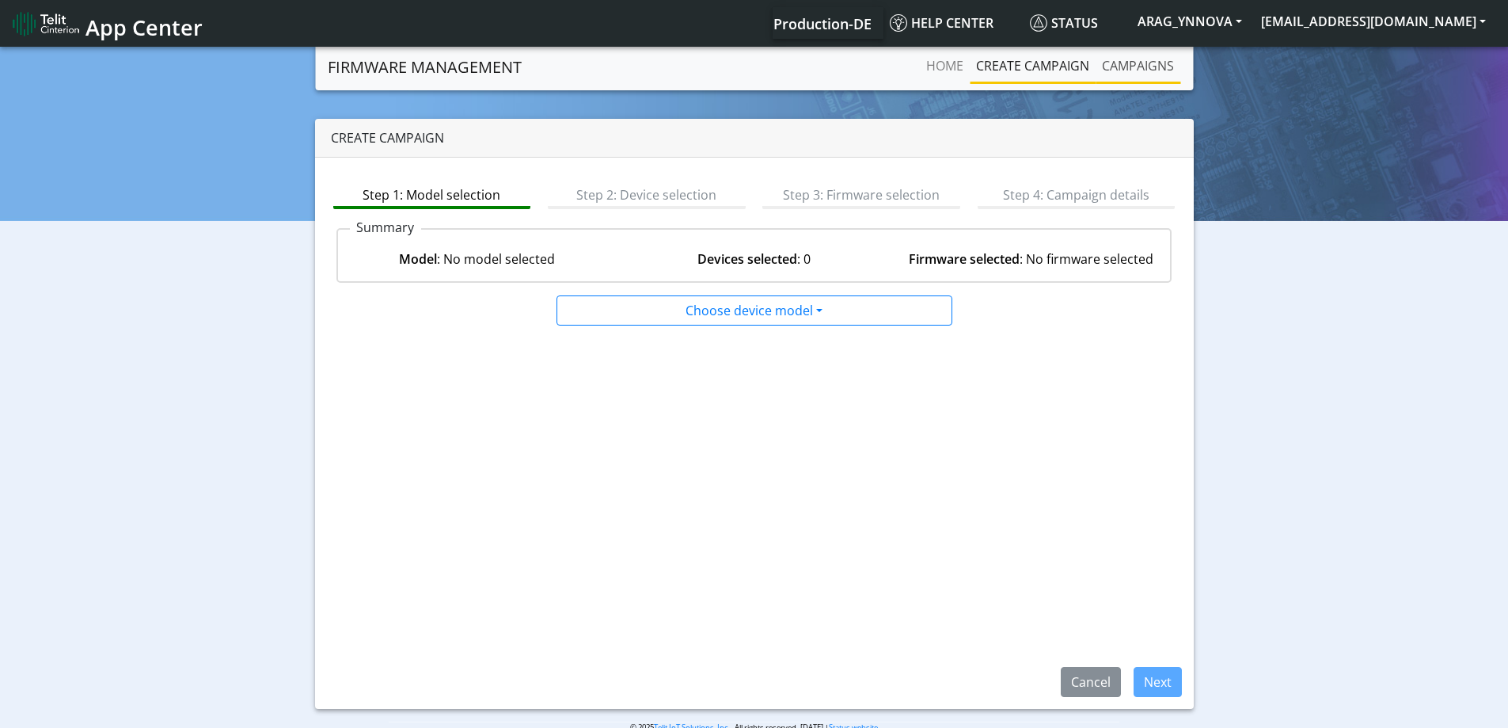
click at [1143, 70] on link "Campaigns" at bounding box center [1138, 66] width 85 height 32
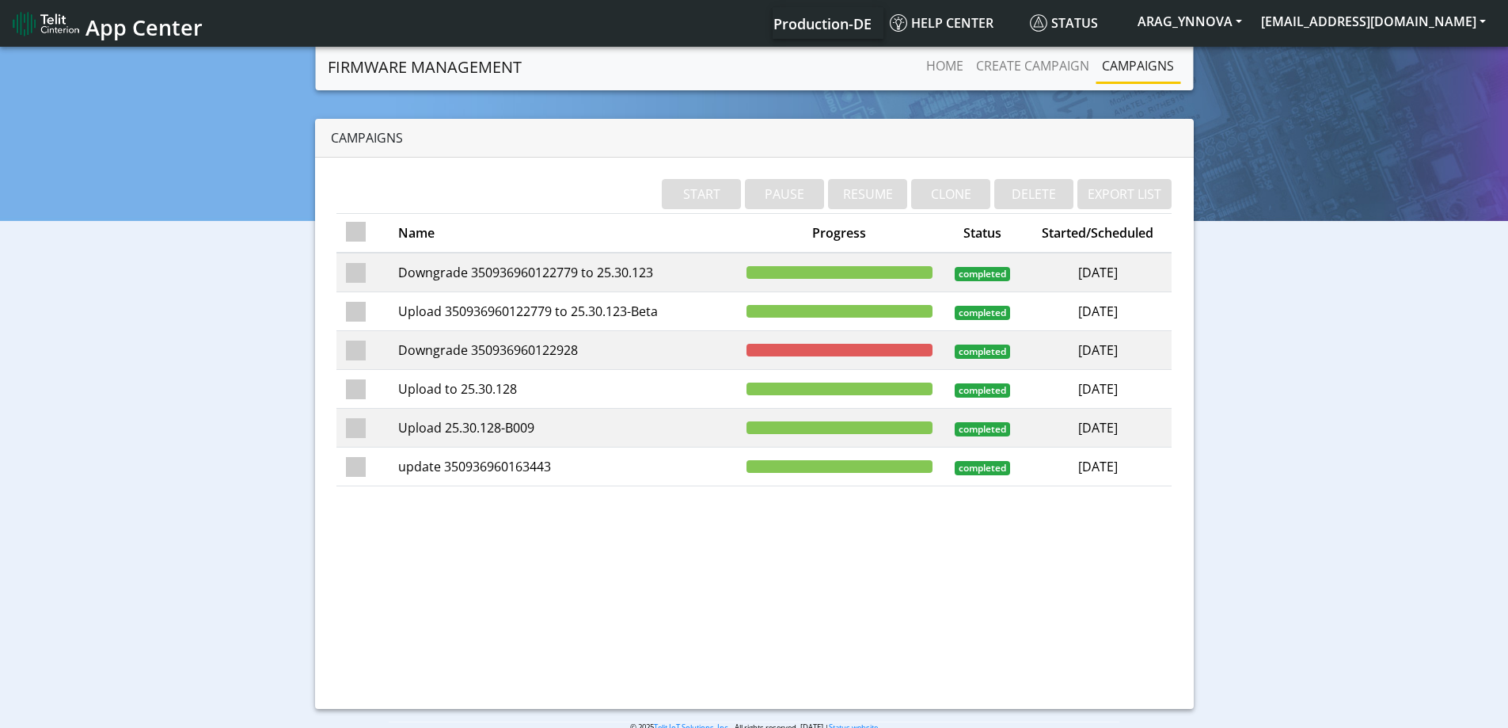
click at [509, 312] on td "Upload 350936960122779 to 25.30.123-Beta" at bounding box center [563, 311] width 348 height 39
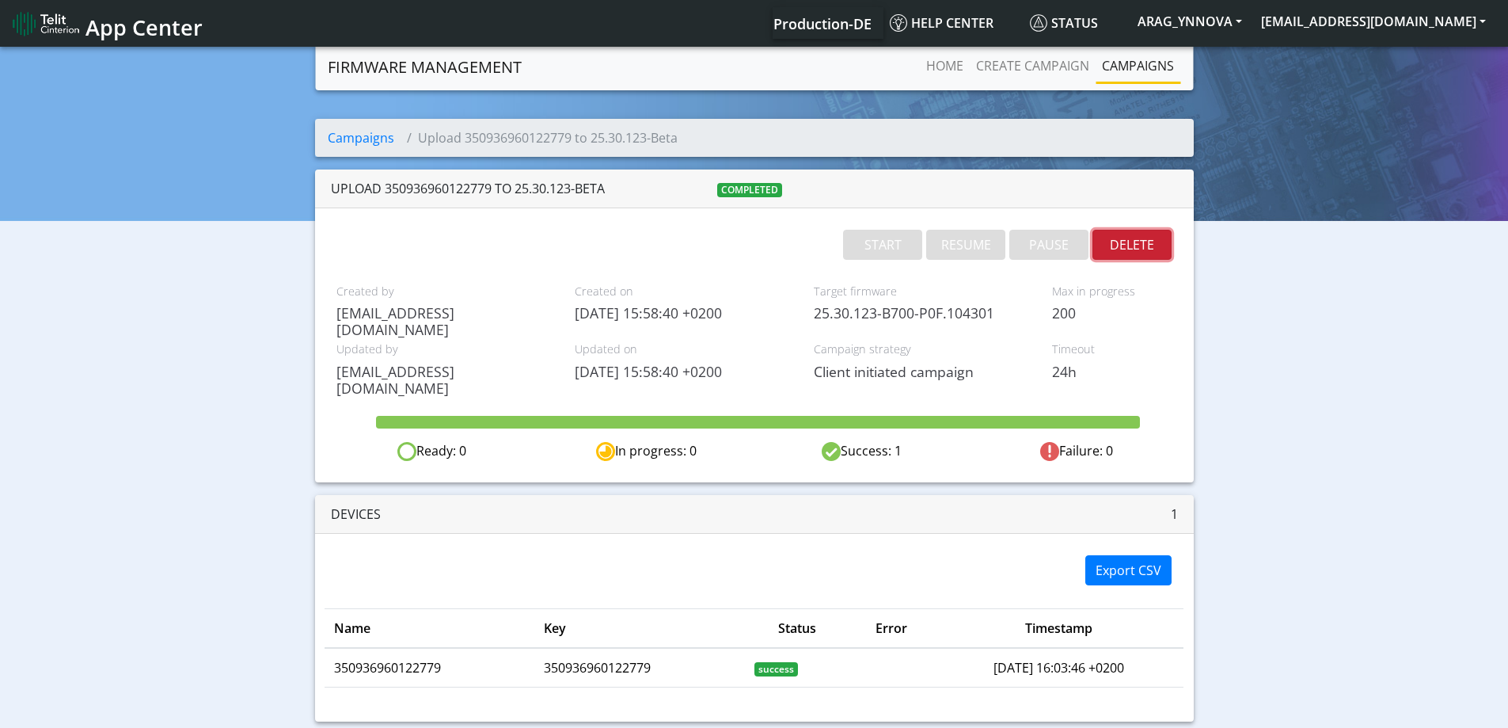
click at [1140, 251] on button "DELETE" at bounding box center [1132, 245] width 79 height 30
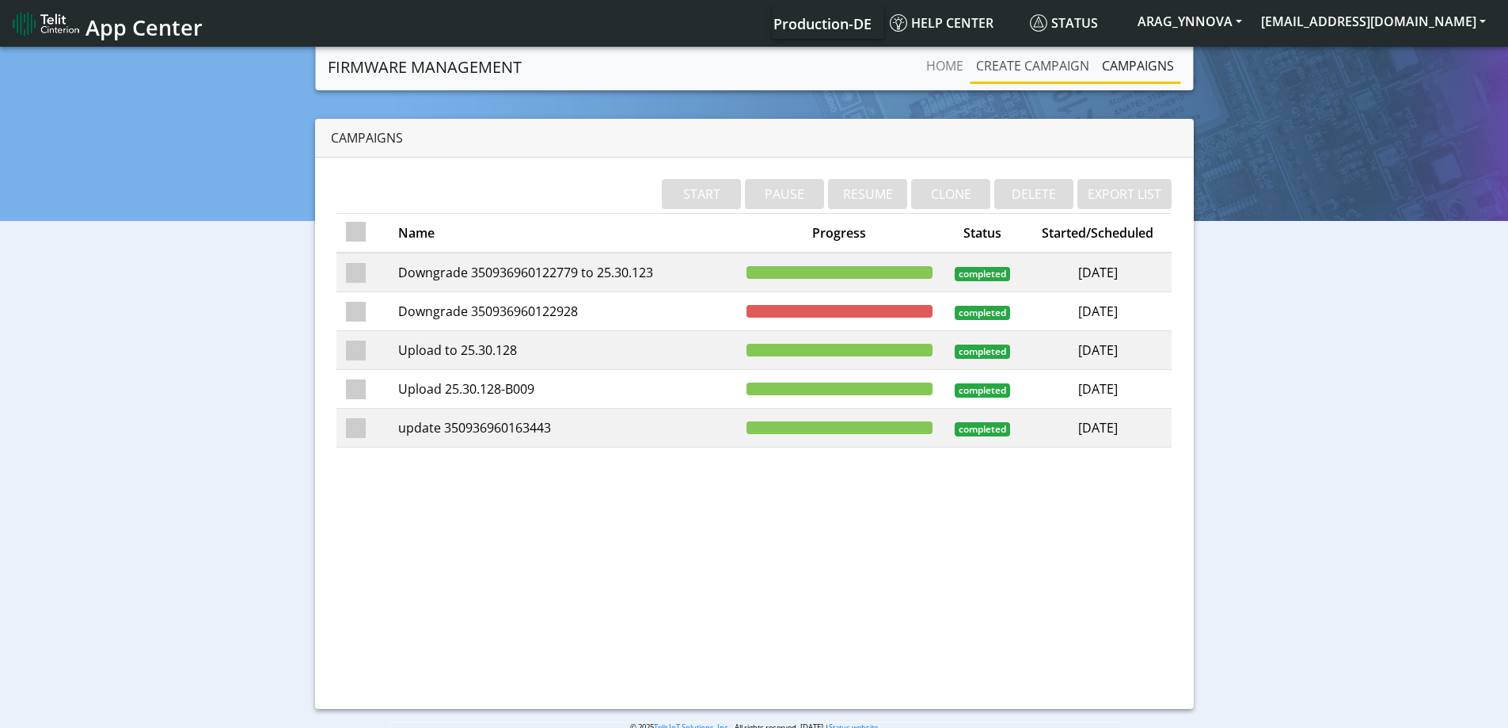
click at [1042, 70] on link "Create campaign" at bounding box center [1033, 66] width 126 height 32
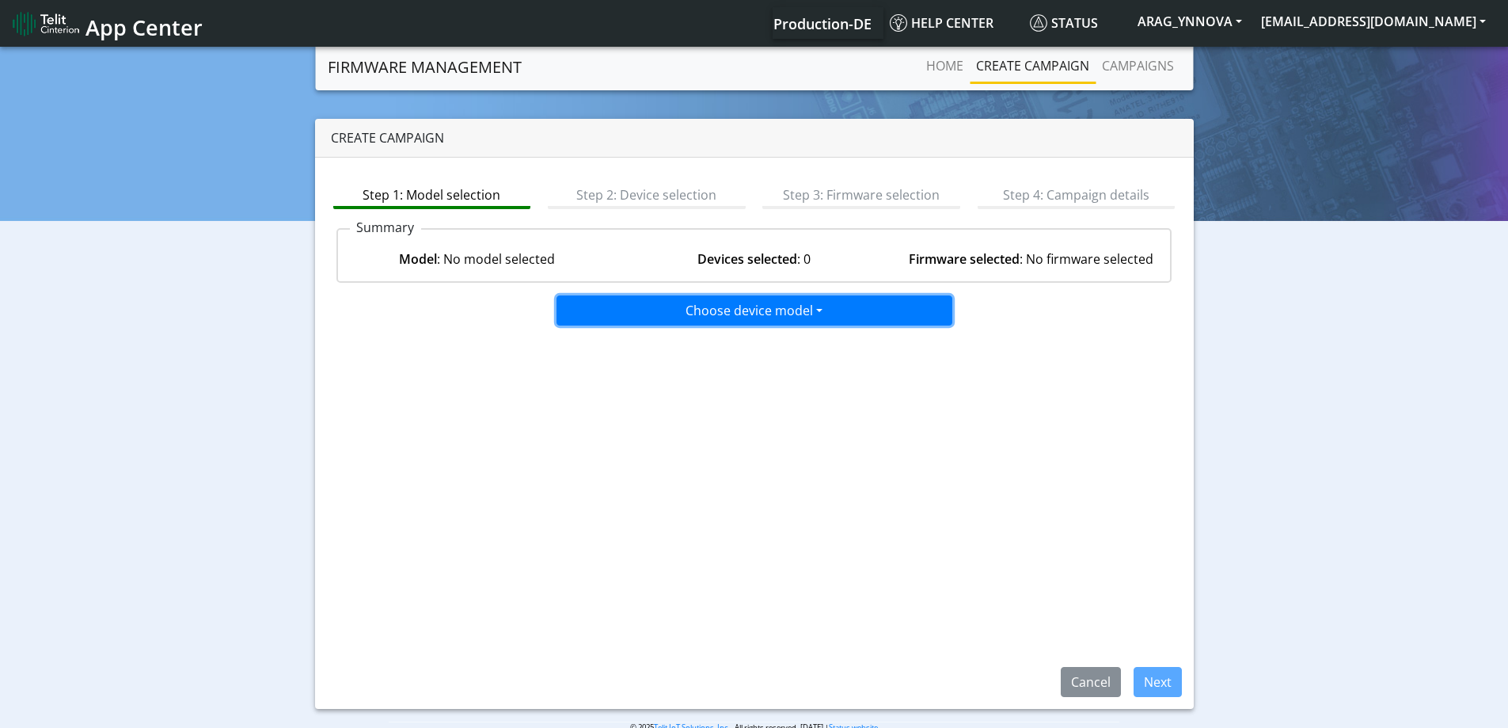
click at [701, 308] on button "Choose device model" at bounding box center [755, 310] width 396 height 30
click at [667, 361] on button "LE910C1-WWX" at bounding box center [755, 369] width 396 height 25
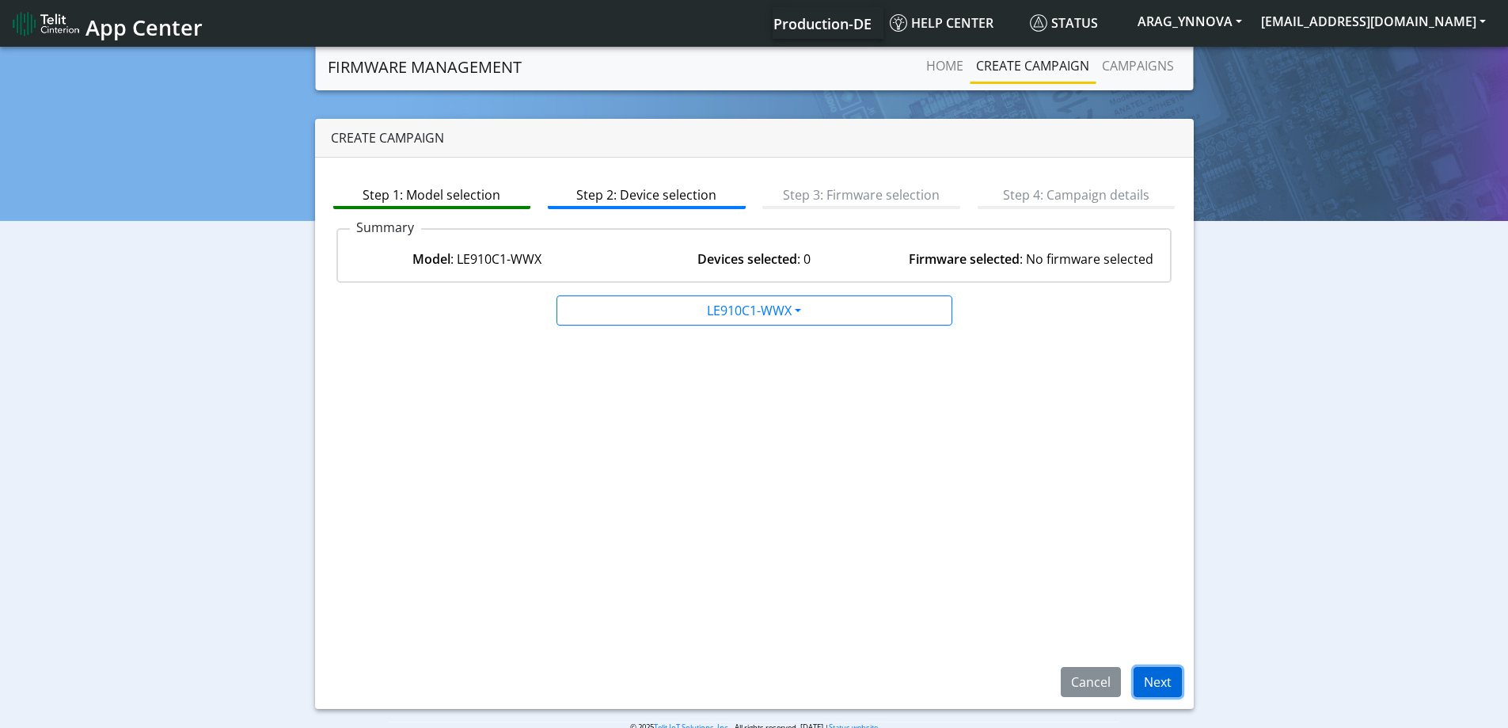
click at [1148, 686] on button "Next" at bounding box center [1158, 682] width 48 height 30
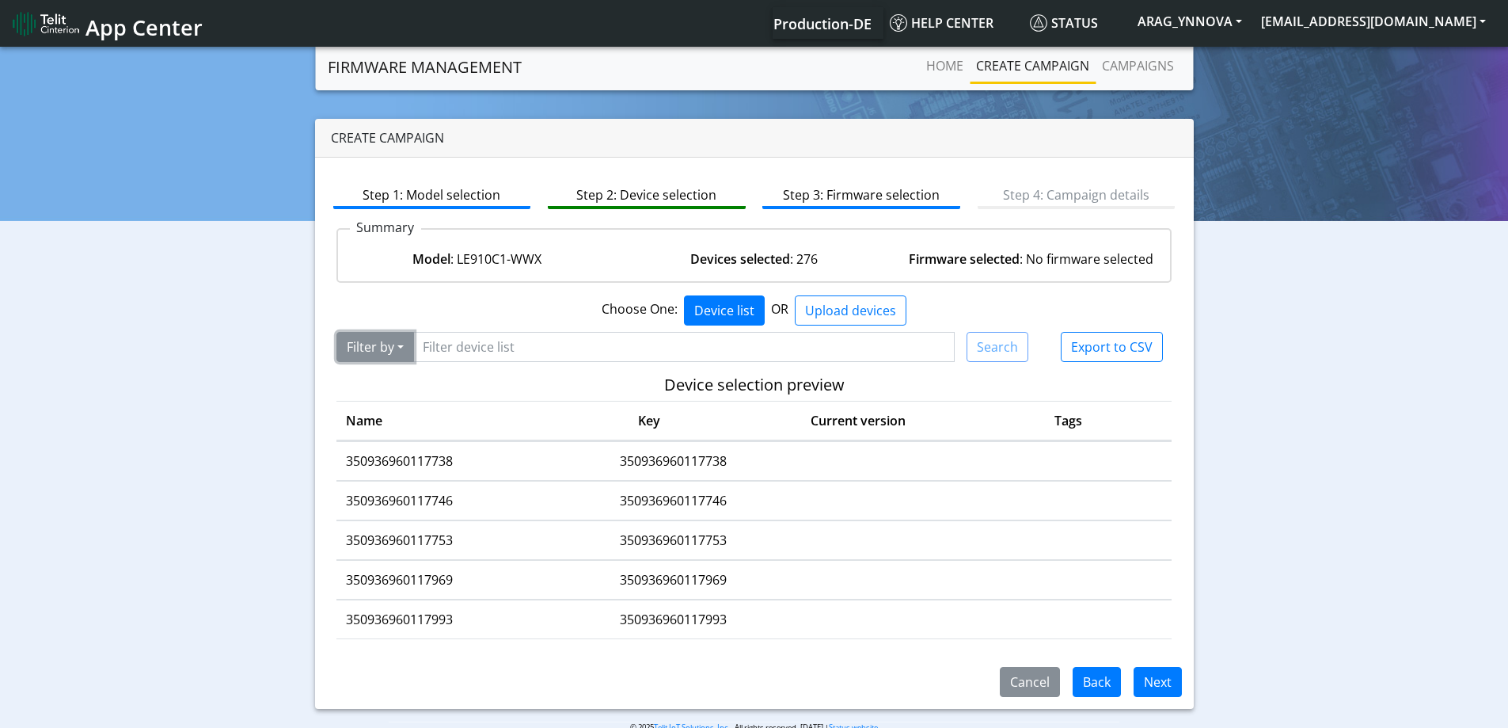
click at [390, 345] on button "Filter by" at bounding box center [375, 347] width 78 height 30
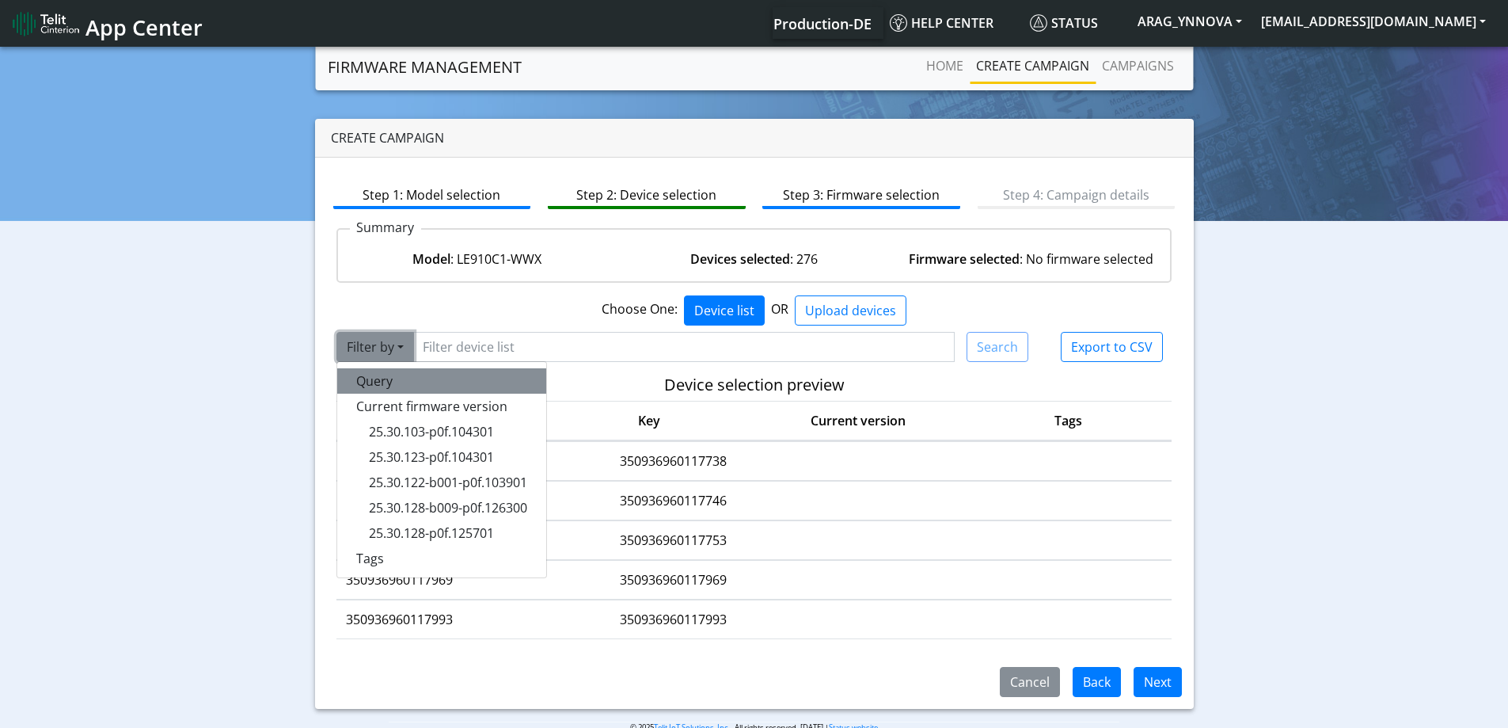
click at [408, 380] on button "Query" at bounding box center [441, 380] width 209 height 25
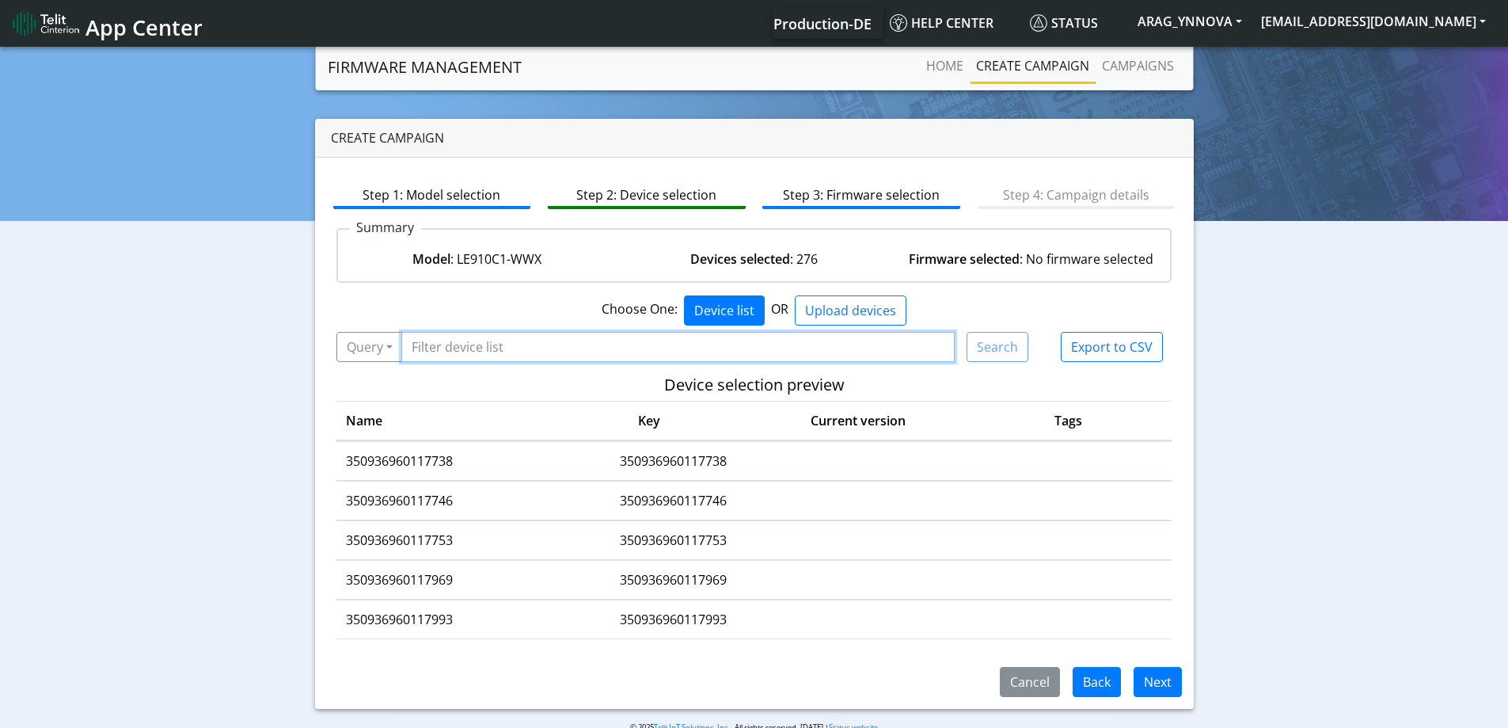
click at [530, 348] on input "Filter device list" at bounding box center [678, 347] width 554 height 30
click at [387, 352] on button "Query" at bounding box center [369, 347] width 67 height 30
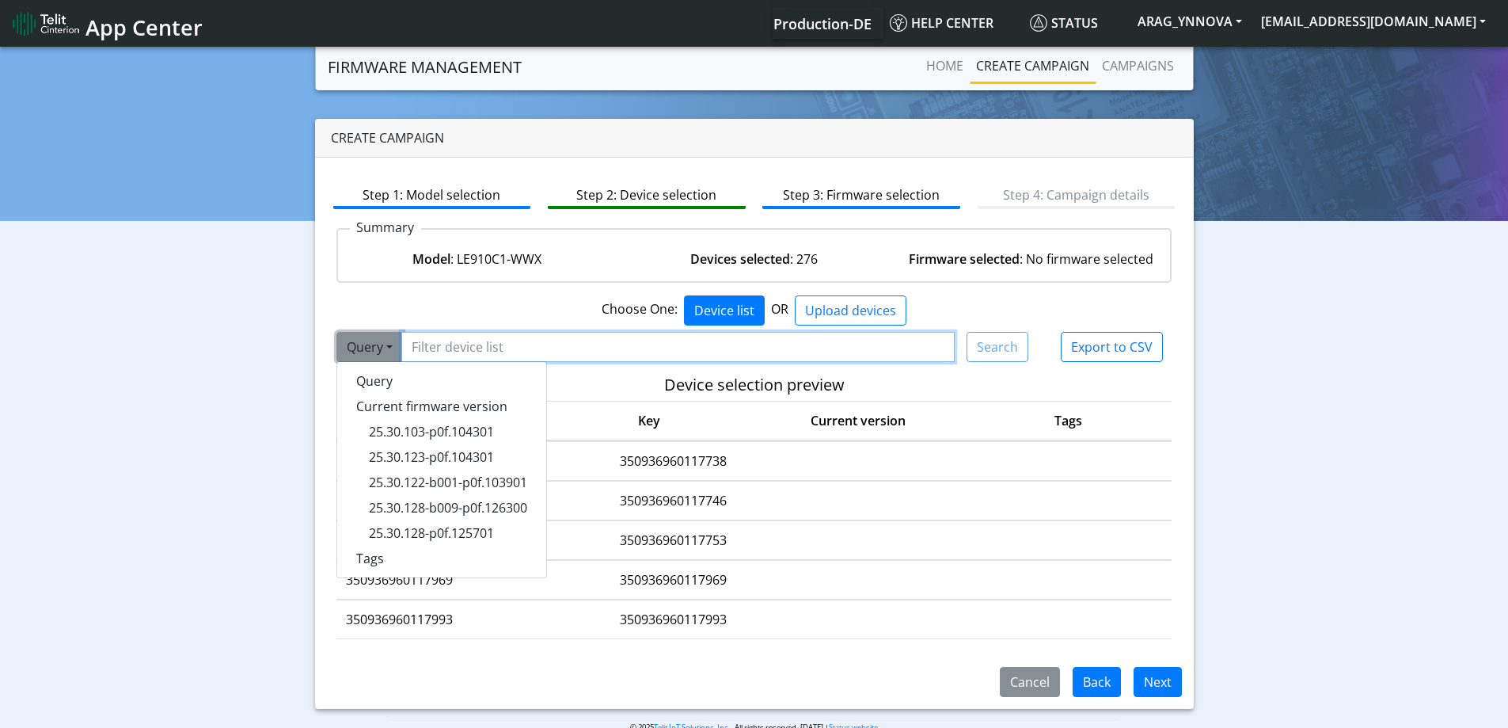
click at [470, 352] on input "Filter device list" at bounding box center [678, 347] width 554 height 30
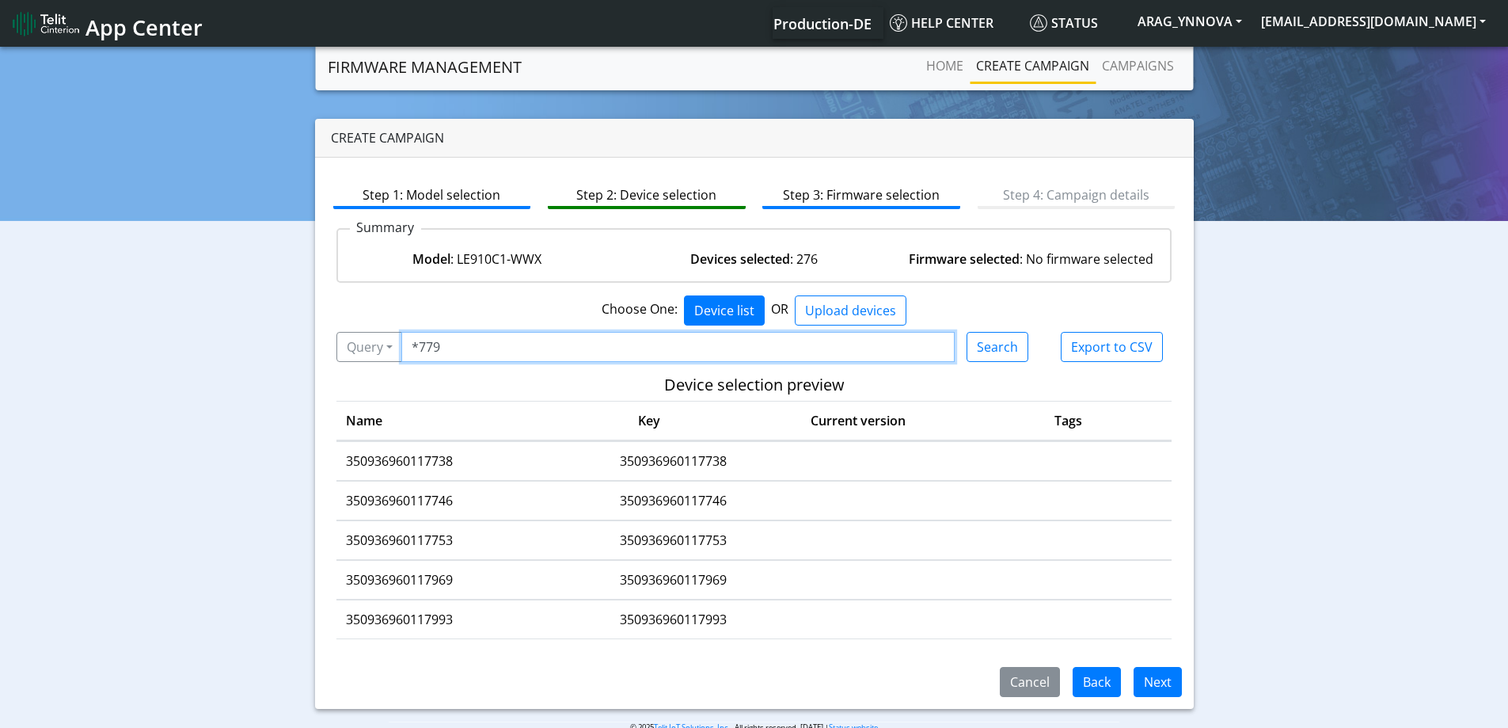
type input "*779"
click at [1011, 344] on button "Search" at bounding box center [998, 347] width 62 height 30
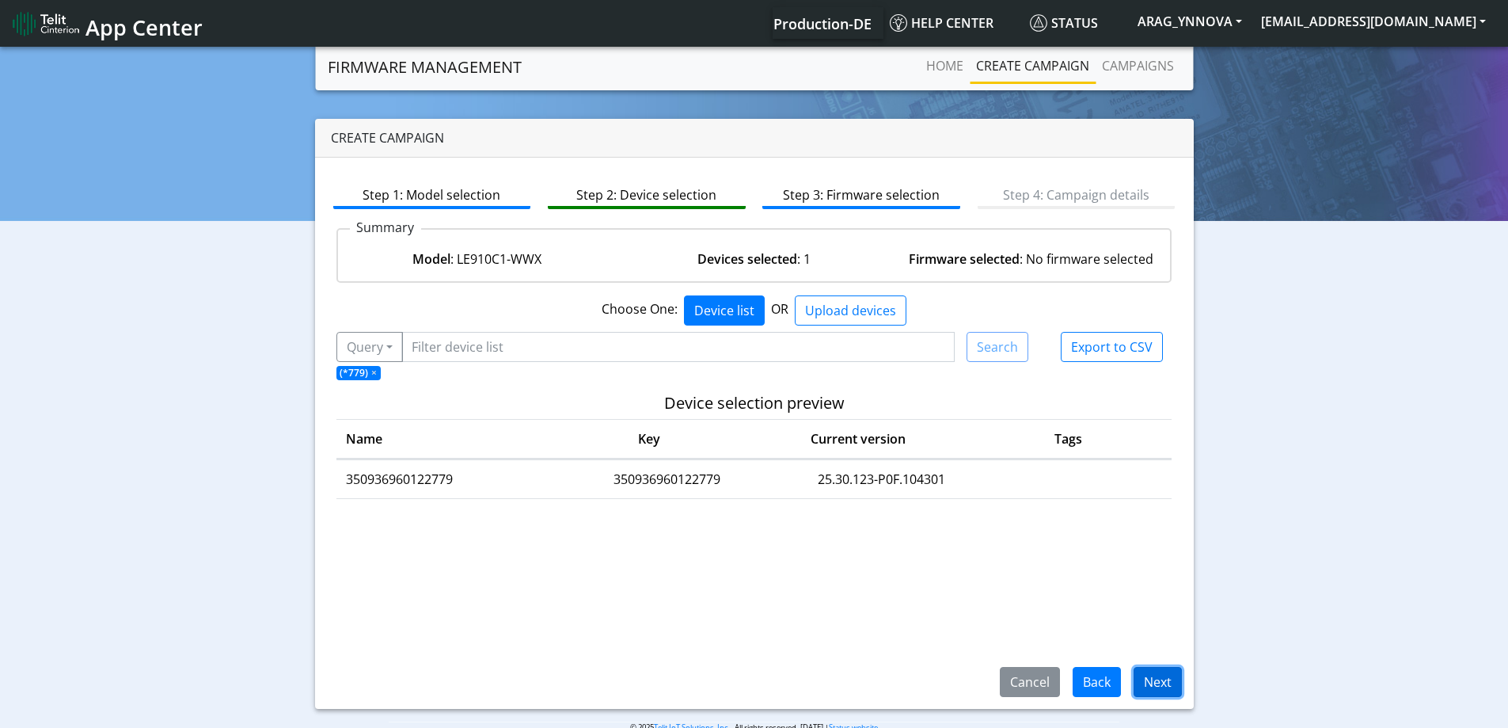
click at [1164, 688] on button "Next" at bounding box center [1158, 682] width 48 height 30
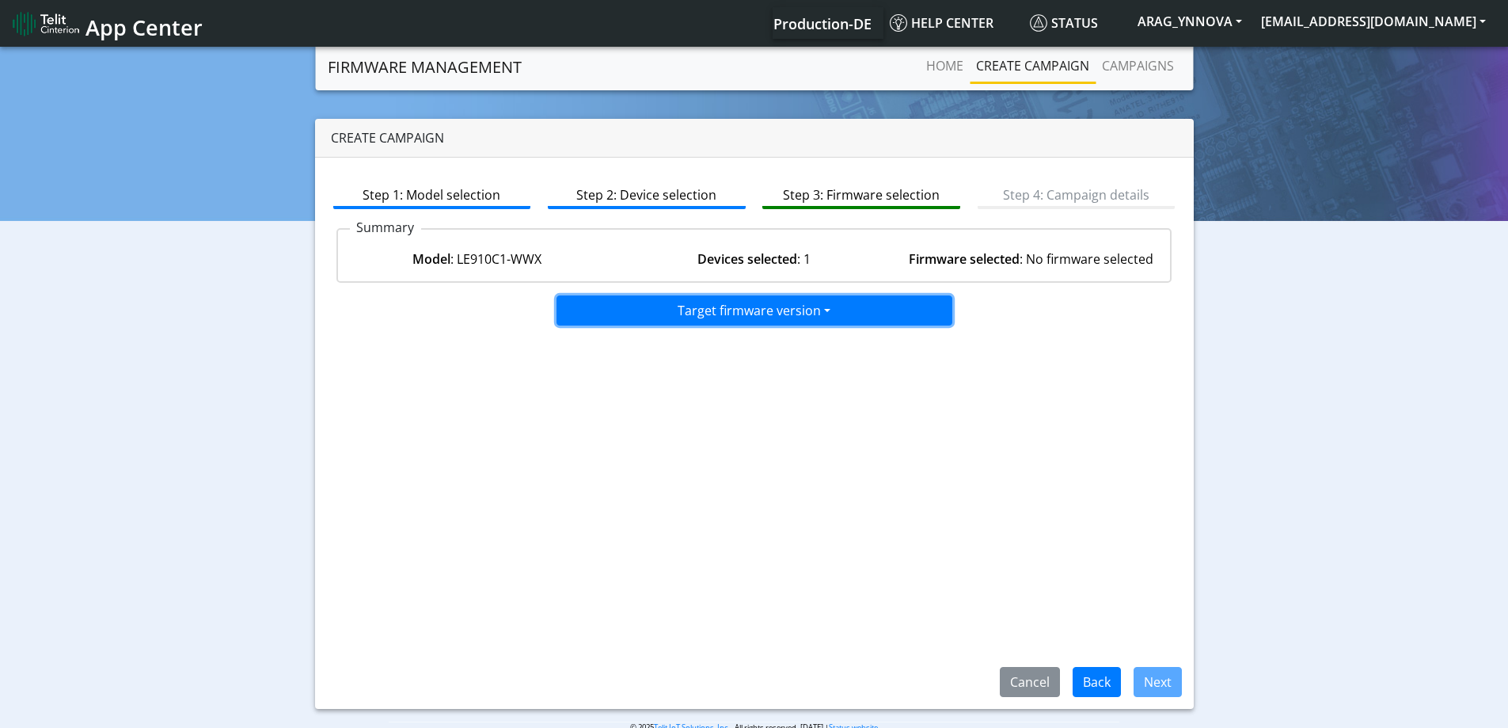
click at [819, 312] on button "Target firmware version" at bounding box center [755, 310] width 396 height 30
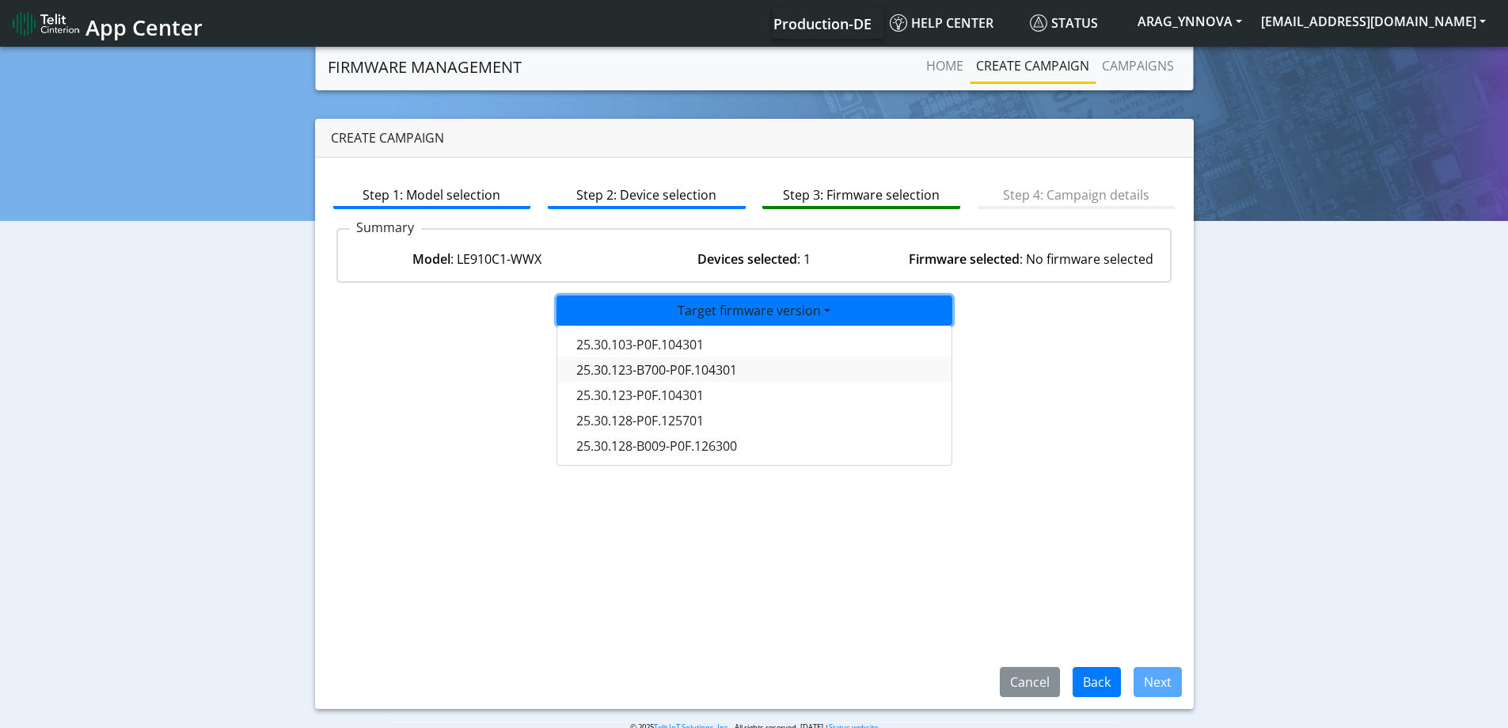
click at [796, 376] on button "25.30.123-B700-P0F.104301" at bounding box center [755, 369] width 396 height 25
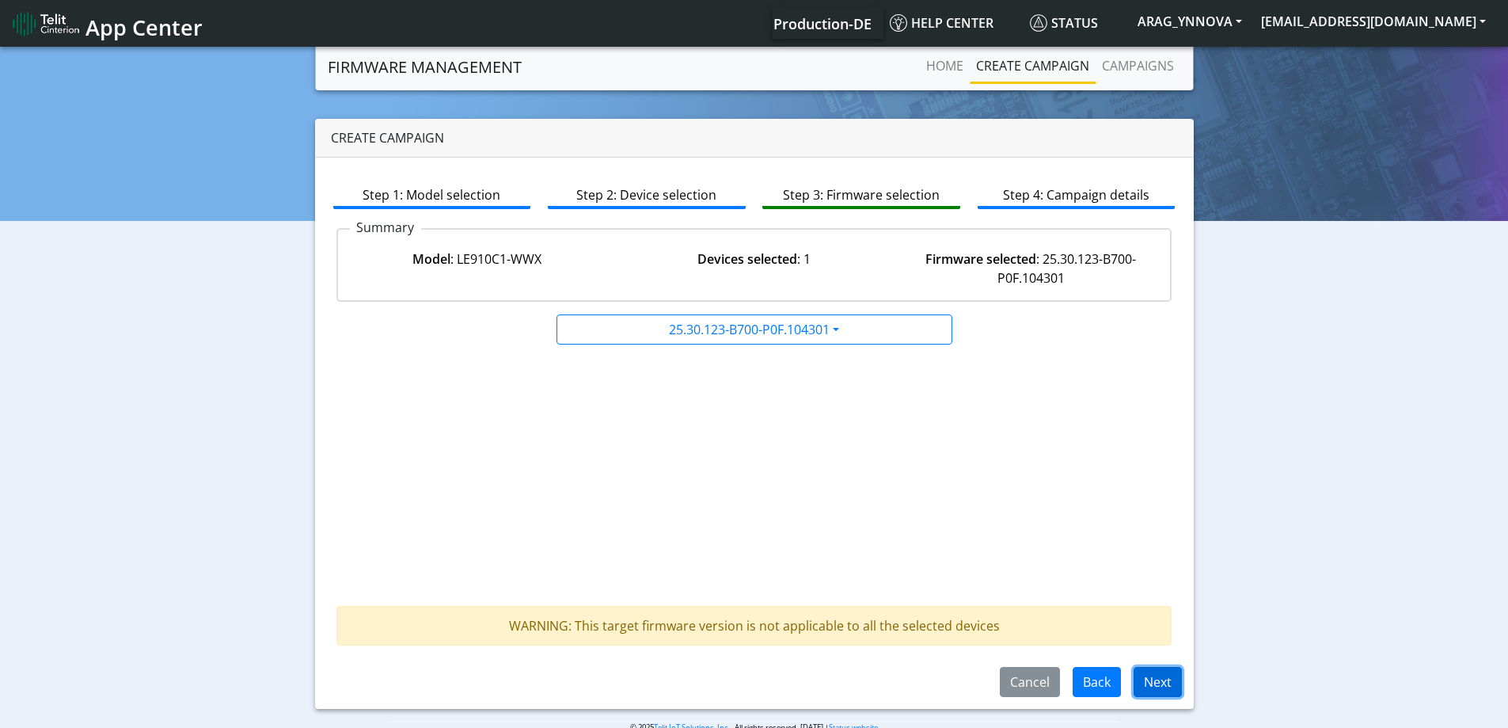
click at [1158, 688] on button "Next" at bounding box center [1158, 682] width 48 height 30
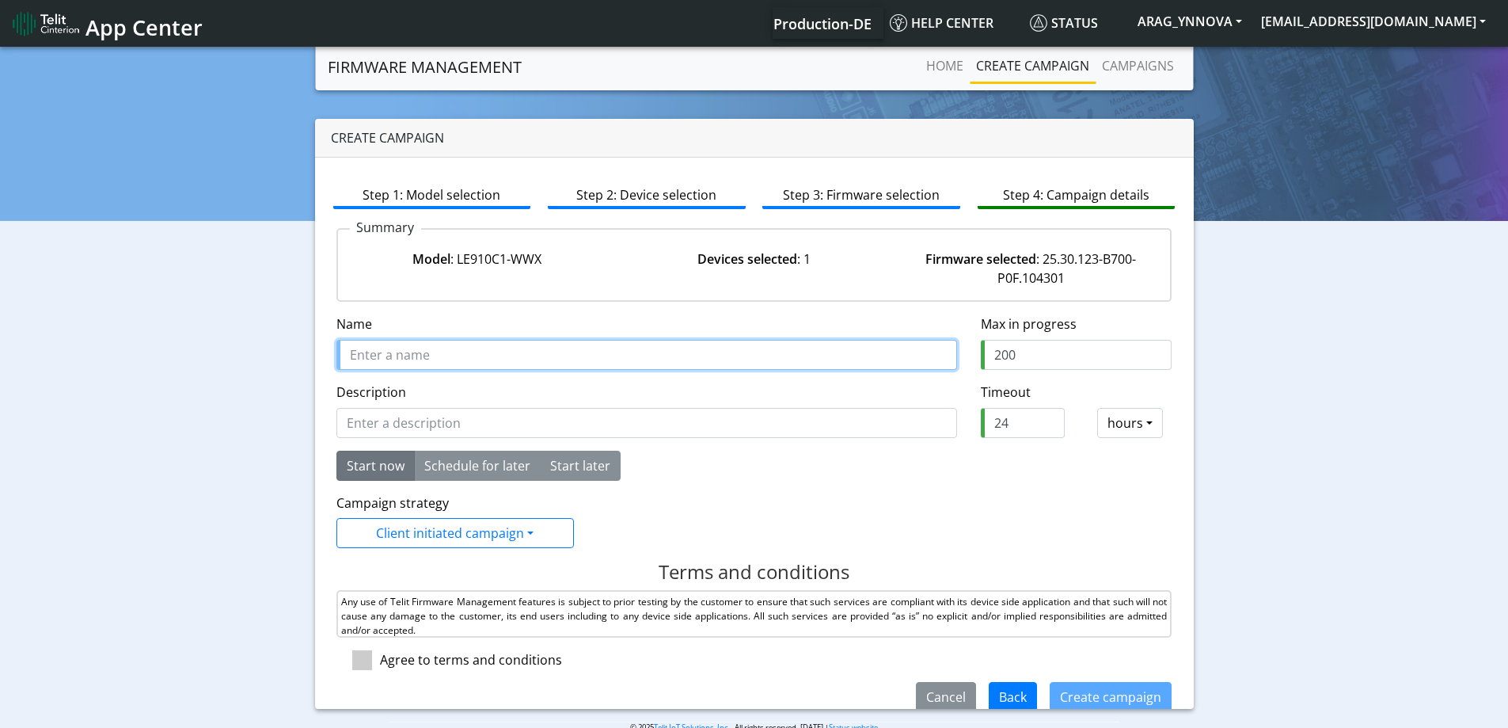
click at [522, 348] on input "Name" at bounding box center [646, 355] width 621 height 30
drag, startPoint x: 478, startPoint y: 352, endPoint x: 393, endPoint y: 351, distance: 85.5
click at [393, 351] on input "Name" at bounding box center [646, 355] width 621 height 30
paste input "Upload 350936960122779 to 25.30.123-Beta"
type input "Upload 350936960122779 to 25.30.123-Beta"
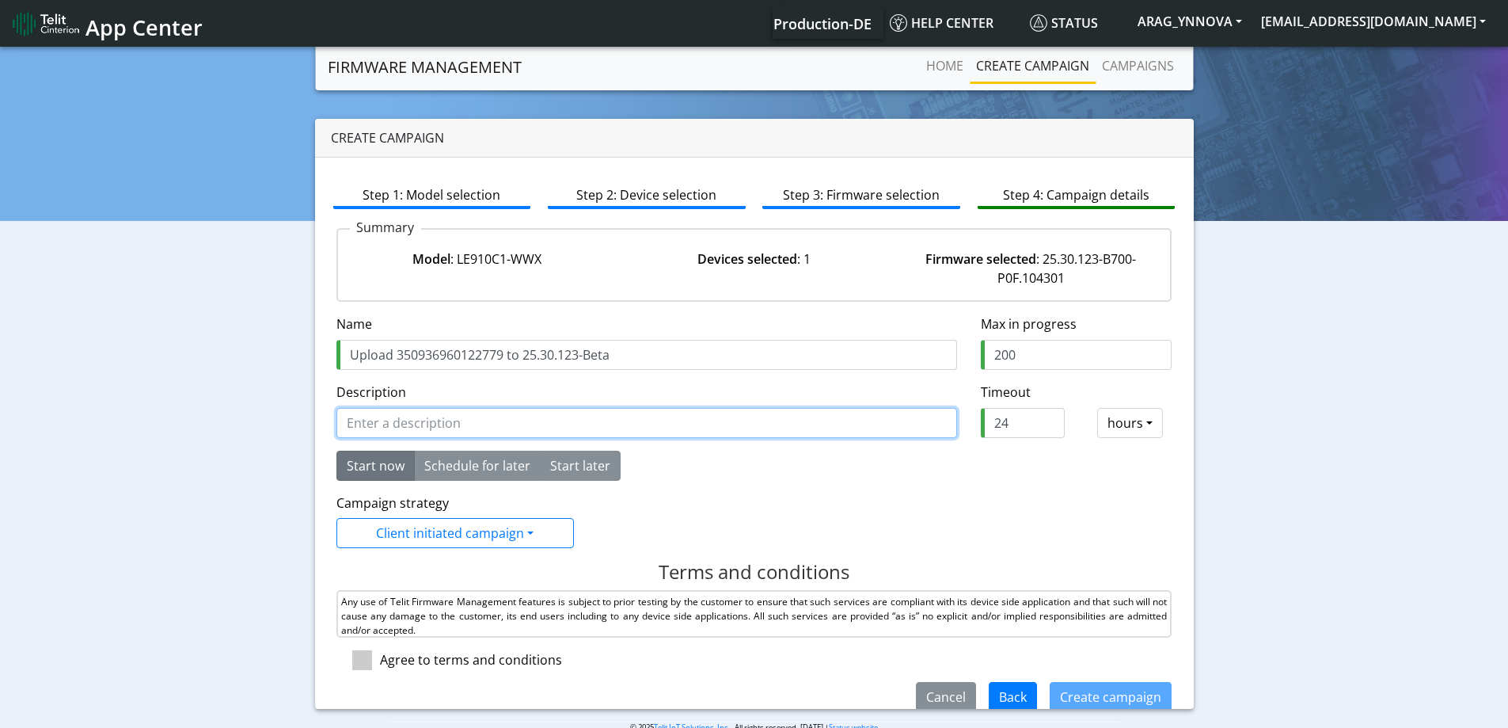
click at [403, 416] on input "Description" at bounding box center [646, 423] width 621 height 30
paste input "Upload 350936960122779 to 25.30.123-Beta"
type input "Upload 350936960122779 to 25.30.123-Beta"
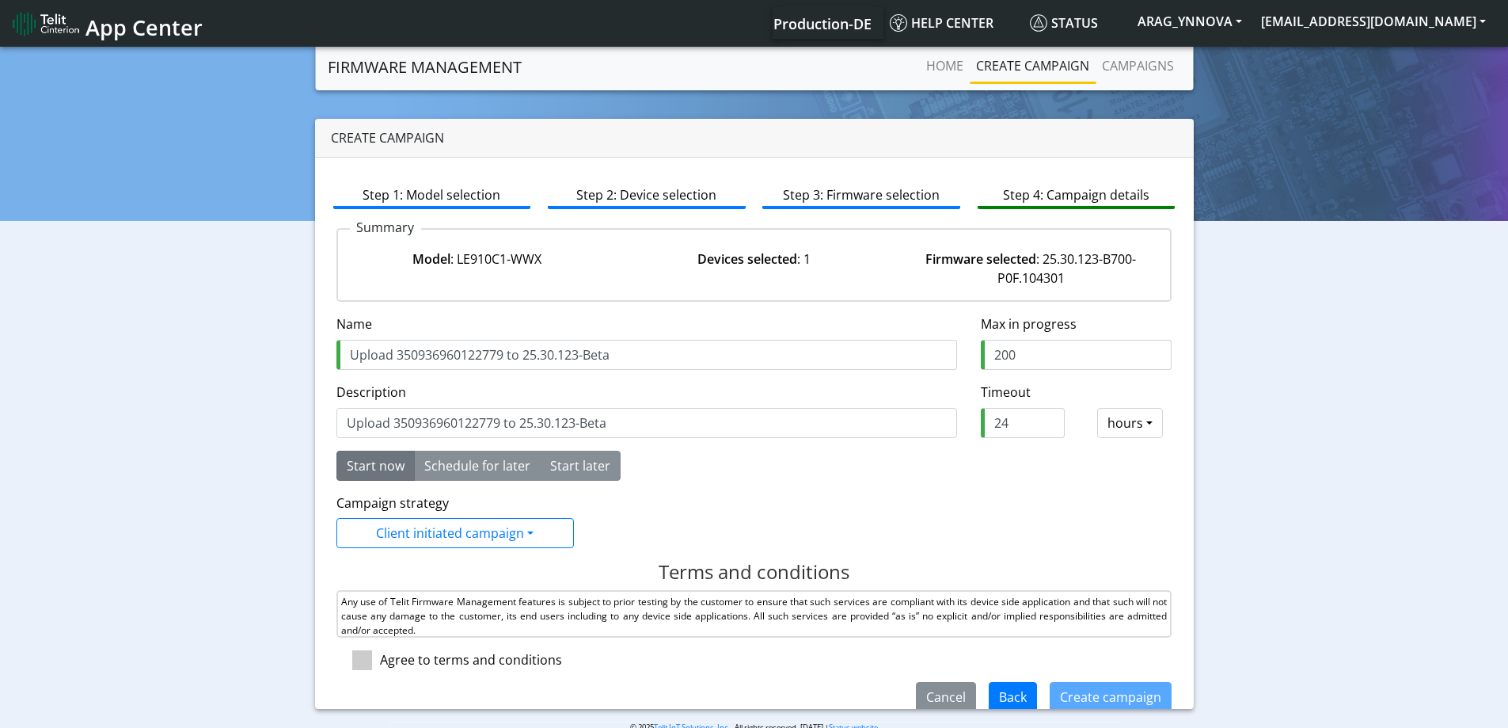
click at [716, 503] on div "Campaign strategy Client initiated campaign Client initiated campaign LWM2M 1.0…" at bounding box center [755, 520] width 860 height 55
click at [368, 658] on span at bounding box center [362, 660] width 20 height 20
click at [380, 658] on input "checkbox" at bounding box center [385, 655] width 10 height 10
checkbox input "true"
click at [1092, 690] on button "Create campaign" at bounding box center [1111, 697] width 122 height 30
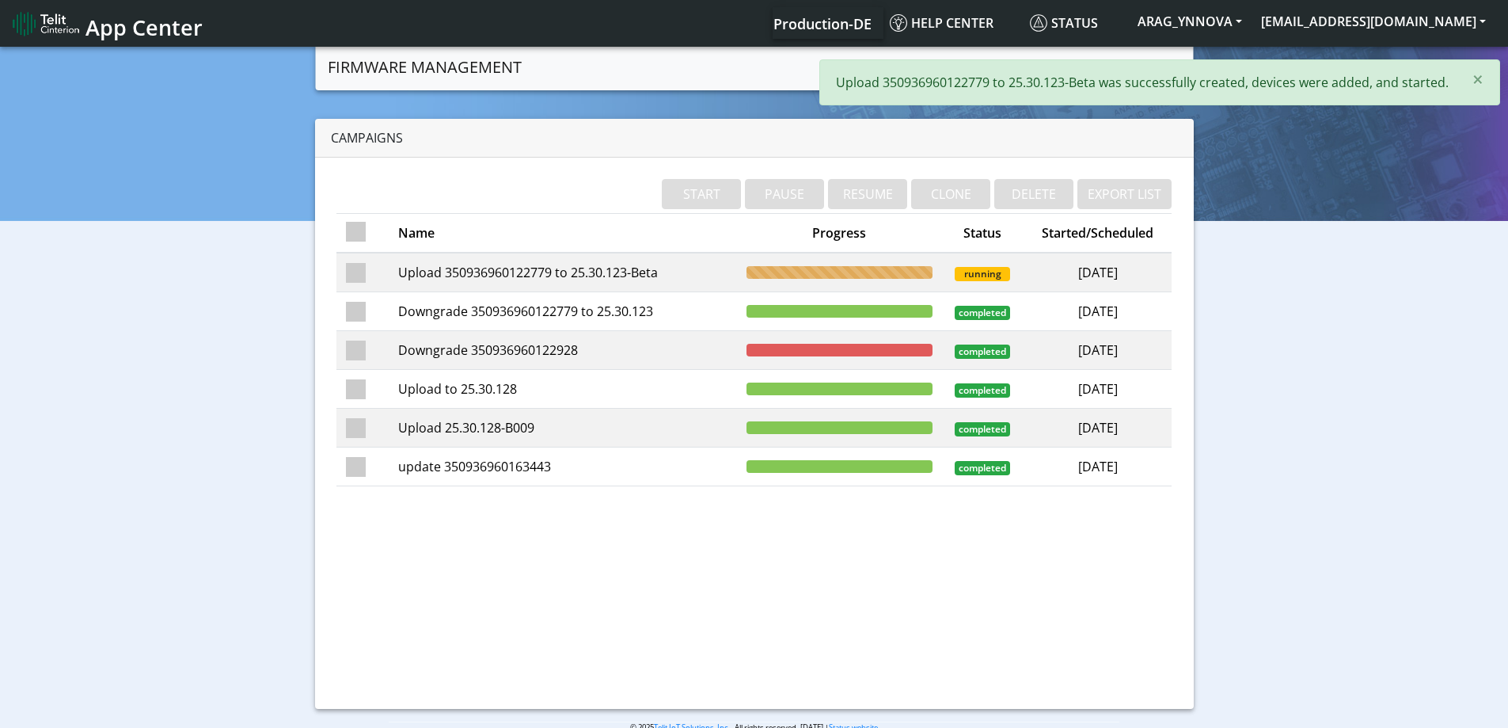
click at [614, 283] on td "Upload 350936960122779 to 25.30.123-Beta" at bounding box center [563, 273] width 348 height 40
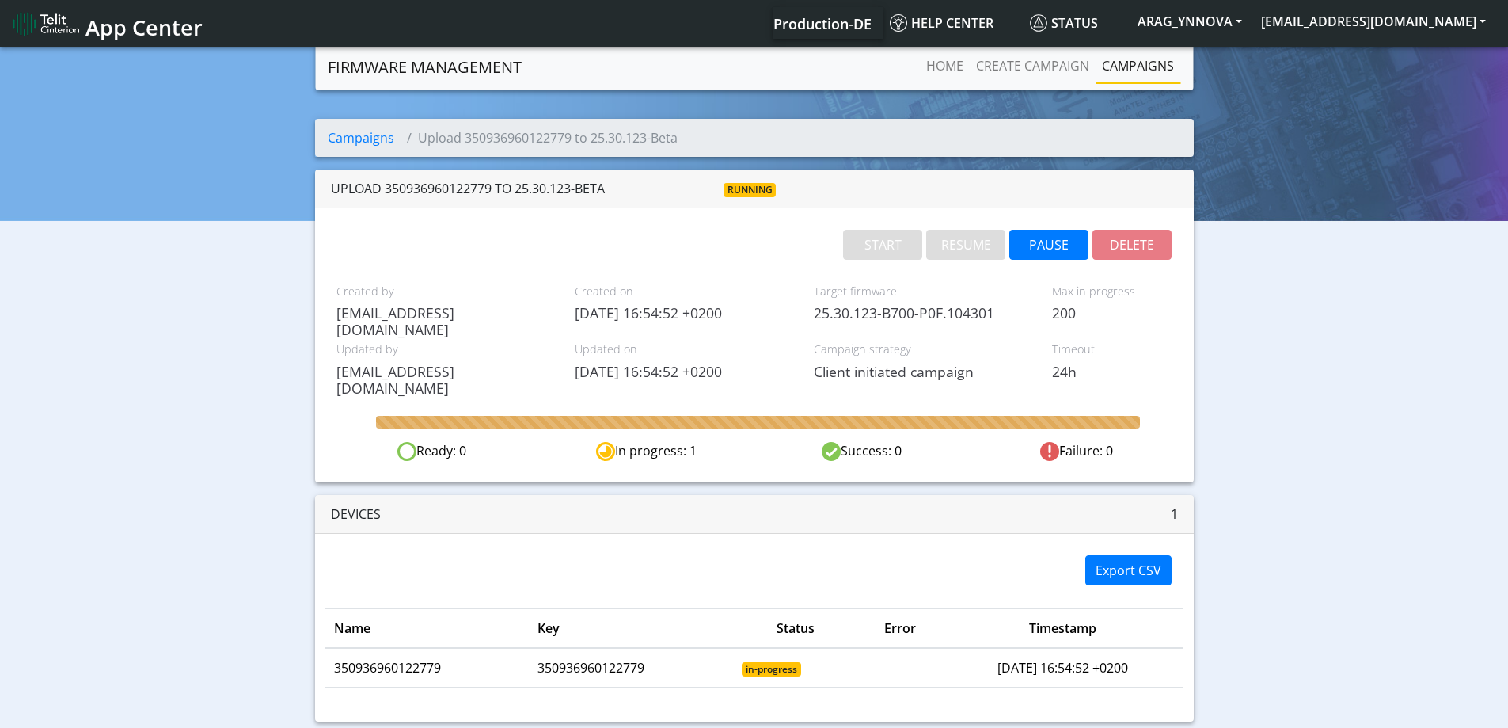
click at [1122, 58] on link "Campaigns" at bounding box center [1138, 66] width 85 height 32
